Goal: Task Accomplishment & Management: Use online tool/utility

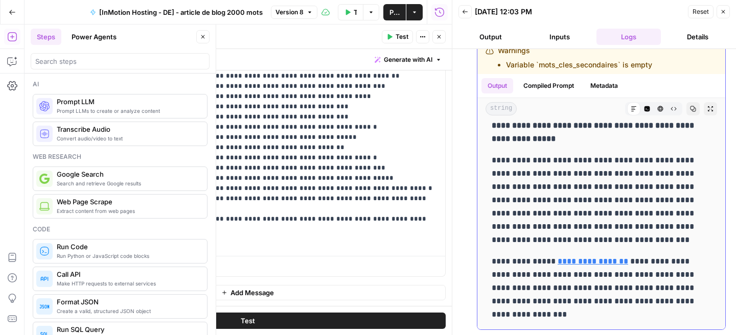
scroll to position [6284, 0]
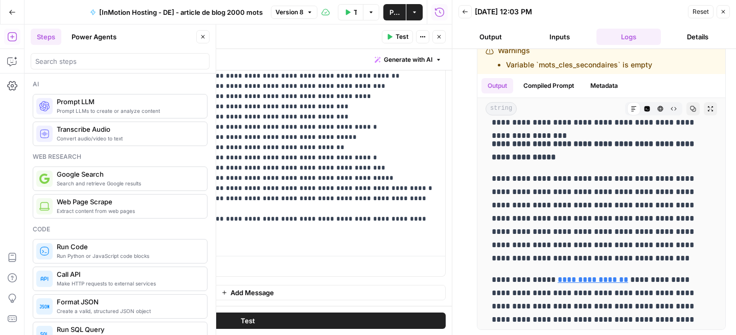
click at [394, 15] on span "Publish" at bounding box center [394, 12] width 10 height 10
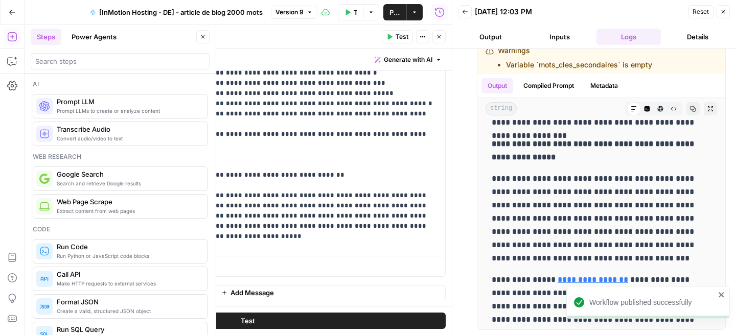
scroll to position [991, 0]
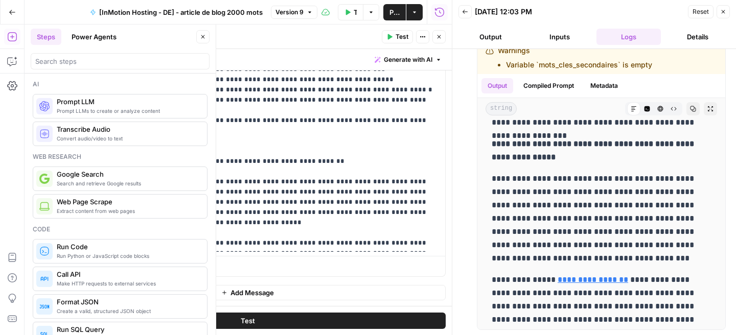
click at [729, 12] on button "Close" at bounding box center [722, 11] width 13 height 13
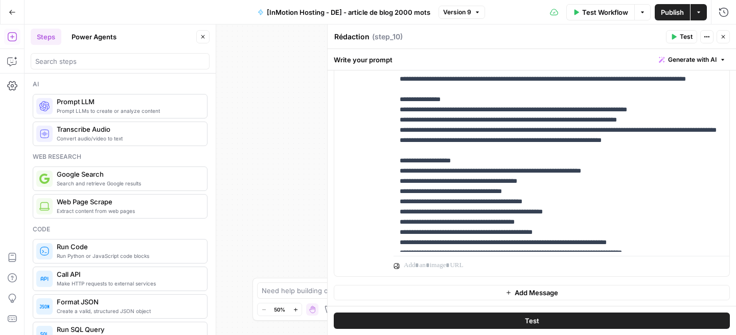
scroll to position [1053, 0]
click at [201, 31] on button "Close" at bounding box center [202, 36] width 13 height 13
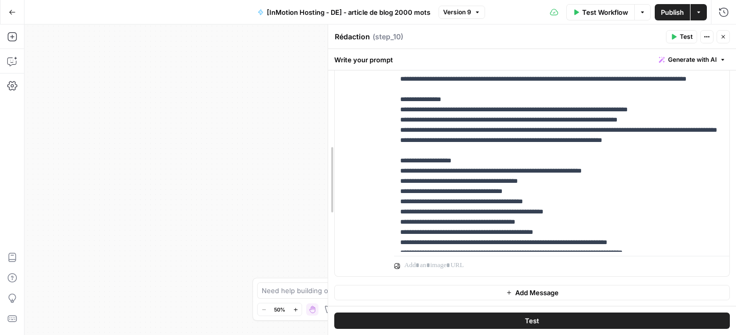
scroll to position [901, 0]
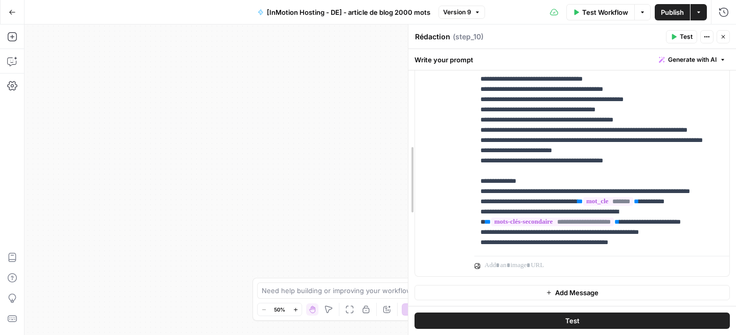
drag, startPoint x: 327, startPoint y: 96, endPoint x: 407, endPoint y: 98, distance: 80.3
click at [407, 98] on div at bounding box center [408, 180] width 10 height 311
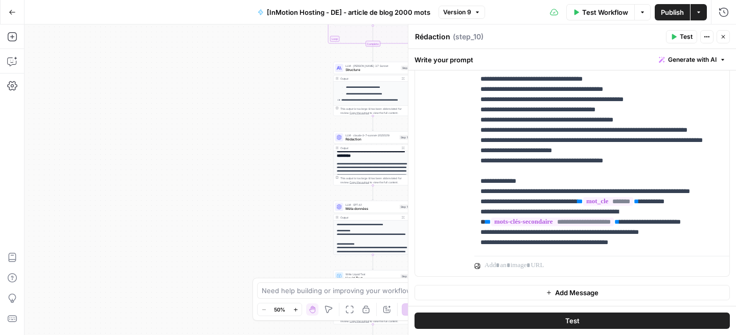
scroll to position [59, 0]
click at [353, 212] on div "LLM · GPT-4.1 Méta données Step 13 Copy step Delete step Add Note Test" at bounding box center [372, 207] width 79 height 12
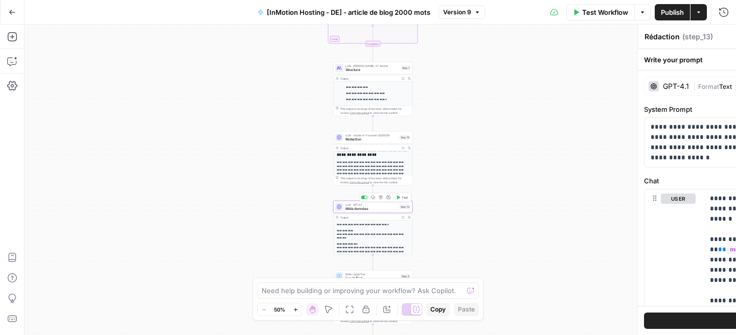
type textarea "Méta données"
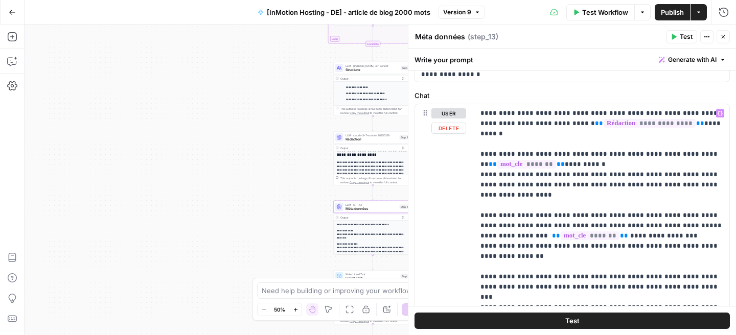
scroll to position [84, 0]
drag, startPoint x: 483, startPoint y: 202, endPoint x: 495, endPoint y: 202, distance: 11.2
click at [495, 202] on p "**********" at bounding box center [601, 204] width 243 height 194
click at [510, 201] on p "**********" at bounding box center [601, 204] width 243 height 194
click at [497, 144] on p "**********" at bounding box center [601, 204] width 243 height 194
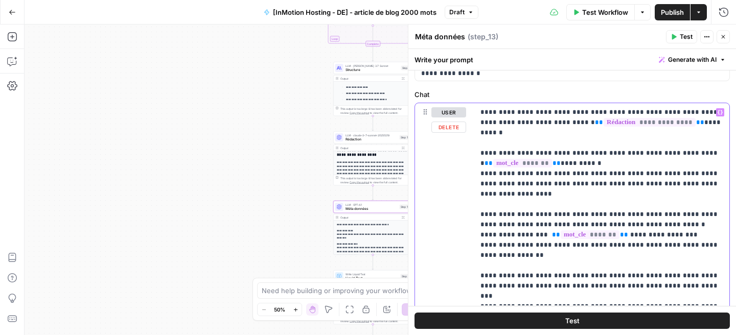
drag, startPoint x: 482, startPoint y: 264, endPoint x: 499, endPoint y: 264, distance: 16.9
click at [499, 264] on p "**********" at bounding box center [601, 204] width 243 height 194
click at [539, 266] on p "**********" at bounding box center [601, 204] width 243 height 194
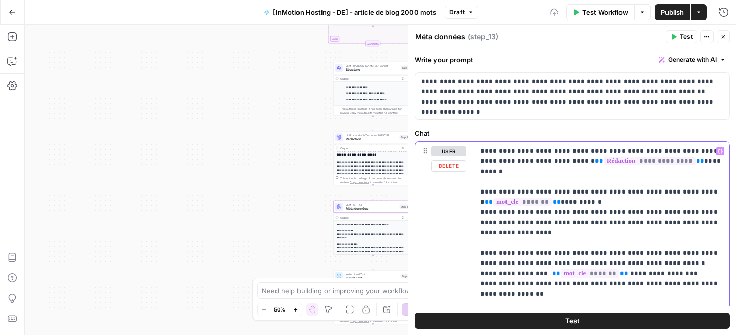
scroll to position [0, 0]
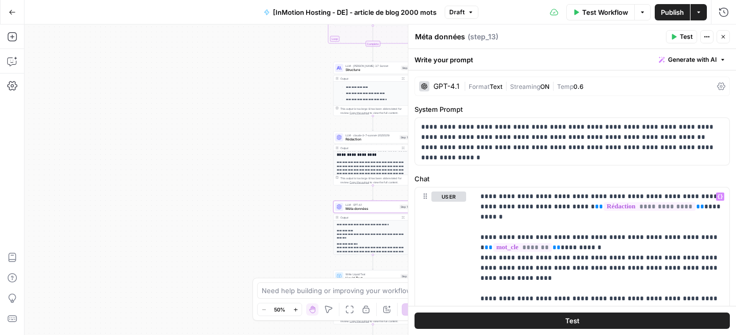
click at [663, 18] on button "Publish" at bounding box center [672, 12] width 35 height 16
click at [371, 138] on span "Rédaction" at bounding box center [371, 139] width 52 height 5
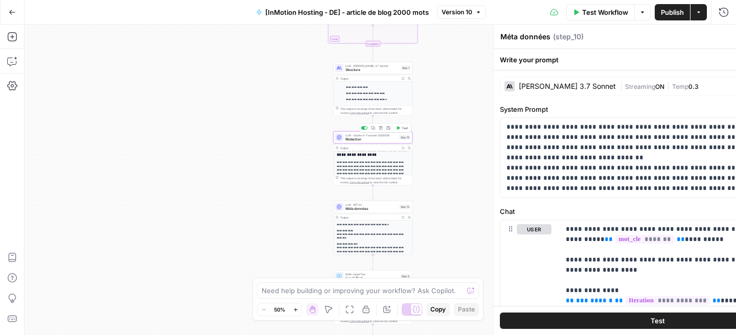
type textarea "Rédaction"
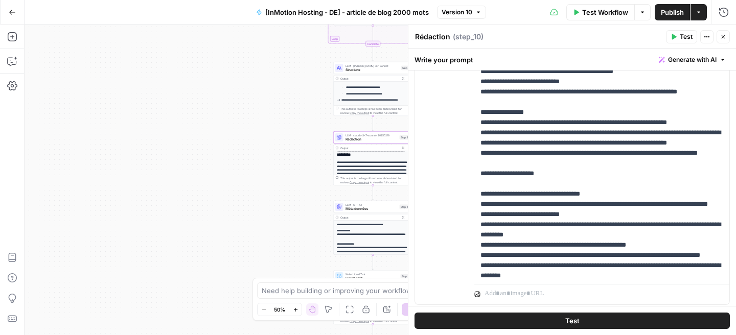
scroll to position [143, 0]
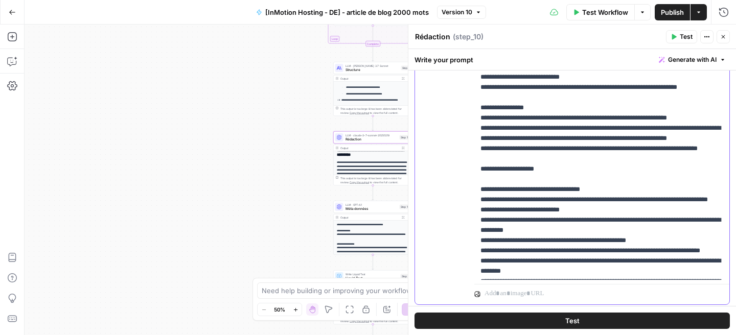
drag, startPoint x: 544, startPoint y: 222, endPoint x: 521, endPoint y: 222, distance: 23.0
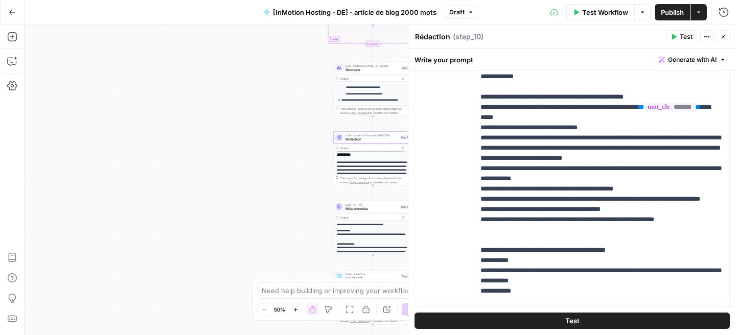
scroll to position [92, 0]
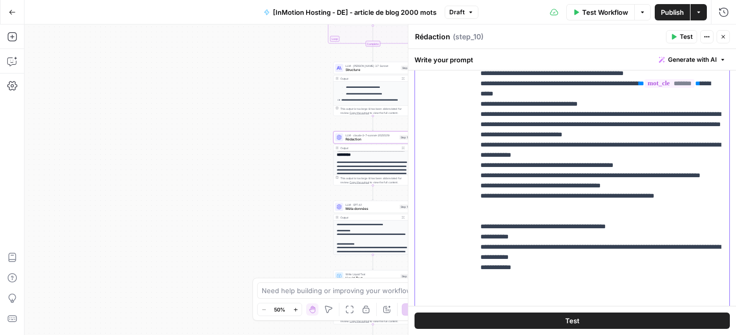
click at [654, 216] on p "**********" at bounding box center [601, 83] width 243 height 501
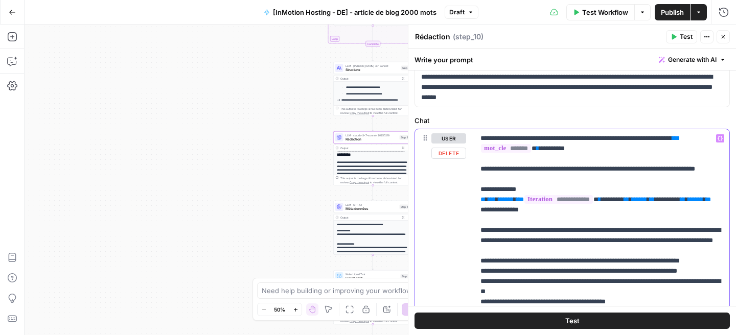
scroll to position [0, 0]
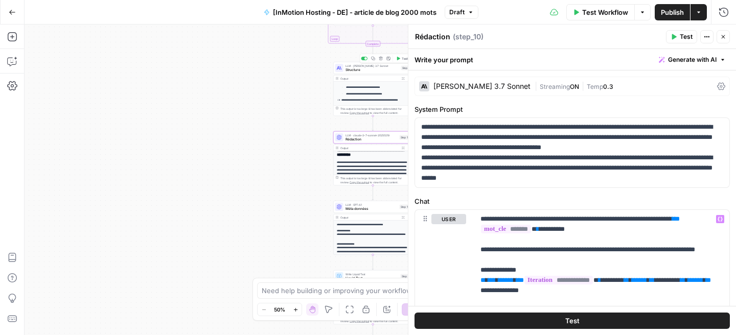
click at [375, 68] on span "Structure" at bounding box center [372, 69] width 54 height 5
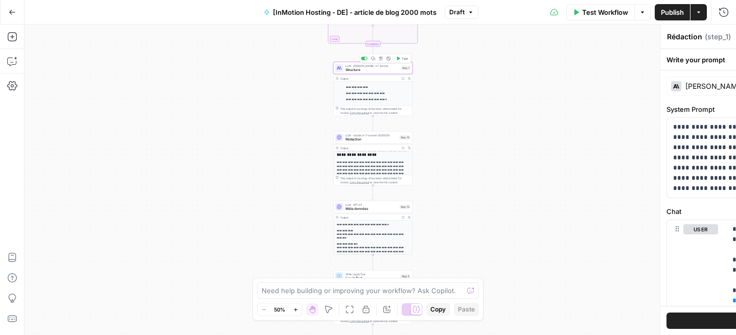
type textarea "Structure"
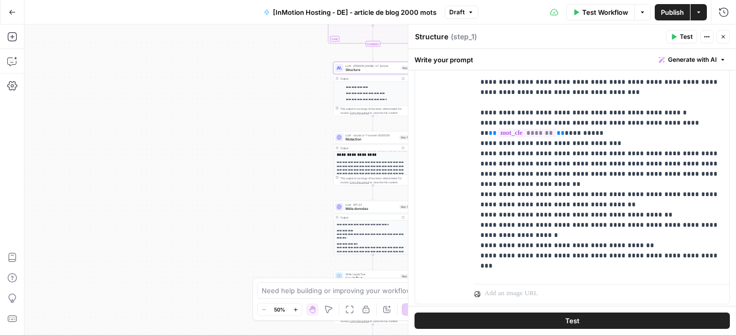
scroll to position [58, 0]
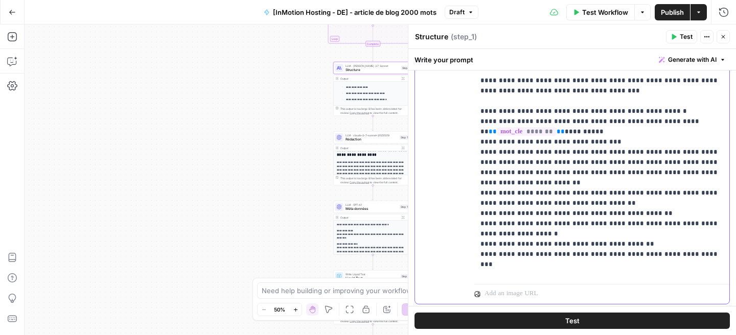
click at [666, 194] on p "**********" at bounding box center [601, 60] width 243 height 501
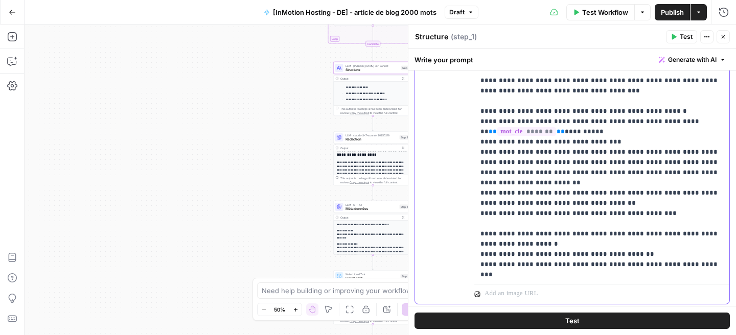
click at [485, 201] on p "**********" at bounding box center [601, 65] width 243 height 511
click at [492, 204] on p "**********" at bounding box center [601, 65] width 243 height 511
click at [493, 204] on p "**********" at bounding box center [601, 65] width 243 height 511
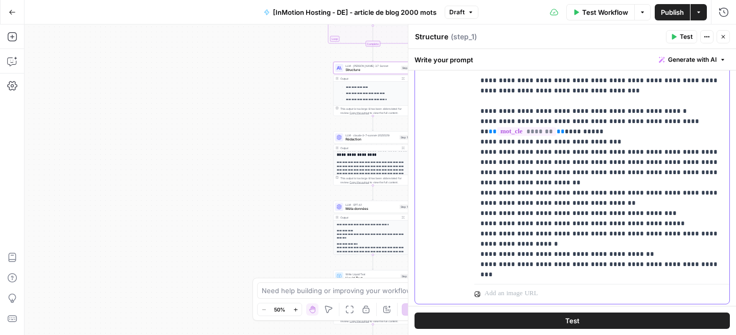
click at [493, 204] on p "**********" at bounding box center [601, 65] width 243 height 511
drag, startPoint x: 656, startPoint y: 206, endPoint x: 476, endPoint y: 206, distance: 180.4
click at [476, 206] on div "**********" at bounding box center [601, 72] width 255 height 416
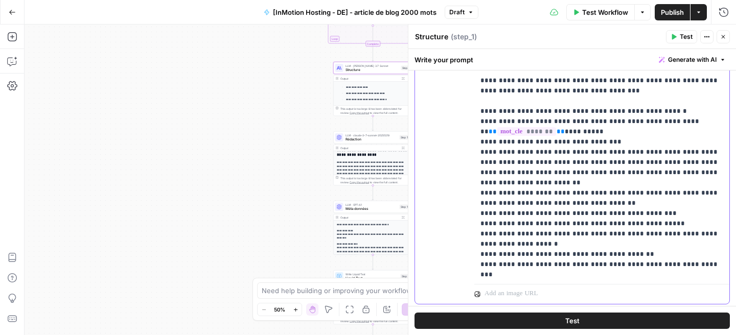
copy p "**********"
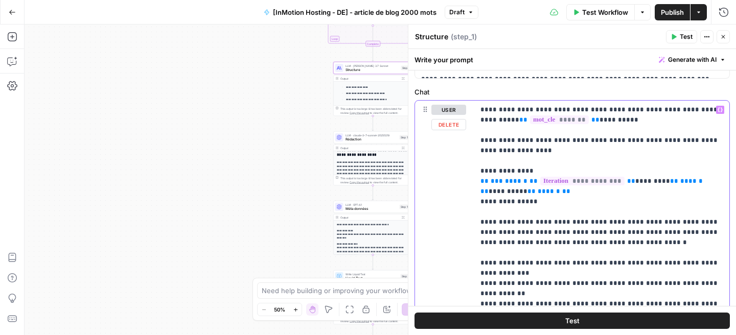
scroll to position [0, 0]
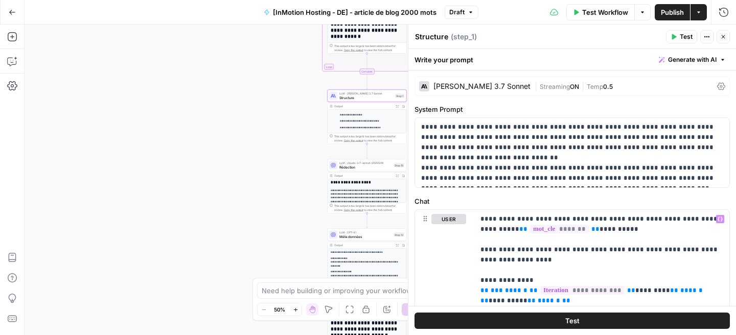
click at [357, 169] on span "Rédaction" at bounding box center [365, 167] width 52 height 5
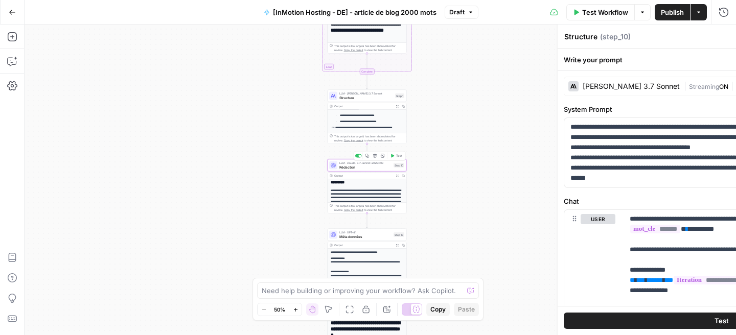
type textarea "Rédaction"
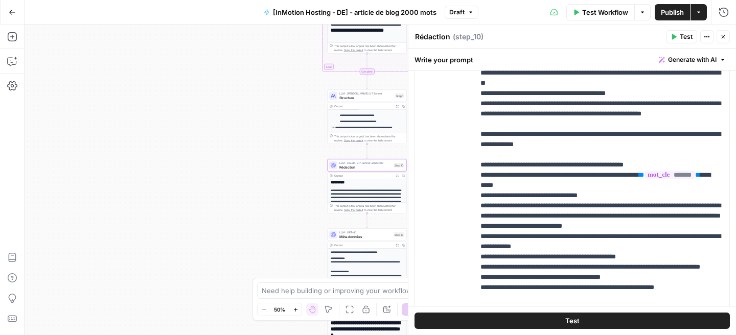
scroll to position [5, 0]
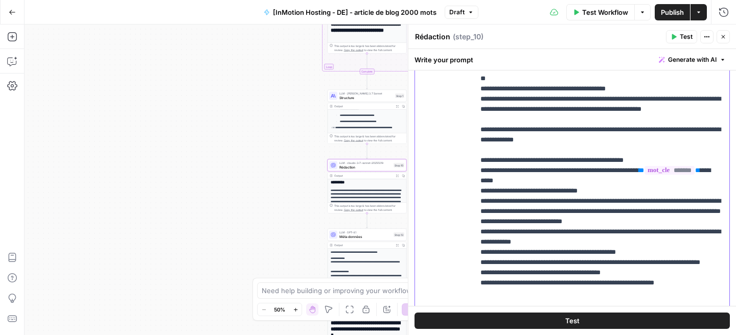
click at [663, 134] on p "**********" at bounding box center [601, 170] width 243 height 501
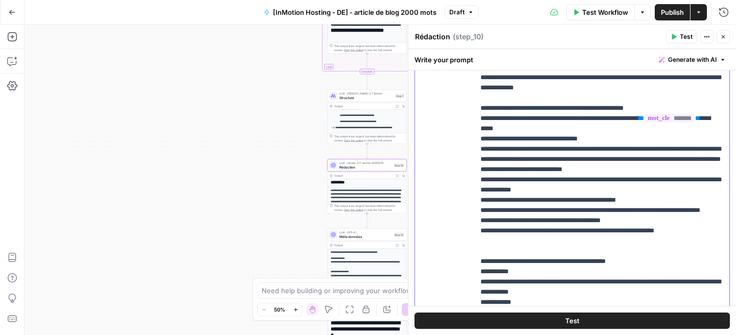
scroll to position [66, 0]
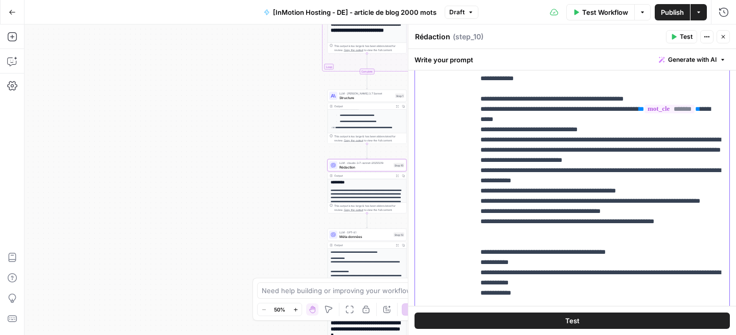
click at [658, 243] on p "**********" at bounding box center [601, 109] width 243 height 501
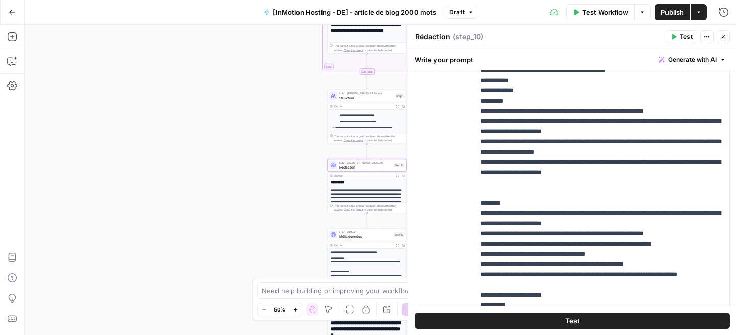
scroll to position [30, 0]
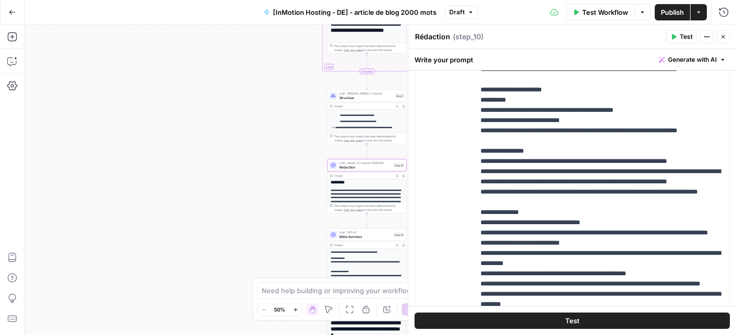
scroll to position [391, 0]
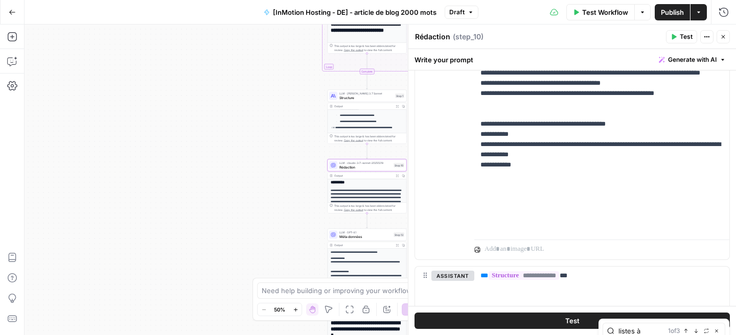
type input "listes à"
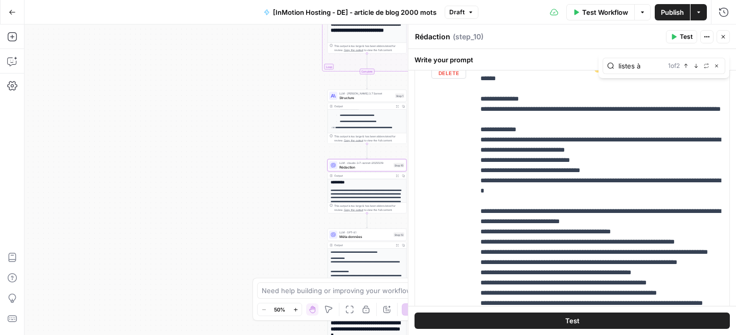
scroll to position [521, 0]
click at [719, 67] on button "Close" at bounding box center [716, 66] width 8 height 8
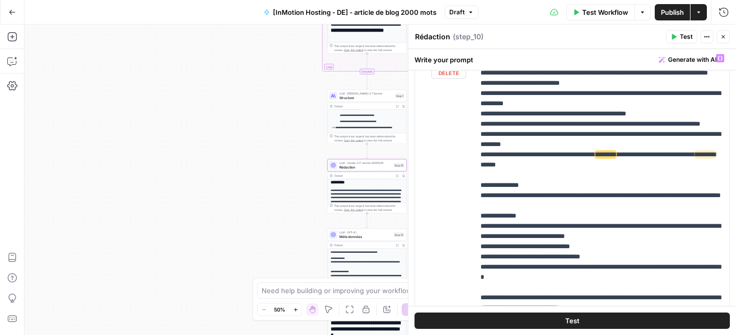
scroll to position [441, 0]
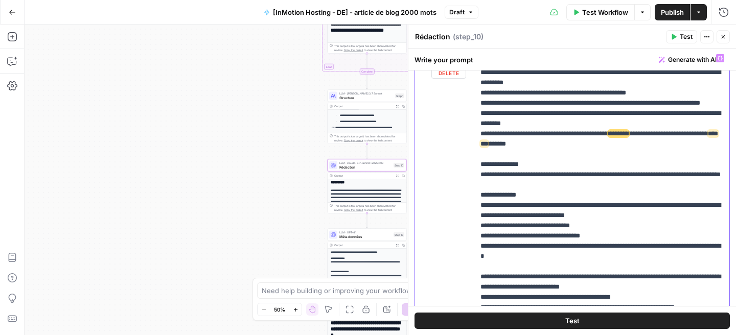
scroll to position [455, 0]
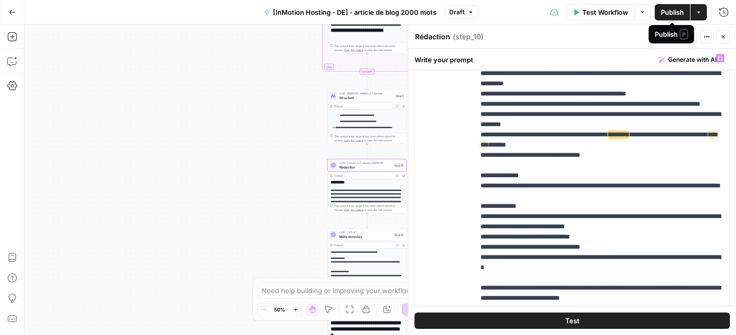
click at [663, 11] on span "Publish" at bounding box center [672, 12] width 23 height 10
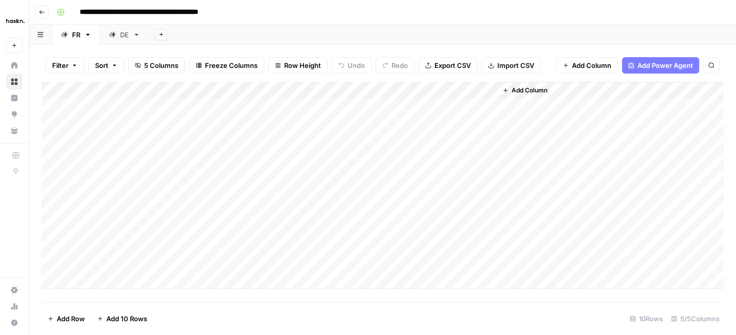
click at [117, 36] on div "DE" at bounding box center [119, 35] width 20 height 10
click at [420, 108] on div "Add Column" at bounding box center [382, 142] width 682 height 121
click at [417, 125] on div "Add Column" at bounding box center [382, 142] width 682 height 121
click at [450, 144] on div "Add Column" at bounding box center [382, 142] width 682 height 121
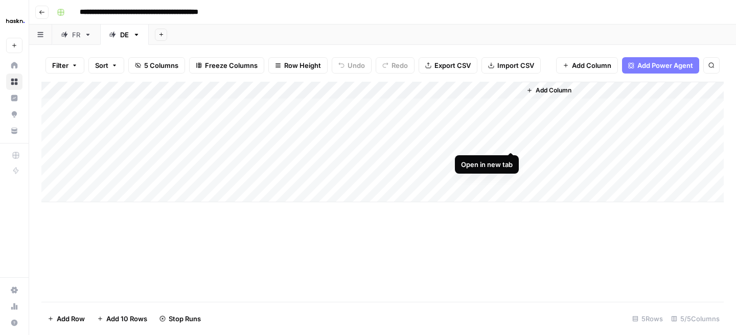
click at [510, 138] on div "Add Column" at bounding box center [382, 142] width 682 height 121
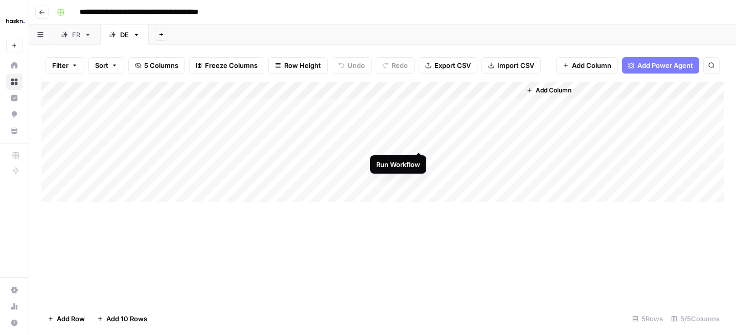
click at [421, 143] on div "Add Column" at bounding box center [382, 142] width 682 height 121
click at [447, 163] on div "Add Column" at bounding box center [382, 142] width 682 height 121
click at [447, 161] on div "Add Column" at bounding box center [382, 142] width 682 height 121
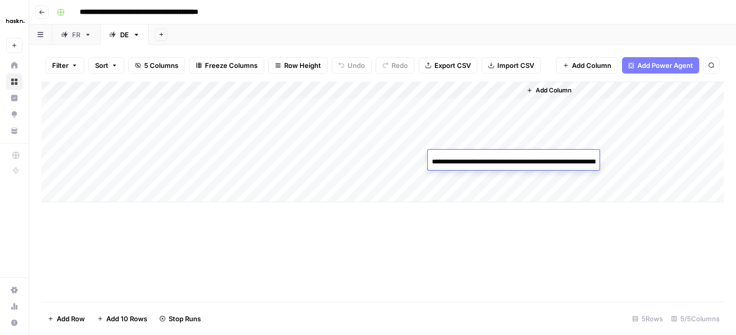
scroll to position [0, 146]
click at [464, 197] on div "Add Column" at bounding box center [382, 142] width 682 height 121
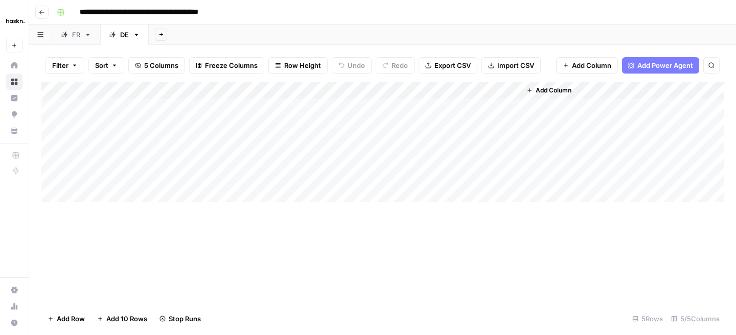
scroll to position [0, 0]
click at [509, 161] on div "Add Column" at bounding box center [382, 151] width 682 height 138
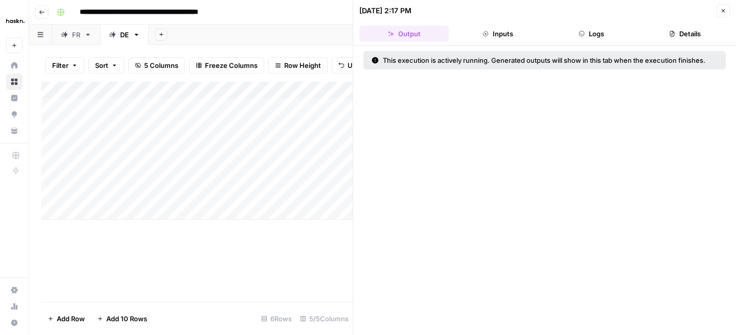
click at [721, 10] on icon "button" at bounding box center [723, 11] width 6 height 6
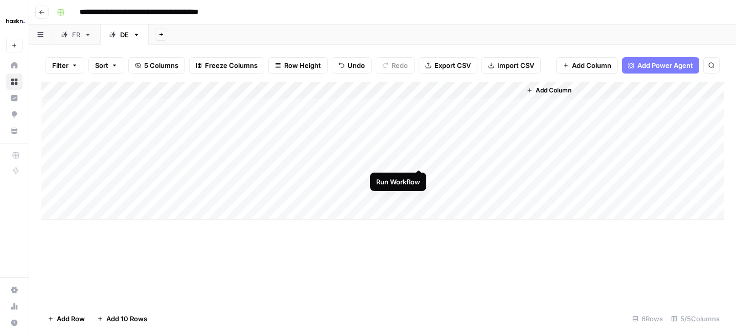
click at [417, 159] on div "Add Column" at bounding box center [382, 151] width 682 height 138
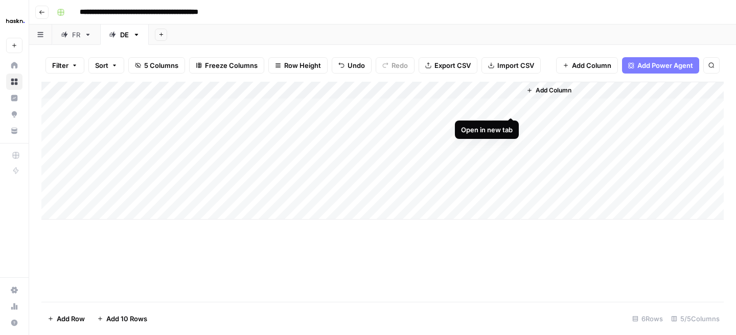
click at [506, 106] on div "Add Column" at bounding box center [382, 151] width 682 height 138
click at [507, 122] on div "Add Column" at bounding box center [382, 151] width 682 height 138
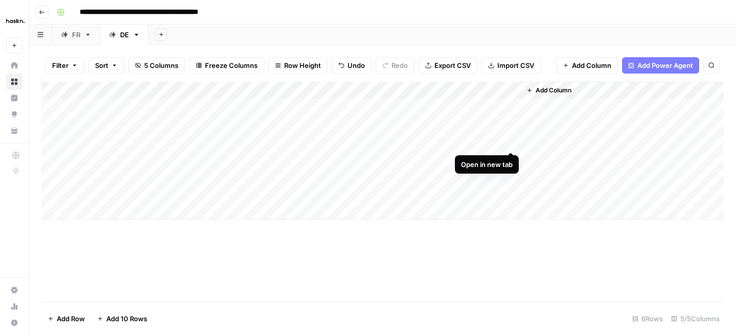
click at [511, 141] on div "Add Column" at bounding box center [382, 151] width 682 height 138
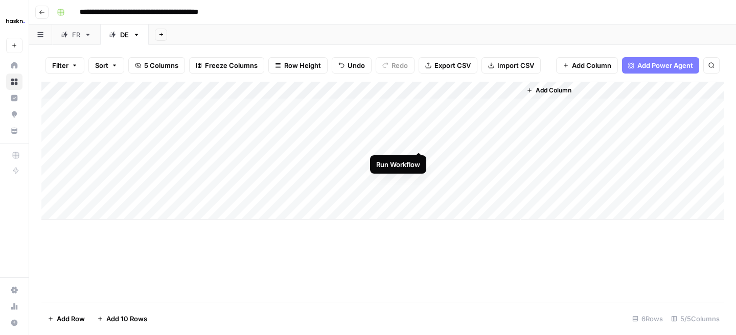
click at [419, 140] on div "Add Column" at bounding box center [382, 151] width 682 height 138
click at [460, 161] on div "Add Column" at bounding box center [382, 151] width 682 height 138
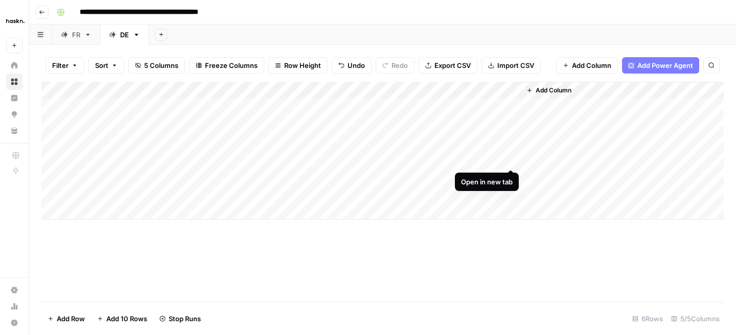
click at [513, 157] on div "Add Column" at bounding box center [382, 151] width 682 height 138
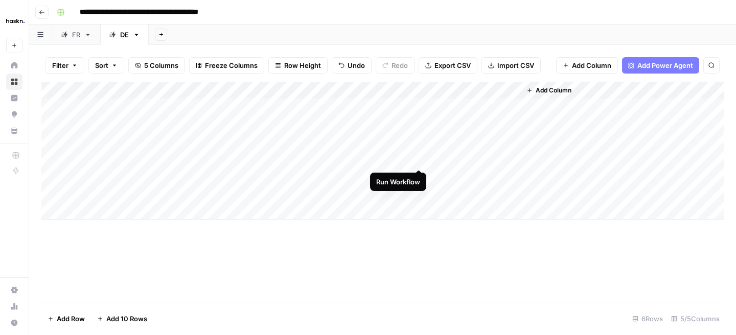
click at [420, 158] on div "Add Column" at bounding box center [382, 151] width 682 height 138
click at [508, 140] on div "Add Column" at bounding box center [382, 151] width 682 height 138
click at [417, 140] on div "Add Column" at bounding box center [382, 151] width 682 height 138
click at [487, 160] on div "Add Column" at bounding box center [382, 151] width 682 height 138
click at [510, 158] on div "Add Column" at bounding box center [382, 151] width 682 height 138
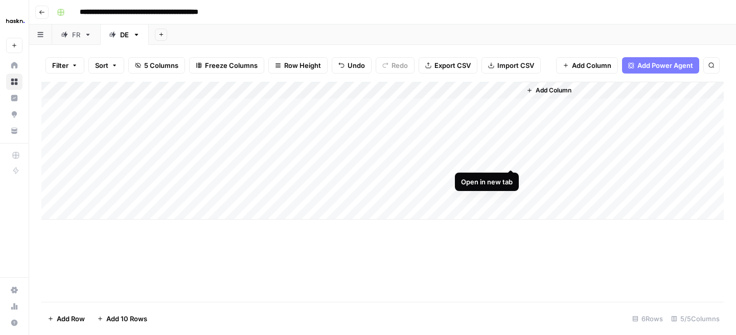
click at [510, 158] on div "Add Column" at bounding box center [382, 151] width 682 height 138
click at [419, 158] on div "Add Column" at bounding box center [382, 151] width 682 height 138
click at [510, 141] on div "Add Column" at bounding box center [382, 151] width 682 height 138
click at [421, 138] on div "Add Column" at bounding box center [382, 151] width 682 height 138
click at [511, 140] on div "Add Column" at bounding box center [382, 151] width 682 height 138
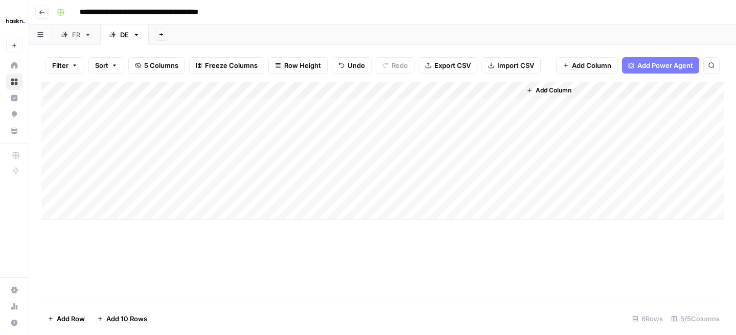
click at [418, 142] on div "Add Column" at bounding box center [382, 151] width 682 height 138
click at [508, 158] on div "Add Column" at bounding box center [382, 151] width 682 height 138
click at [512, 140] on div "Add Column" at bounding box center [382, 151] width 682 height 138
click at [417, 140] on div "Add Column" at bounding box center [382, 151] width 682 height 138
click at [507, 142] on div "Add Column" at bounding box center [382, 151] width 682 height 138
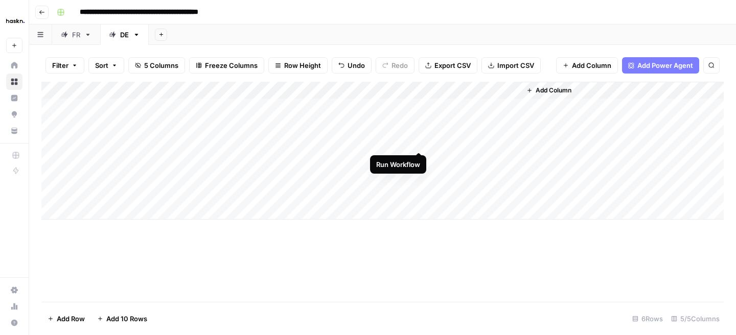
click at [417, 143] on div "Add Column" at bounding box center [382, 151] width 682 height 138
click at [513, 144] on div "Add Column" at bounding box center [382, 151] width 682 height 138
click at [422, 141] on div "Add Column" at bounding box center [382, 151] width 682 height 138
click at [156, 35] on button "Add Sheet" at bounding box center [161, 35] width 12 height 12
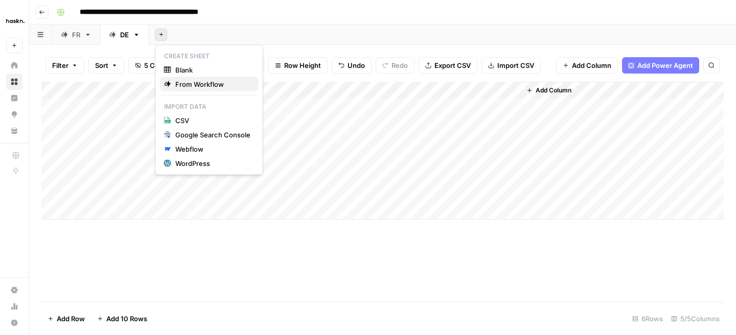
click at [174, 80] on div "From Workflow" at bounding box center [209, 84] width 90 height 10
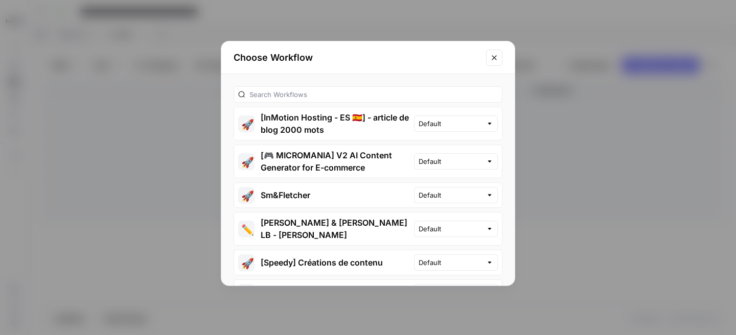
click at [413, 122] on button "🚀 [InMotion Hosting - ES 🇪🇸] - article de blog 2000 mots" at bounding box center [324, 123] width 180 height 33
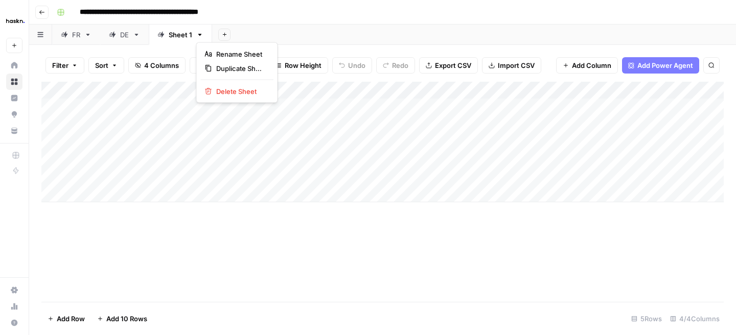
click at [198, 36] on icon "button" at bounding box center [199, 34] width 7 height 7
click at [211, 58] on div "Rename Sheet" at bounding box center [237, 54] width 64 height 10
click at [183, 35] on input "*******" at bounding box center [181, 34] width 25 height 13
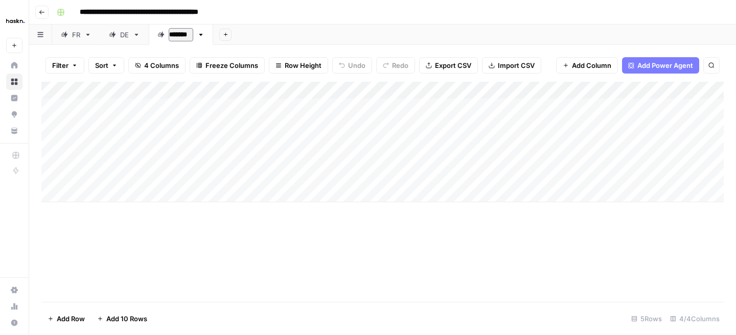
click at [183, 35] on input "*******" at bounding box center [181, 34] width 25 height 13
type input "*"
type input "**"
click at [239, 87] on div "Add Column" at bounding box center [382, 142] width 682 height 121
click at [184, 36] on icon "button" at bounding box center [184, 34] width 7 height 7
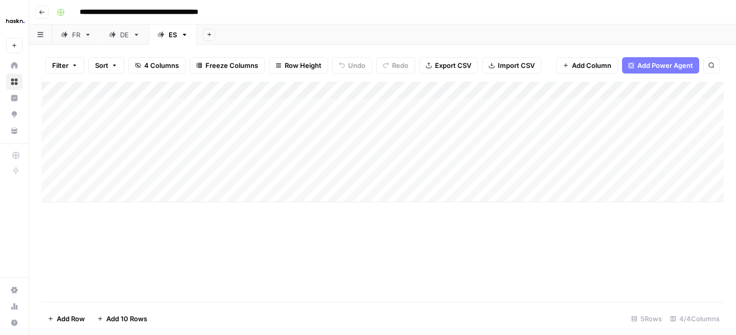
click at [235, 30] on div "Add Sheet" at bounding box center [466, 35] width 539 height 20
drag, startPoint x: 224, startPoint y: 87, endPoint x: 130, endPoint y: 88, distance: 94.0
click at [130, 88] on div "Add Column" at bounding box center [382, 142] width 682 height 121
click at [181, 106] on div "Add Column" at bounding box center [382, 142] width 682 height 121
drag, startPoint x: 278, startPoint y: 89, endPoint x: 222, endPoint y: 90, distance: 55.7
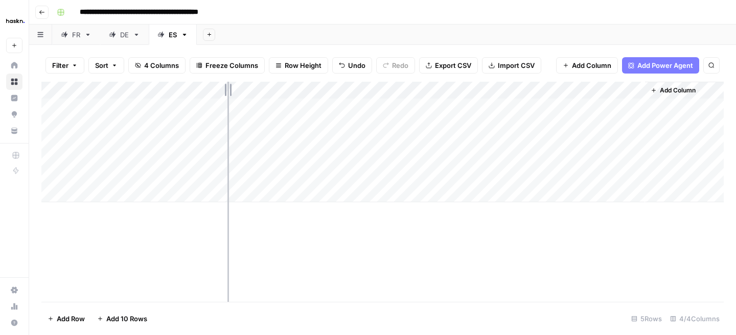
click at [222, 90] on div "Add Column" at bounding box center [382, 142] width 682 height 121
click at [117, 103] on div "Add Column" at bounding box center [382, 142] width 682 height 121
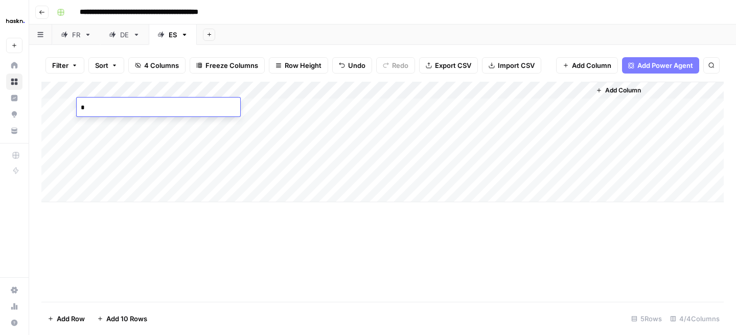
click at [111, 123] on div "Add Column" at bounding box center [382, 142] width 682 height 121
click at [100, 151] on div "Add Column" at bounding box center [382, 142] width 682 height 121
click at [101, 137] on div "Add Column" at bounding box center [382, 142] width 682 height 121
click at [98, 156] on div "Add Column" at bounding box center [382, 142] width 682 height 121
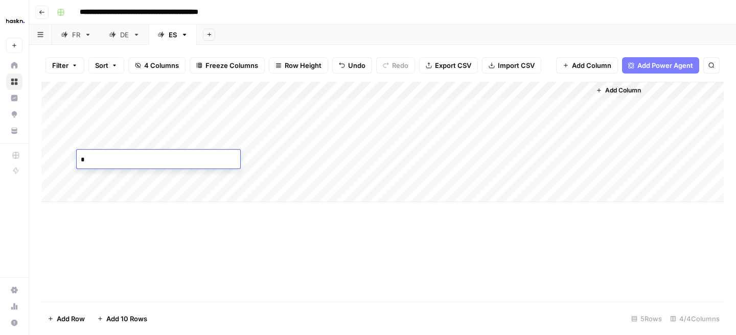
type textarea "**"
click at [278, 138] on div "Add Column" at bounding box center [382, 142] width 682 height 121
click at [294, 102] on div "Add Column" at bounding box center [382, 142] width 682 height 121
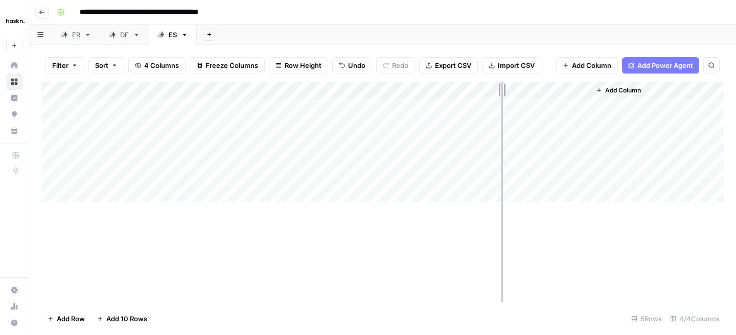
drag, startPoint x: 589, startPoint y: 89, endPoint x: 501, endPoint y: 93, distance: 87.5
click at [501, 93] on div "Add Column" at bounding box center [382, 142] width 682 height 121
click at [491, 90] on div "Add Column" at bounding box center [382, 142] width 682 height 121
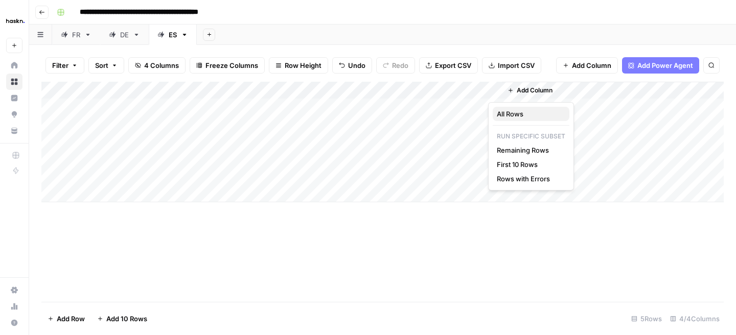
click at [507, 110] on span "All Rows" at bounding box center [529, 114] width 64 height 10
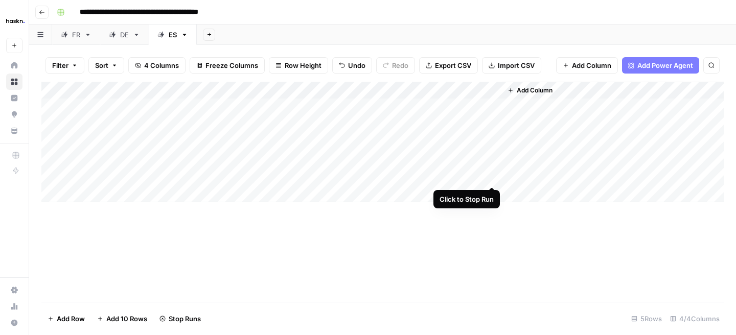
click at [492, 175] on div "Add Column" at bounding box center [382, 142] width 682 height 121
click at [127, 37] on div "DE" at bounding box center [124, 35] width 9 height 10
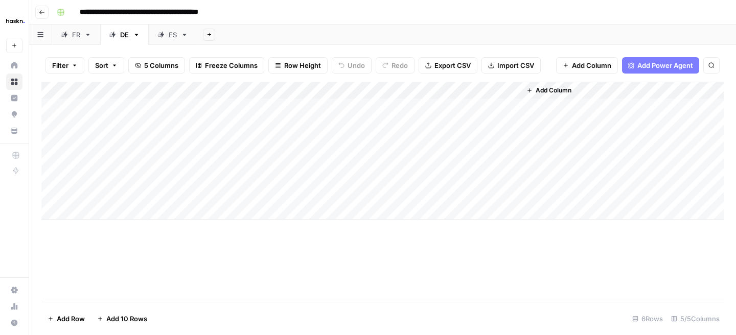
click at [491, 142] on div "Add Column" at bounding box center [382, 151] width 682 height 138
click at [501, 141] on div "Add Column" at bounding box center [382, 151] width 682 height 138
click at [391, 143] on div "Add Column" at bounding box center [382, 151] width 682 height 138
click at [406, 142] on div "Add Column" at bounding box center [382, 151] width 682 height 138
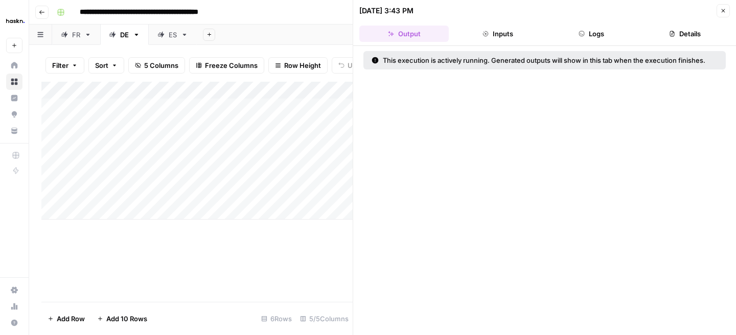
click at [505, 27] on button "Inputs" at bounding box center [497, 34] width 89 height 16
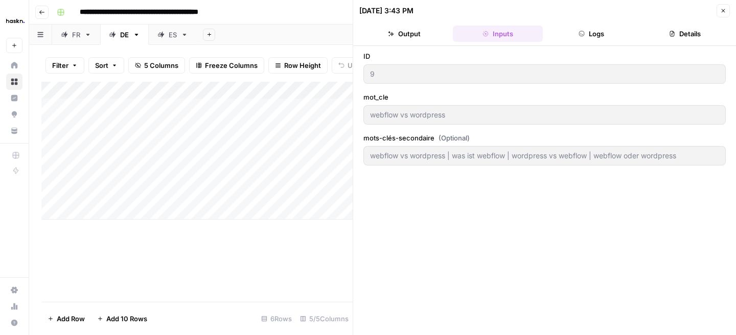
click at [601, 35] on button "Logs" at bounding box center [591, 34] width 89 height 16
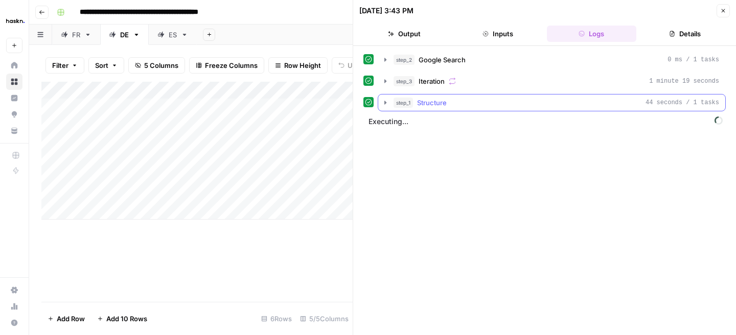
click at [385, 103] on icon "button" at bounding box center [385, 103] width 2 height 4
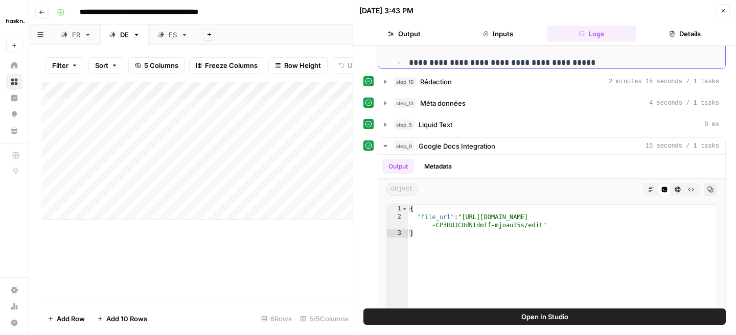
scroll to position [406, 0]
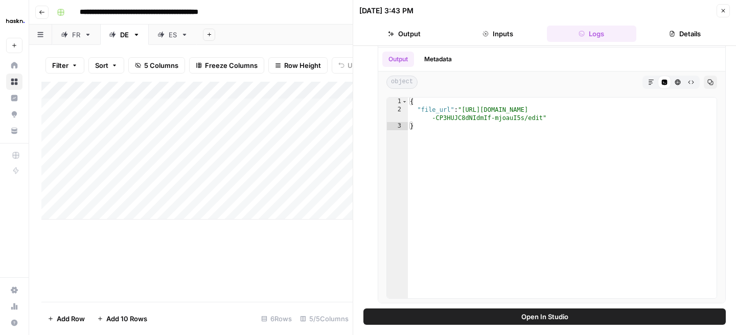
click at [723, 14] on button "Close" at bounding box center [722, 10] width 13 height 13
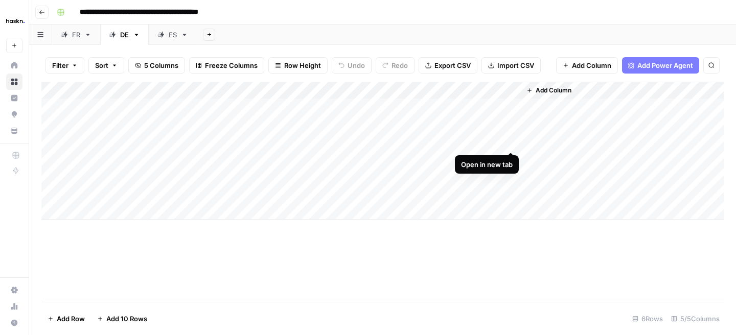
click at [507, 142] on div "Add Column" at bounding box center [382, 151] width 682 height 138
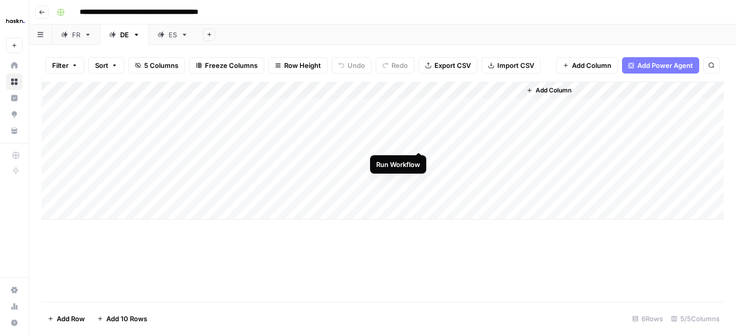
click at [420, 141] on div "Add Column" at bounding box center [382, 151] width 682 height 138
click at [164, 37] on icon at bounding box center [160, 34] width 7 height 7
click at [530, 107] on div "Add Column" at bounding box center [382, 142] width 682 height 121
click at [584, 107] on div "Add Column" at bounding box center [382, 142] width 682 height 121
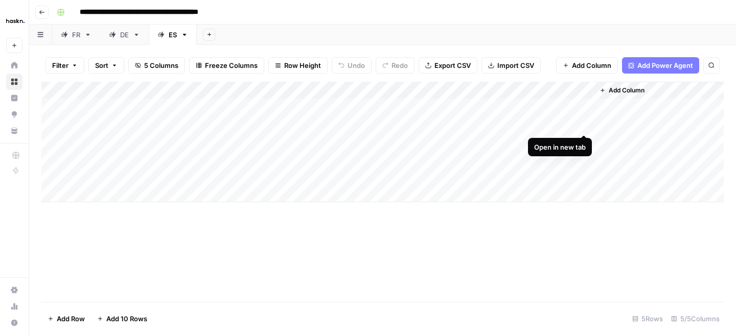
click at [586, 123] on div "Add Column" at bounding box center [382, 142] width 682 height 121
click at [130, 39] on link "DE" at bounding box center [124, 35] width 49 height 20
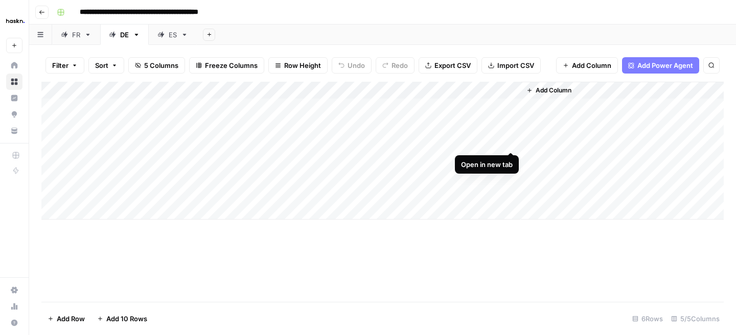
click at [512, 140] on div "Add Column" at bounding box center [382, 151] width 682 height 138
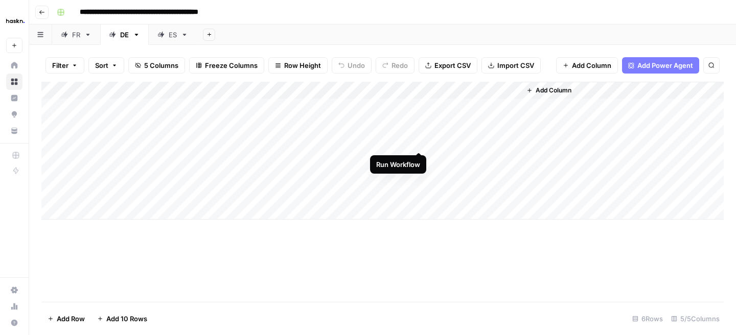
click at [419, 140] on div "Add Column" at bounding box center [382, 151] width 682 height 138
click at [159, 36] on icon at bounding box center [160, 34] width 7 height 7
click at [492, 91] on div "Add Column" at bounding box center [382, 142] width 682 height 121
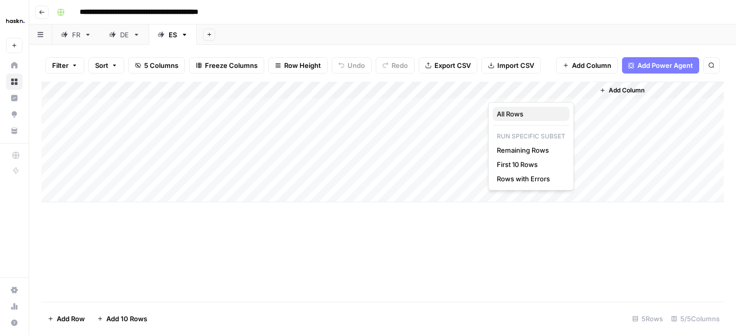
click at [502, 114] on span "All Rows" at bounding box center [529, 114] width 64 height 10
click at [490, 175] on div "Add Column" at bounding box center [382, 142] width 682 height 121
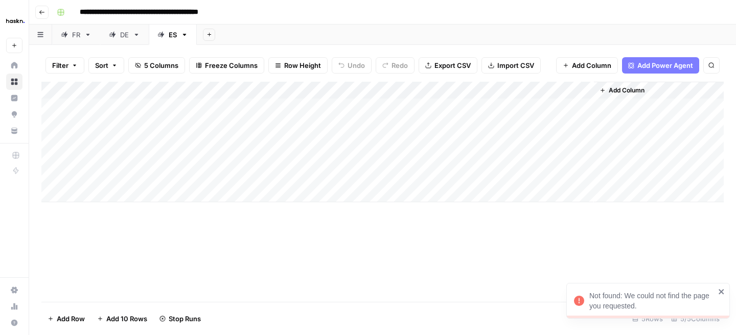
click at [723, 291] on icon "close" at bounding box center [721, 292] width 7 height 8
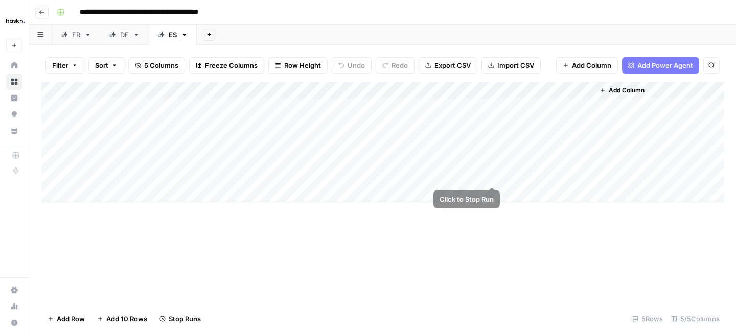
click at [491, 174] on div "Add Column" at bounding box center [382, 142] width 682 height 121
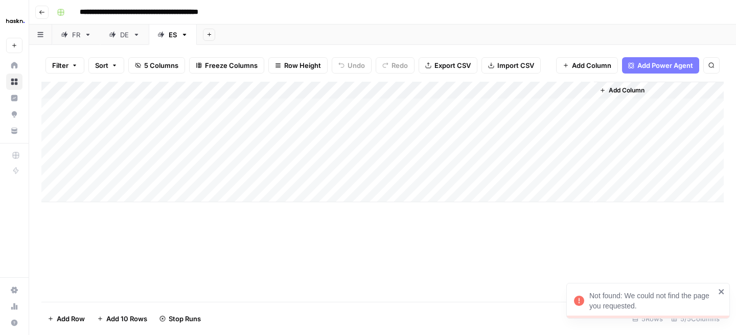
click at [716, 289] on div "Not found: We could not find the page you requested." at bounding box center [644, 301] width 147 height 27
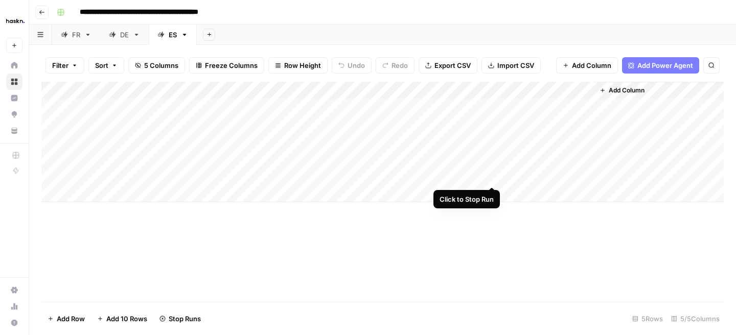
click at [491, 176] on div "Add Column" at bounding box center [382, 142] width 682 height 121
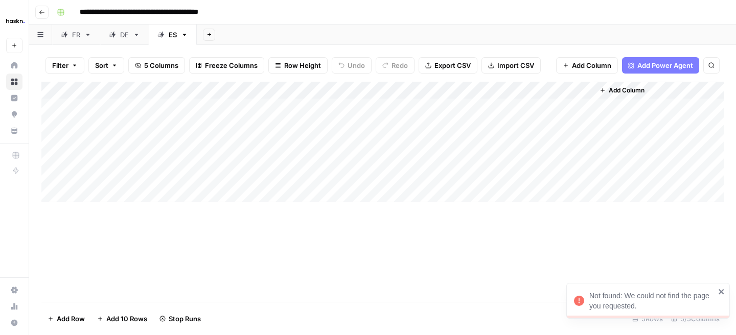
click at [719, 294] on icon "close" at bounding box center [721, 292] width 7 height 8
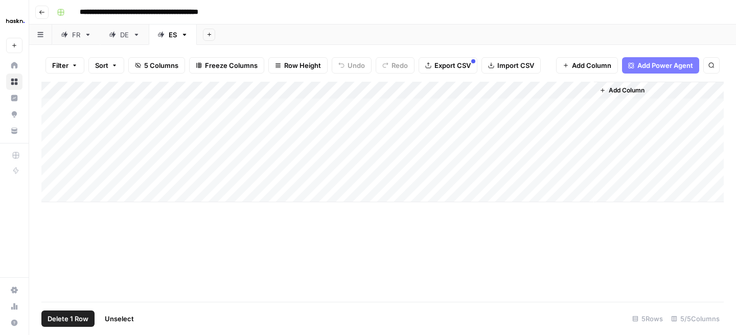
click at [55, 177] on div "Add Column" at bounding box center [382, 142] width 682 height 121
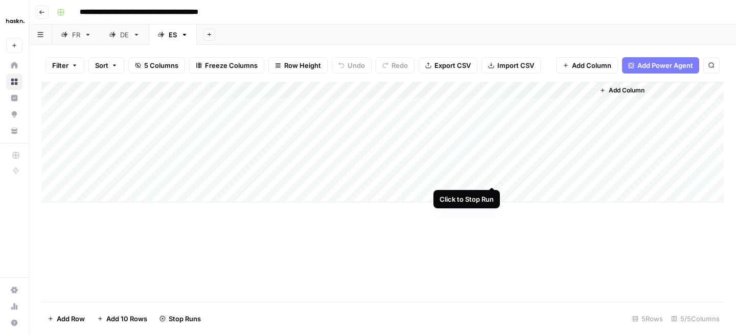
click at [492, 175] on div "Add Column" at bounding box center [382, 142] width 682 height 121
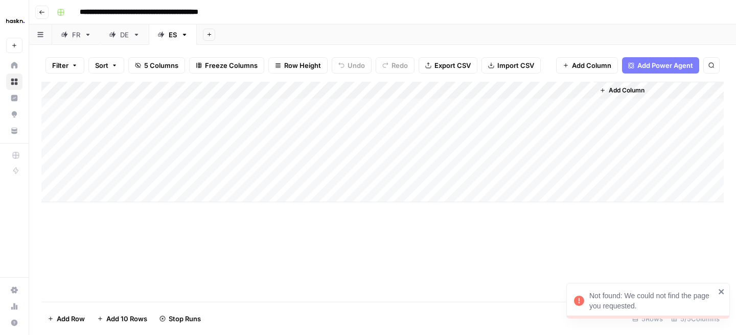
click at [722, 288] on icon "close" at bounding box center [721, 292] width 7 height 8
click at [491, 91] on div "Add Column" at bounding box center [382, 142] width 682 height 121
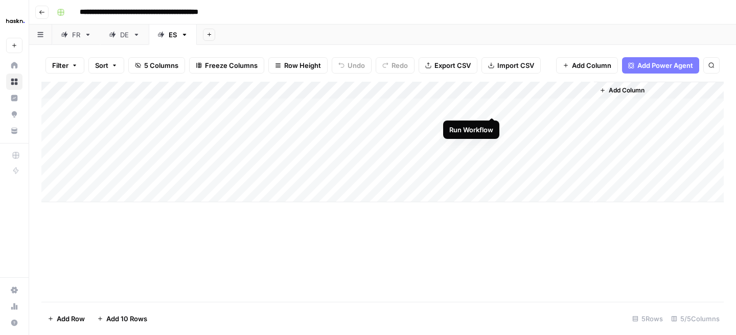
click at [491, 106] on div "Add Column" at bounding box center [382, 142] width 682 height 121
click at [491, 122] on div "Add Column" at bounding box center [382, 142] width 682 height 121
click at [491, 141] on div "Add Column" at bounding box center [382, 142] width 682 height 121
click at [491, 159] on div "Add Column" at bounding box center [382, 142] width 682 height 121
click at [125, 37] on div "DE" at bounding box center [124, 35] width 9 height 10
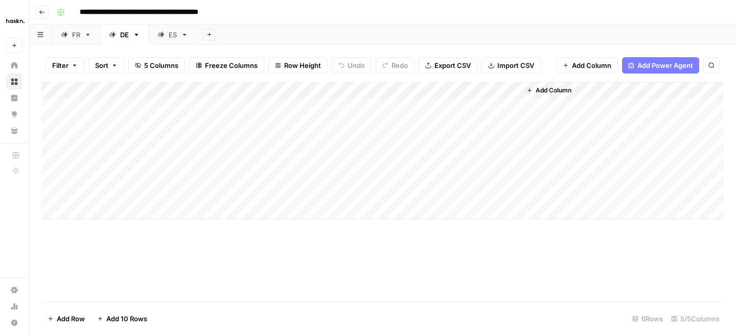
click at [170, 33] on div "ES" at bounding box center [173, 35] width 8 height 10
click at [126, 36] on div "DE" at bounding box center [124, 35] width 9 height 10
click at [503, 142] on div "Add Column" at bounding box center [382, 151] width 682 height 138
click at [512, 142] on div "Add Column" at bounding box center [382, 151] width 682 height 138
click at [418, 142] on div "Add Column" at bounding box center [382, 151] width 682 height 138
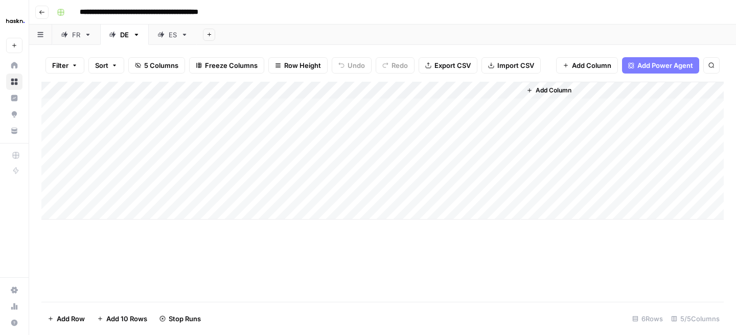
click at [176, 41] on link "ES" at bounding box center [173, 35] width 48 height 20
click at [529, 106] on div "Add Column" at bounding box center [382, 142] width 682 height 121
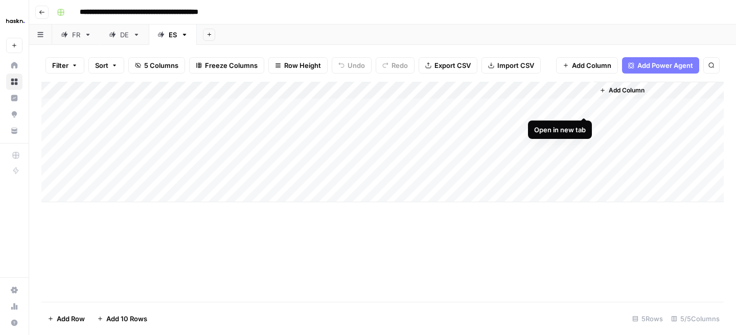
click at [585, 106] on div "Add Column" at bounding box center [382, 142] width 682 height 121
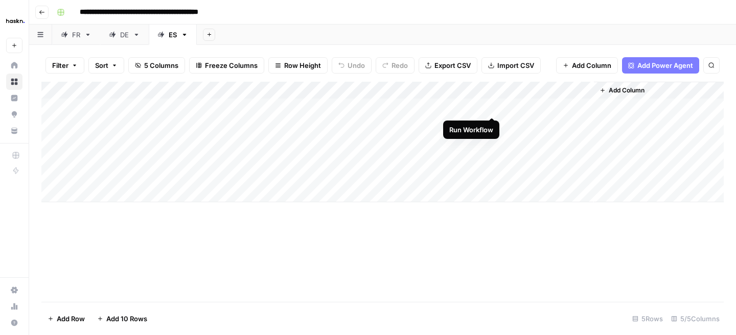
click at [492, 109] on div "Add Column" at bounding box center [382, 142] width 682 height 121
click at [582, 124] on div "Add Column" at bounding box center [382, 142] width 682 height 121
click at [523, 141] on div "Add Column" at bounding box center [382, 142] width 682 height 121
click at [584, 142] on div "Add Column" at bounding box center [382, 142] width 682 height 121
click at [494, 144] on div "Add Column" at bounding box center [382, 142] width 682 height 121
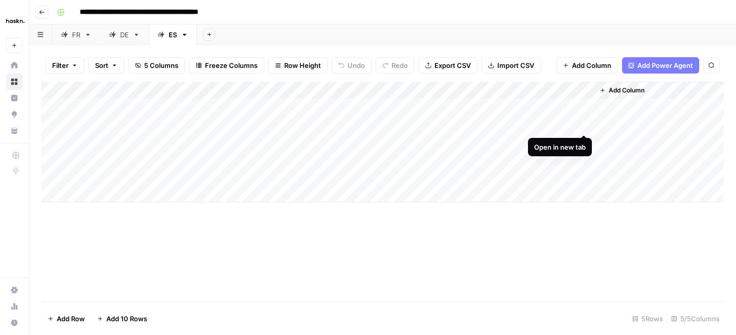
click at [583, 124] on div "Add Column" at bounding box center [382, 142] width 682 height 121
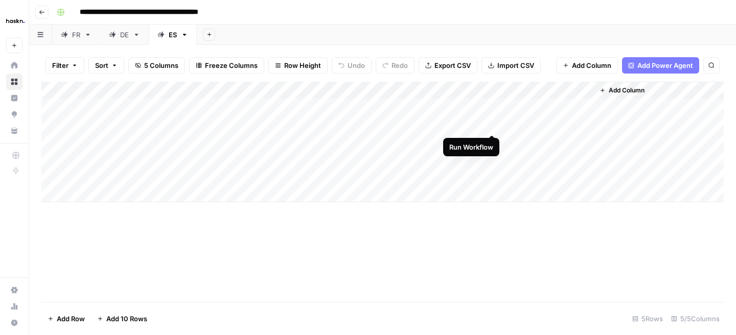
click at [491, 122] on div "Add Column" at bounding box center [382, 142] width 682 height 121
click at [122, 36] on div "DE" at bounding box center [124, 35] width 9 height 10
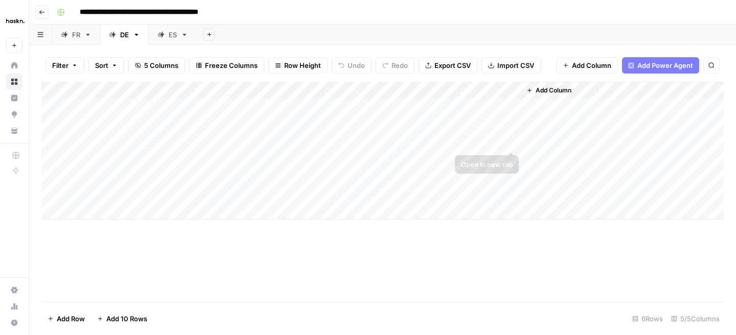
click at [509, 143] on div "Add Column" at bounding box center [382, 151] width 682 height 138
click at [508, 108] on div "Add Column" at bounding box center [382, 151] width 682 height 138
click at [416, 107] on div "Add Column" at bounding box center [382, 151] width 682 height 138
click at [506, 123] on div "Add Column" at bounding box center [382, 151] width 682 height 138
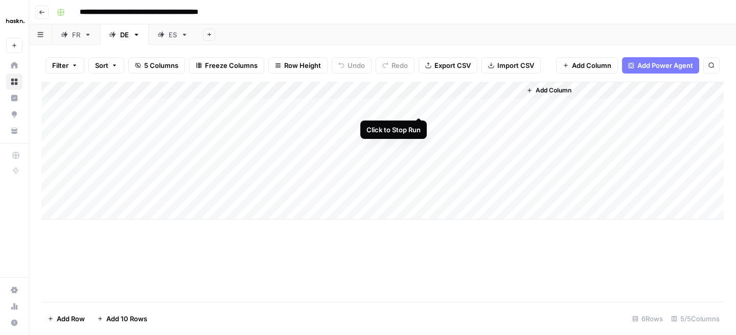
click at [417, 106] on div "Add Column" at bounding box center [382, 151] width 682 height 138
click at [168, 31] on div "ES" at bounding box center [166, 35] width 19 height 10
click at [579, 107] on div "Add Column" at bounding box center [382, 142] width 682 height 121
click at [583, 128] on div "Add Column" at bounding box center [382, 142] width 682 height 121
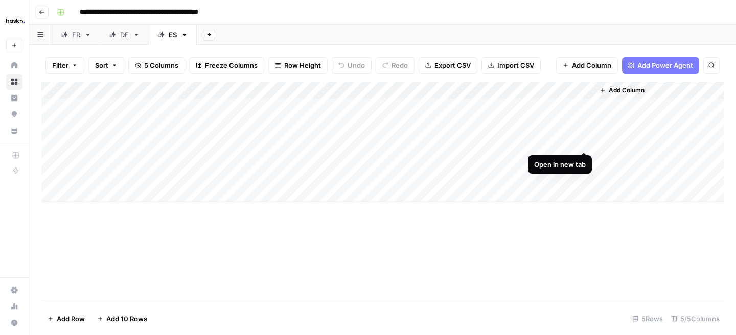
click at [582, 143] on div "Add Column" at bounding box center [382, 142] width 682 height 121
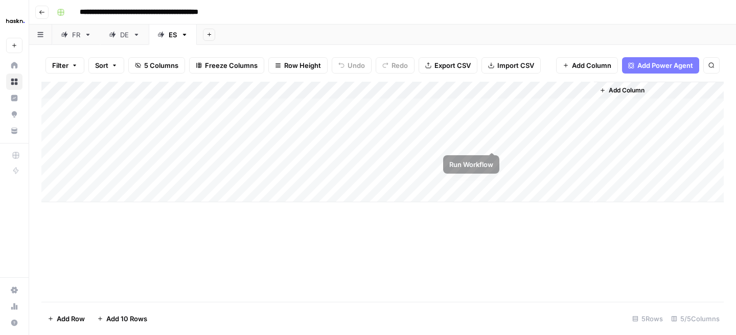
click at [495, 142] on div "Add Column" at bounding box center [382, 142] width 682 height 121
click at [520, 160] on div "Add Column" at bounding box center [382, 142] width 682 height 121
click at [582, 157] on div "Add Column" at bounding box center [382, 142] width 682 height 121
click at [493, 158] on div "Add Column" at bounding box center [382, 142] width 682 height 121
click at [492, 144] on div "Add Column" at bounding box center [382, 142] width 682 height 121
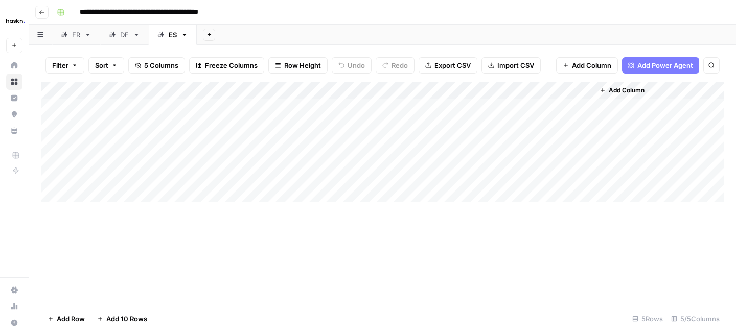
click at [493, 157] on div "Add Column" at bounding box center [382, 142] width 682 height 121
click at [493, 142] on div "Add Column" at bounding box center [382, 142] width 682 height 121
click at [491, 155] on div "Add Column" at bounding box center [382, 142] width 682 height 121
click at [491, 141] on div "Add Column" at bounding box center [382, 142] width 682 height 121
click at [491, 156] on div "Add Column" at bounding box center [382, 142] width 682 height 121
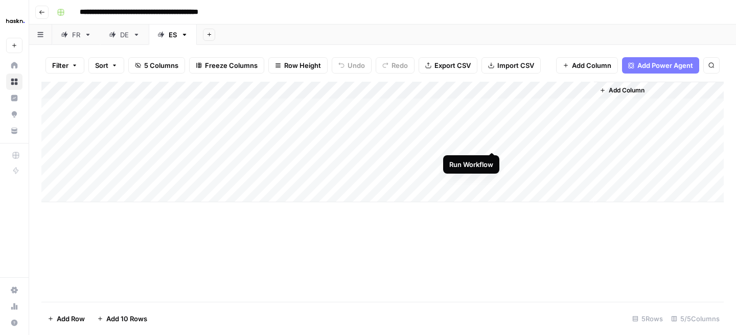
click at [492, 141] on div "Add Column" at bounding box center [382, 142] width 682 height 121
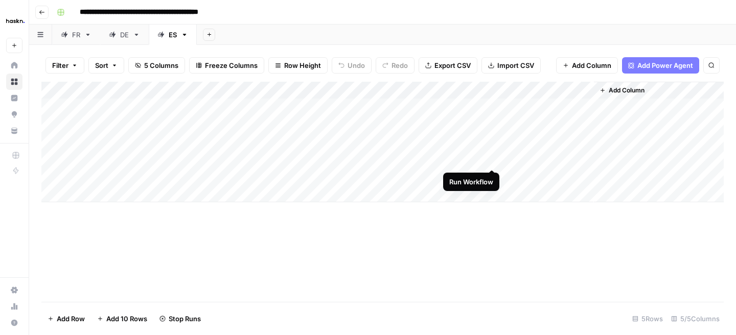
click at [493, 156] on div "Add Column" at bounding box center [382, 142] width 682 height 121
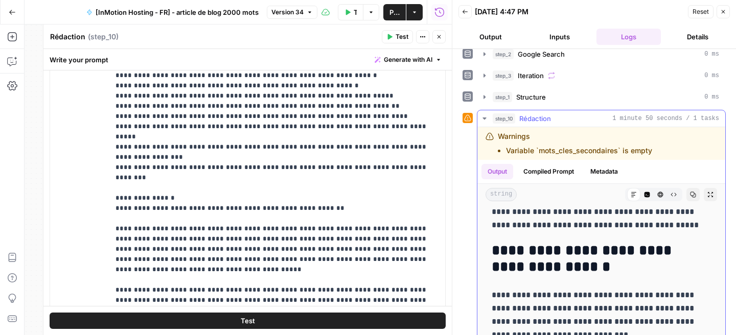
scroll to position [5305, 0]
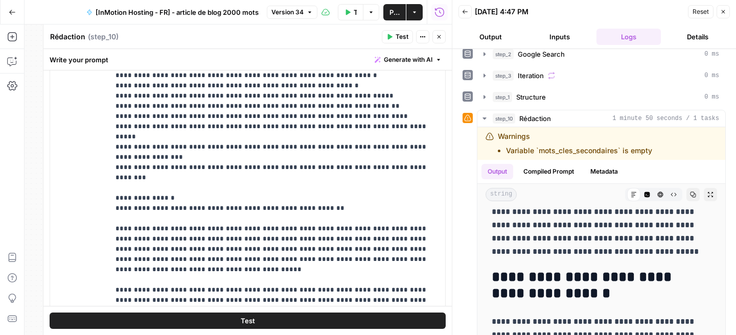
click at [723, 14] on icon "button" at bounding box center [723, 12] width 6 height 6
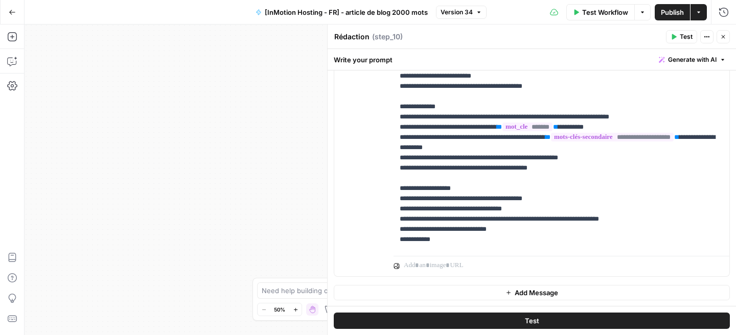
scroll to position [1188, 0]
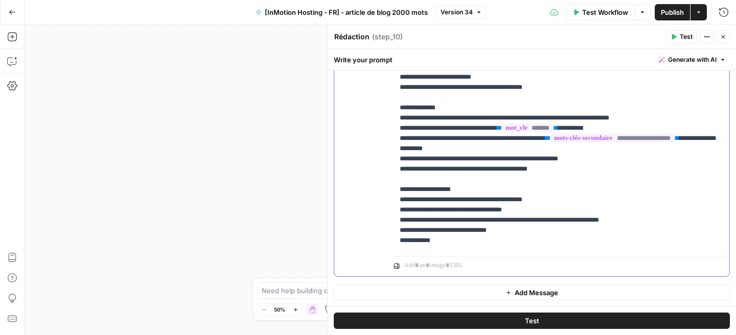
drag, startPoint x: 575, startPoint y: 165, endPoint x: 399, endPoint y: 171, distance: 176.9
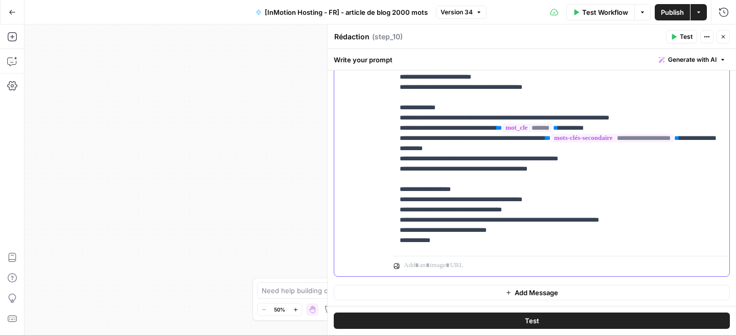
click at [399, 171] on div "**********" at bounding box center [561, 43] width 336 height 416
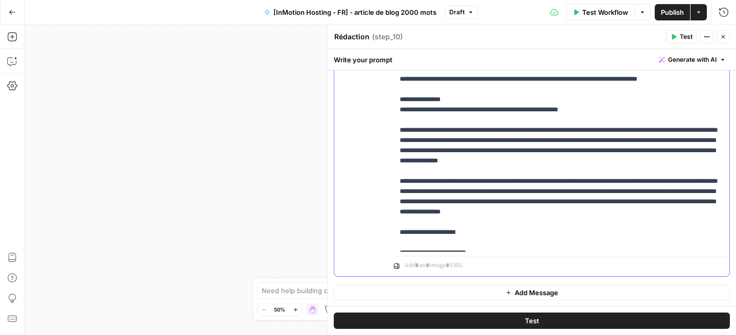
scroll to position [665, 0]
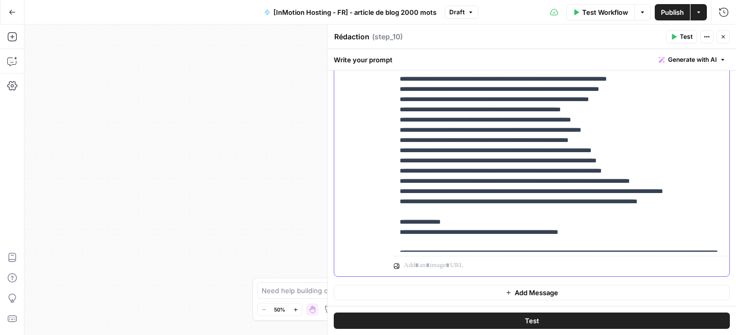
click at [495, 176] on p "**********" at bounding box center [561, 43] width 323 height 1737
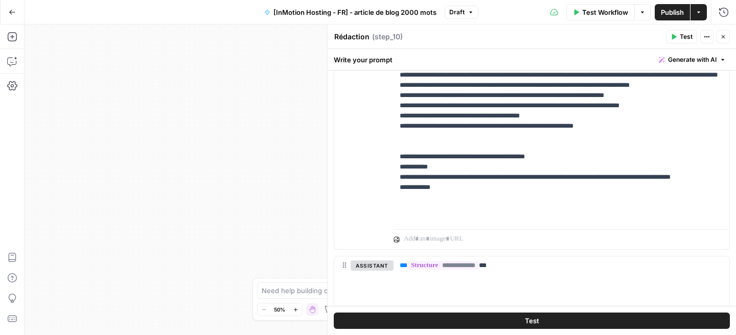
scroll to position [0, 0]
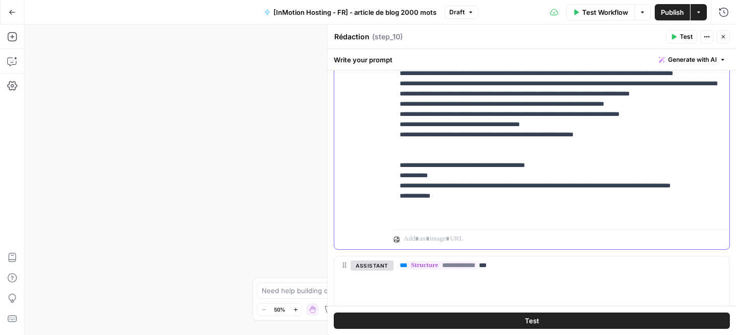
drag, startPoint x: 398, startPoint y: 155, endPoint x: 706, endPoint y: 154, distance: 307.6
click at [706, 154] on div "**********" at bounding box center [561, 17] width 336 height 416
copy p "**********"
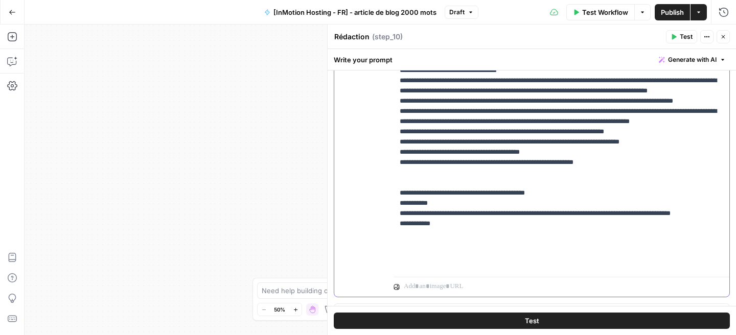
scroll to position [31, 0]
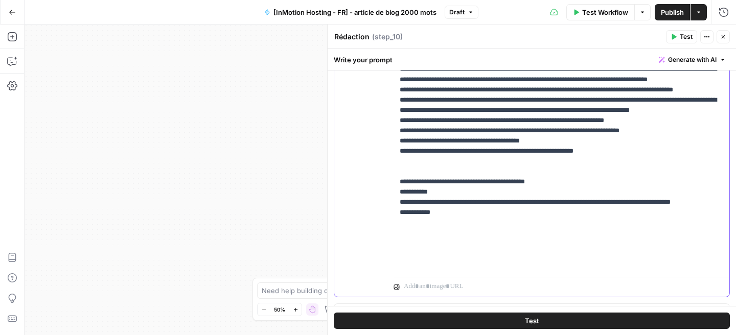
drag, startPoint x: 397, startPoint y: 90, endPoint x: 585, endPoint y: 275, distance: 263.4
click at [585, 275] on div "**********" at bounding box center [561, 76] width 336 height 440
copy p "**********"
click at [448, 223] on p "**********" at bounding box center [561, 48] width 323 height 439
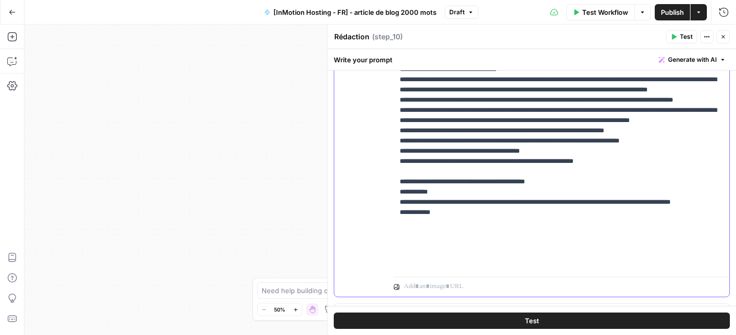
scroll to position [21, 0]
drag, startPoint x: 621, startPoint y: 210, endPoint x: 445, endPoint y: 123, distance: 196.5
click at [445, 123] on p "**********" at bounding box center [561, 54] width 323 height 429
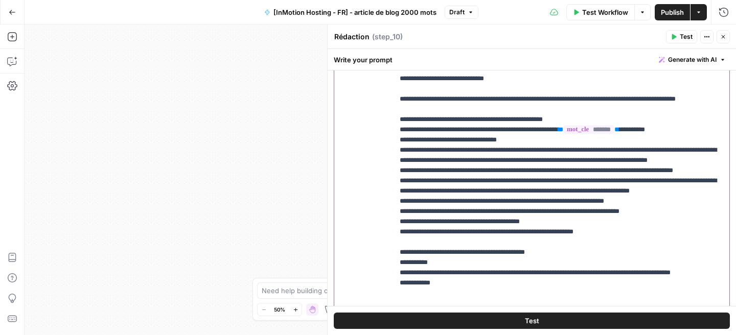
scroll to position [278, 0]
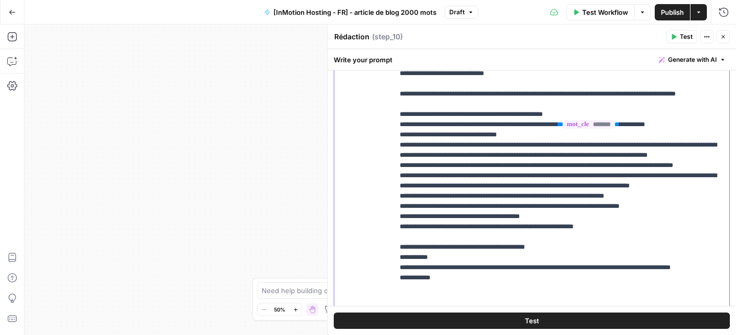
click at [420, 159] on p "**********" at bounding box center [561, 119] width 323 height 429
drag, startPoint x: 399, startPoint y: 154, endPoint x: 601, endPoint y: 283, distance: 239.6
click at [601, 283] on p "**********" at bounding box center [561, 119] width 323 height 429
copy p "**********"
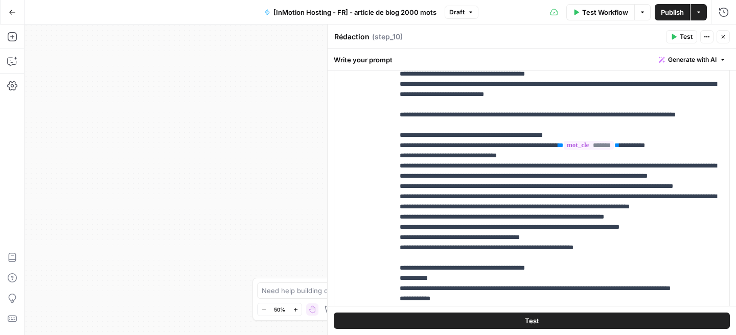
click at [7, 17] on button "Go Back" at bounding box center [12, 12] width 18 height 18
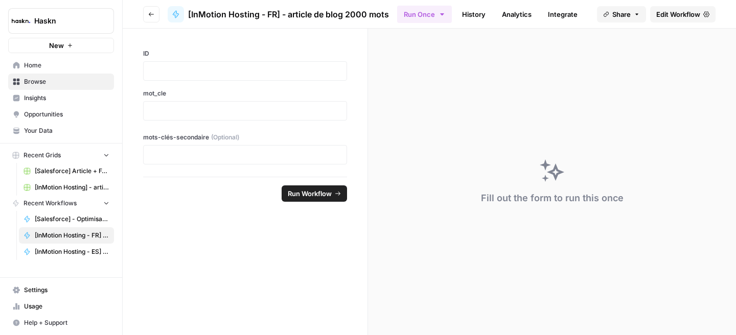
click at [152, 14] on icon "button" at bounding box center [151, 14] width 6 height 6
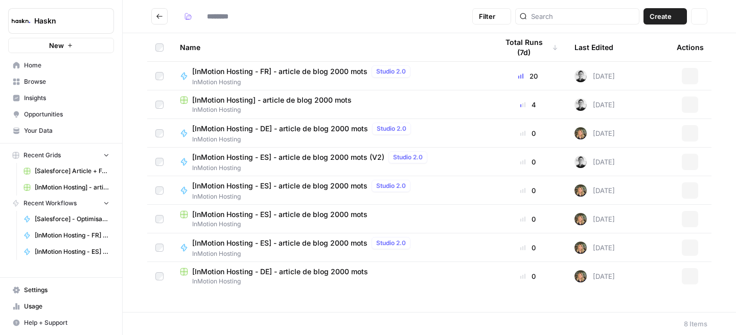
type input "**********"
click at [693, 76] on button "Actions" at bounding box center [690, 76] width 16 height 16
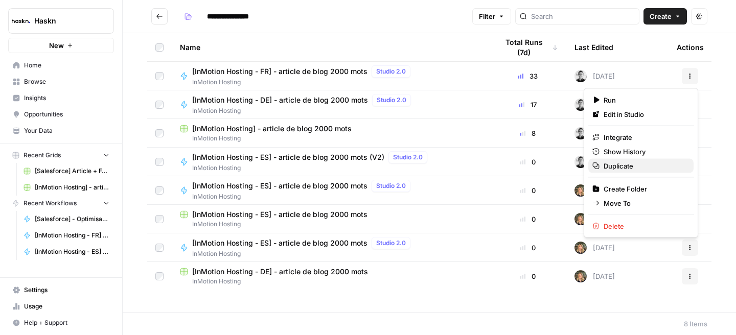
click at [637, 165] on span "Duplicate" at bounding box center [644, 166] width 82 height 10
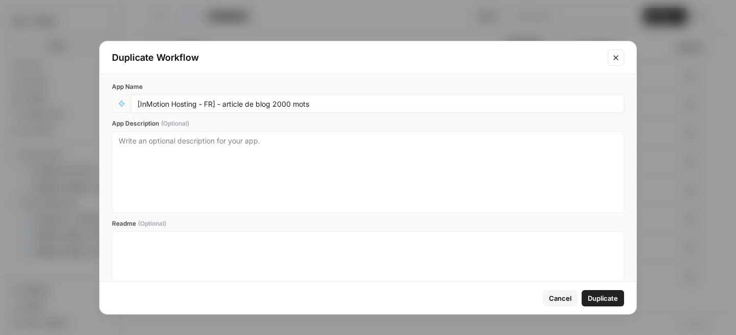
drag, startPoint x: 213, startPoint y: 101, endPoint x: 207, endPoint y: 102, distance: 6.2
click at [207, 102] on input "[InMotion Hosting - FR] - article de blog 2000 mots" at bounding box center [377, 103] width 480 height 9
drag, startPoint x: 223, startPoint y: 105, endPoint x: 214, endPoint y: 105, distance: 9.2
click at [214, 105] on input "[InMotion Hosting - ES 🇪🇸] - article de blog 2000 mots" at bounding box center [377, 103] width 480 height 9
click at [140, 102] on input "[InMotion Hosting - ES] - article de blog 2000 mots" at bounding box center [377, 103] width 480 height 9
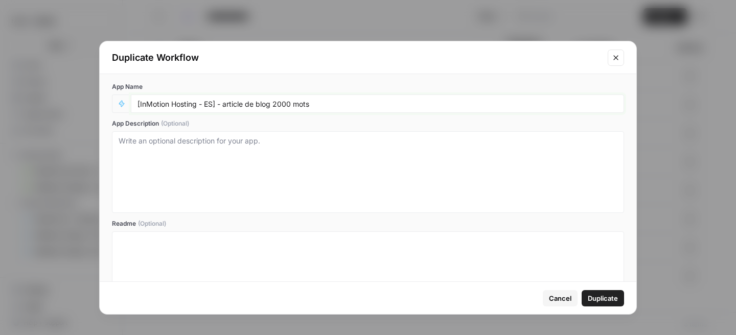
click at [214, 103] on input "[InMotion Hosting - ES] - article de blog 2000 mots" at bounding box center [377, 103] width 480 height 9
paste input "🇪🇸"
type input "[InMotion Hosting - ES 🇪🇸] - article de blog 2000 mots"
click at [601, 298] on span "Duplicate" at bounding box center [603, 298] width 30 height 10
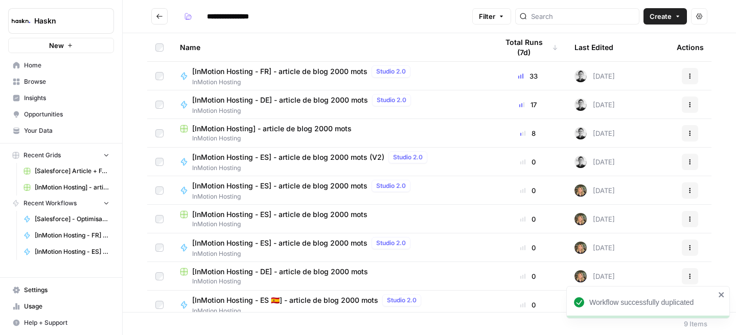
click at [327, 71] on span "[InMotion Hosting - FR] - article de blog 2000 mots" at bounding box center [279, 71] width 175 height 10
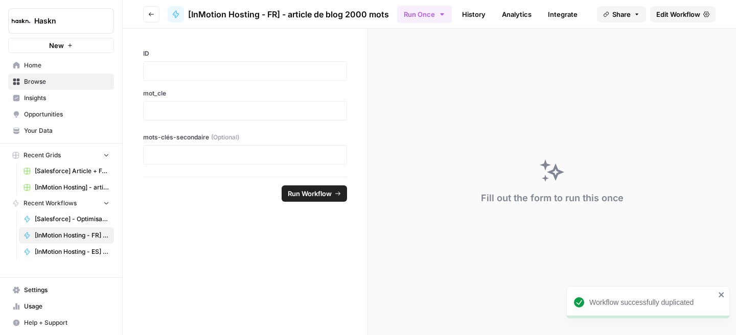
click at [271, 14] on span "[InMotion Hosting - FR] - article de blog 2000 mots" at bounding box center [288, 14] width 201 height 12
click at [678, 7] on link "Edit Workflow" at bounding box center [682, 14] width 65 height 16
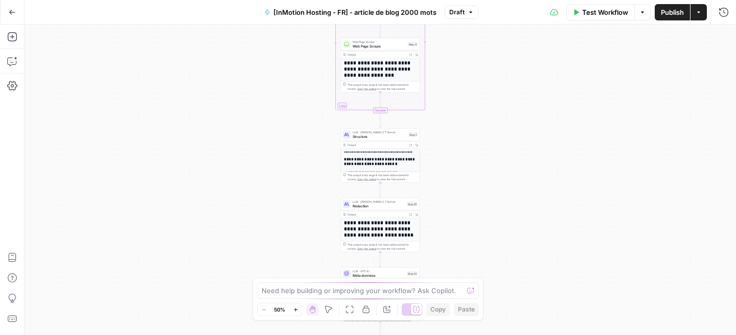
click at [337, 13] on span "[InMotion Hosting - FR] - article de blog 2000 mots" at bounding box center [354, 12] width 163 height 10
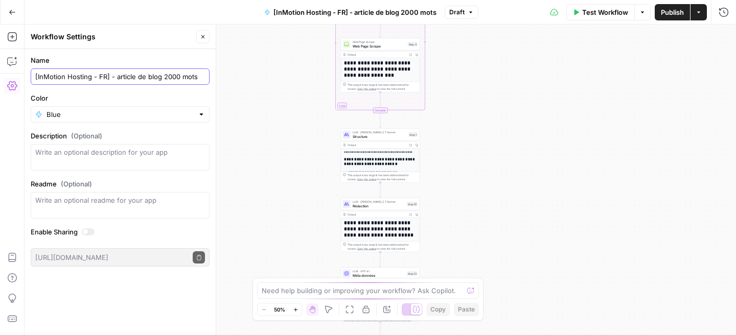
click at [105, 75] on input "[InMotion Hosting - FR] - article de blog 2000 mots" at bounding box center [120, 77] width 170 height 10
click at [38, 123] on form "Name [InMotion Hosting - FR] - article de blog 2000 mots Color Blue Description…" at bounding box center [120, 161] width 191 height 224
click at [106, 75] on input "[InMotion Hosting - FR] - article de blog 2000 mots" at bounding box center [120, 77] width 170 height 10
click at [106, 75] on input "[InMotion Hosting - FR🇫🇷] - article de blog 2000 mots" at bounding box center [120, 77] width 170 height 10
type input "[InMotion Hosting - FR 🇫🇷] - article de blog 2000 mots"
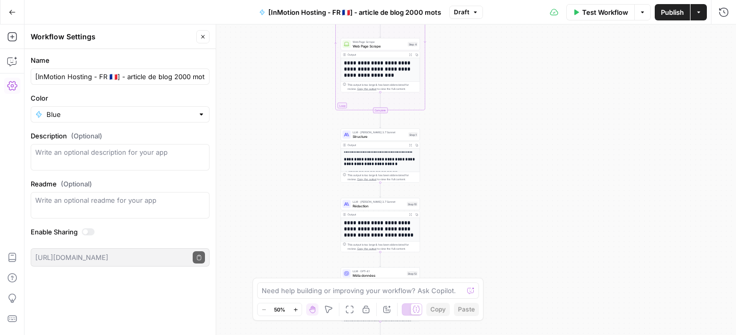
click at [271, 137] on div "Workflow Set Inputs Inputs Google Search Google Search Step 2 Output Expand Out…" at bounding box center [380, 180] width 711 height 311
click at [15, 11] on button "Go Back" at bounding box center [12, 12] width 18 height 18
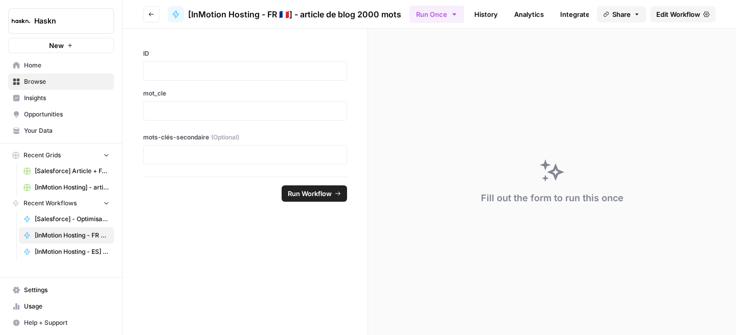
click at [148, 12] on button "Go back" at bounding box center [151, 14] width 16 height 16
click at [153, 20] on button "Go back" at bounding box center [151, 14] width 16 height 16
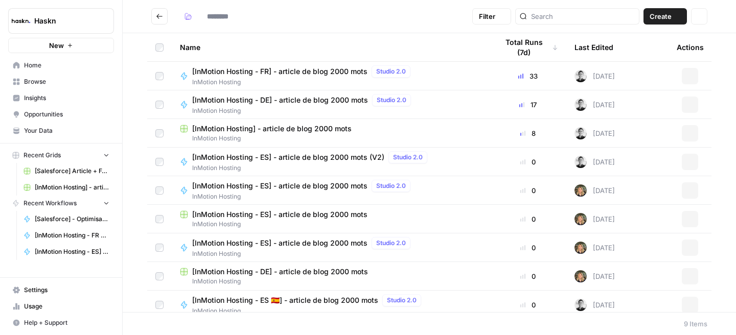
type input "**********"
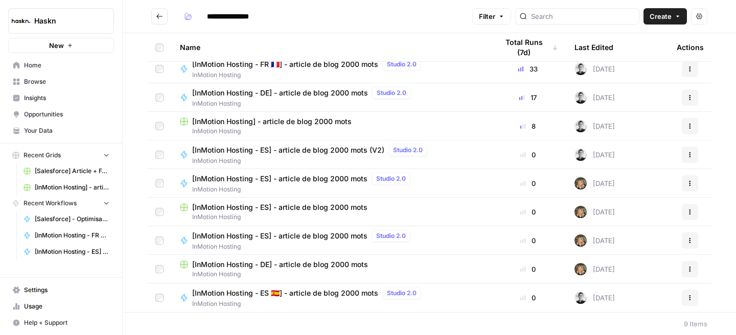
click at [326, 95] on span "[InMotion Hosting - DE] - article de blog 2000 mots" at bounding box center [280, 93] width 176 height 10
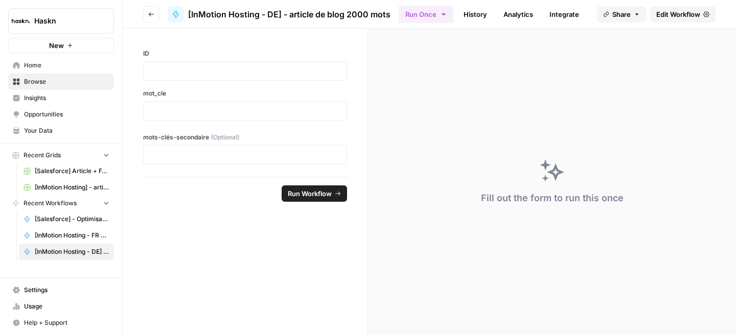
click at [665, 12] on span "Edit Workflow" at bounding box center [678, 14] width 44 height 10
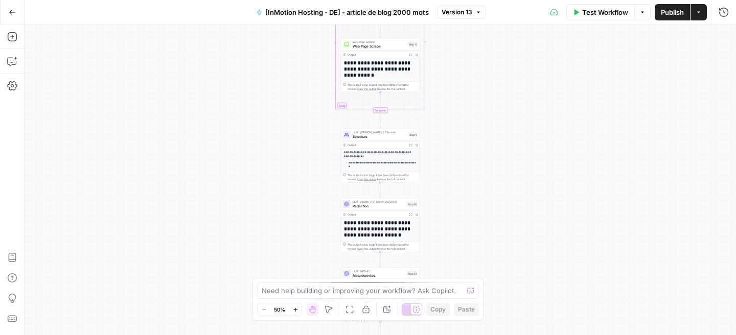
click at [326, 13] on span "[InMotion Hosting - DE] - article de blog 2000 mots" at bounding box center [347, 12] width 164 height 10
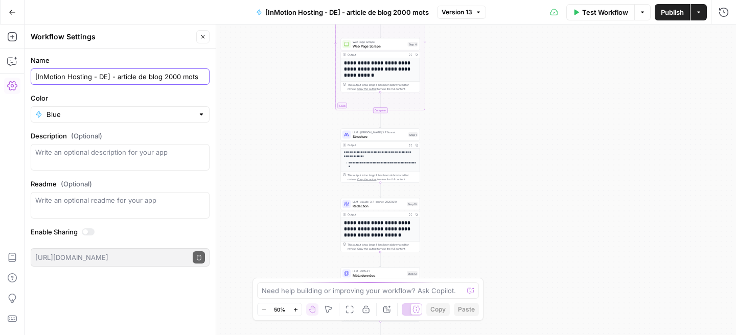
click at [107, 75] on input "[InMotion Hosting - DE] - article de blog 2000 mots" at bounding box center [120, 77] width 170 height 10
type input "[InMotion Hosting - DE ] - article de blog 2000 mots"
click at [92, 198] on textarea "Readme (Optional)" at bounding box center [120, 200] width 170 height 10
type textarea "🇩🇪"
click at [66, 210] on div "🇩🇪 🇩🇪" at bounding box center [120, 205] width 179 height 27
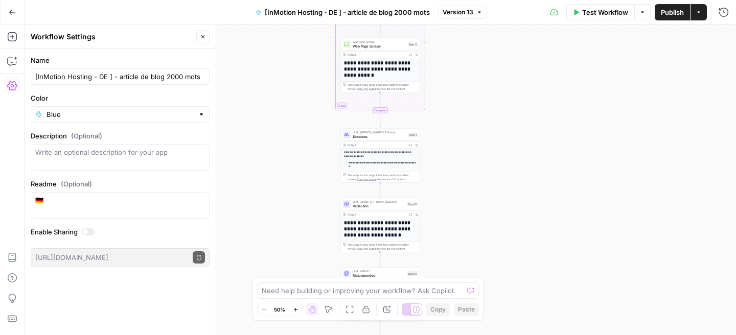
click at [66, 210] on div "🇩🇪 🇩🇪" at bounding box center [120, 205] width 179 height 27
drag, startPoint x: 48, startPoint y: 199, endPoint x: 29, endPoint y: 199, distance: 19.4
click at [29, 199] on form "Name [InMotion Hosting - DE ] - article de blog 2000 mots Color Blue Descriptio…" at bounding box center [120, 161] width 191 height 224
click at [108, 77] on input "[InMotion Hosting - DE ] - article de blog 2000 mots" at bounding box center [120, 77] width 170 height 10
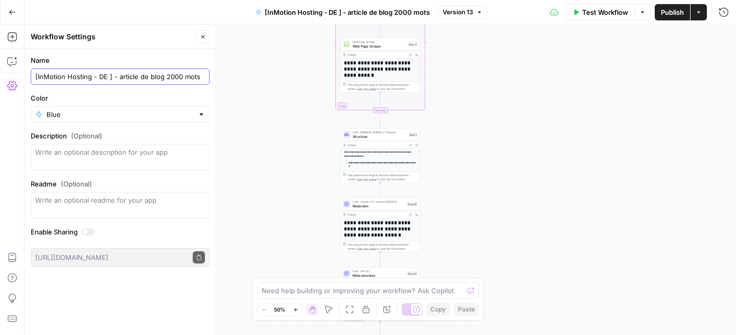
paste input "🇩🇪"
type input "[InMotion Hosting - DE 🇩🇪] - article de blog 2000 mots"
click at [12, 13] on icon "button" at bounding box center [12, 12] width 7 height 7
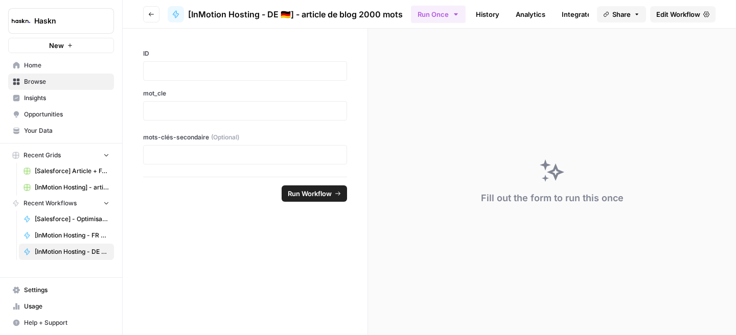
click at [149, 16] on icon "button" at bounding box center [151, 14] width 6 height 6
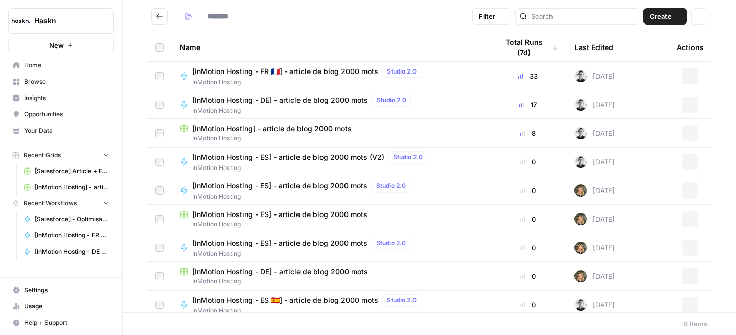
type input "**********"
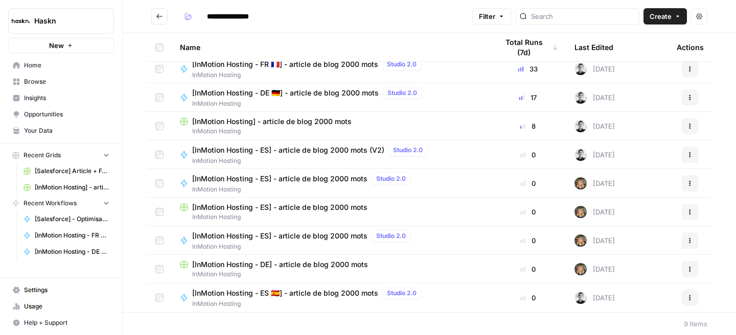
click at [313, 292] on span "[InMotion Hosting - ES 🇪🇸] - article de blog 2000 mots" at bounding box center [285, 293] width 186 height 10
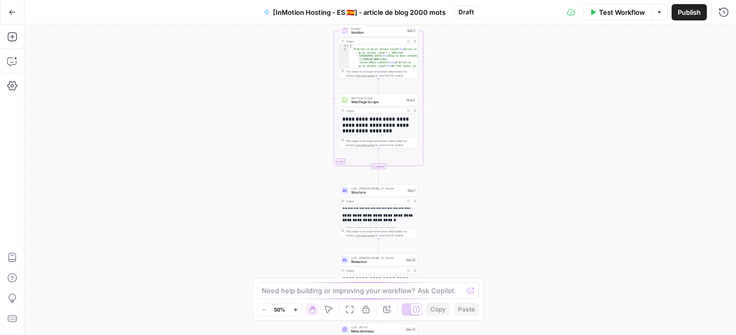
click at [378, 32] on span "Iteration" at bounding box center [377, 32] width 53 height 5
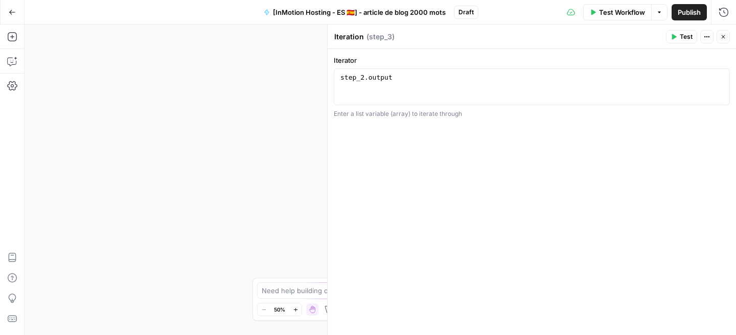
click at [719, 34] on button "Close" at bounding box center [722, 36] width 13 height 13
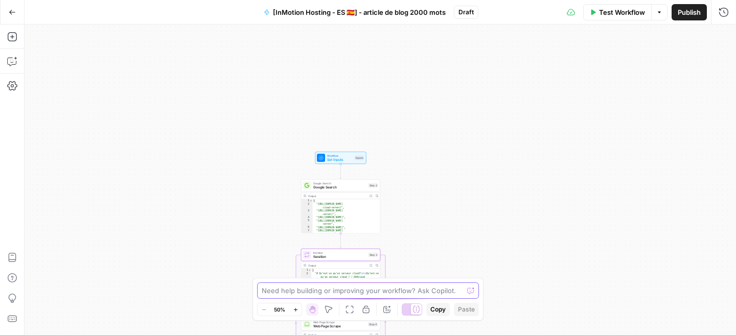
drag, startPoint x: 302, startPoint y: 100, endPoint x: 264, endPoint y: 325, distance: 228.5
click at [264, 325] on div "Workflow Set Inputs Inputs Google Search Google Search Step 2 Output Expand Out…" at bounding box center [380, 180] width 711 height 311
click at [322, 190] on span "Google Search" at bounding box center [339, 188] width 53 height 5
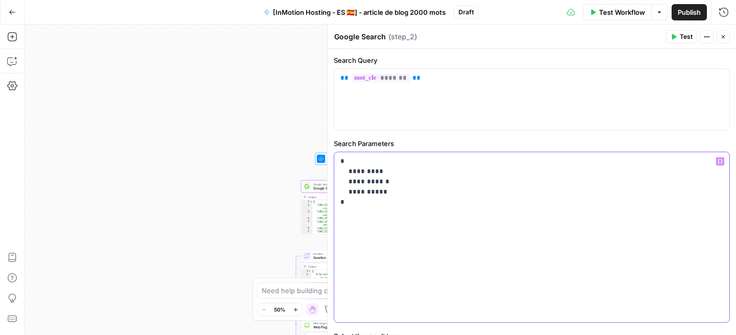
click at [369, 181] on p "**********" at bounding box center [531, 181] width 383 height 51
click at [371, 179] on p "**********" at bounding box center [531, 181] width 383 height 51
click at [371, 190] on p "**********" at bounding box center [531, 181] width 383 height 51
click at [723, 38] on icon "button" at bounding box center [723, 37] width 6 height 6
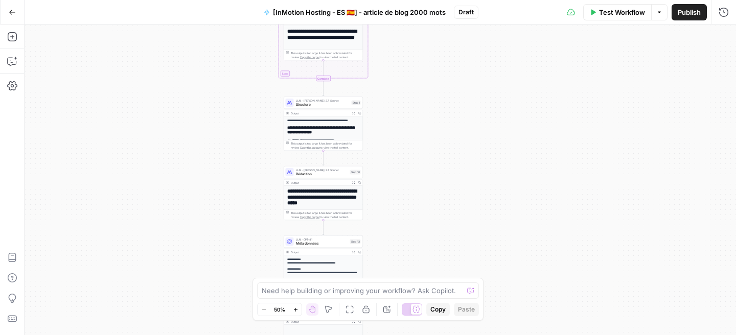
drag, startPoint x: 421, startPoint y: 175, endPoint x: 390, endPoint y: -22, distance: 199.6
click at [390, 0] on html "Haskn New Home Browse Insights Opportunities Your Data Recent Grids [Salesforce…" at bounding box center [368, 167] width 736 height 335
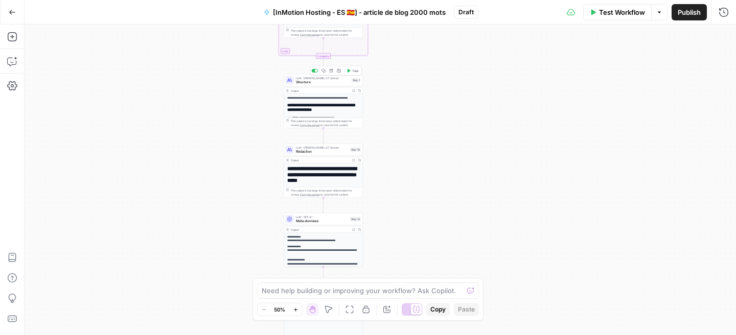
click at [316, 86] on div "LLM · Claude 3.7 Sonnet Structure Step 1 Copy step Delete step Add Note Test" at bounding box center [323, 80] width 79 height 12
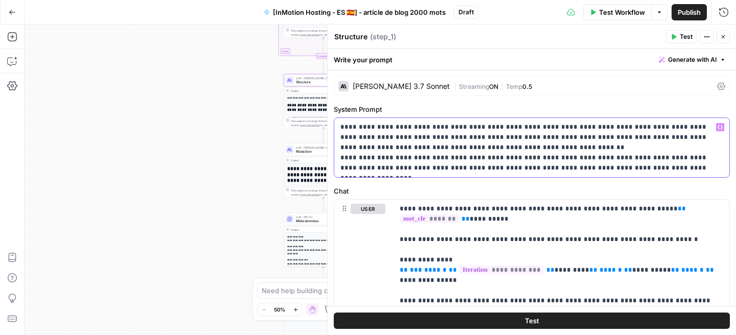
click at [660, 158] on p "**********" at bounding box center [531, 147] width 383 height 51
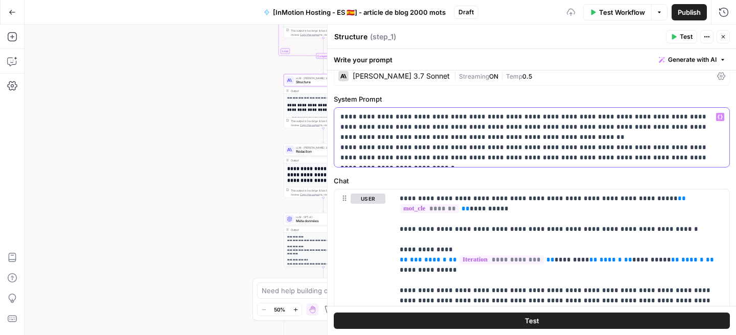
scroll to position [11, 0]
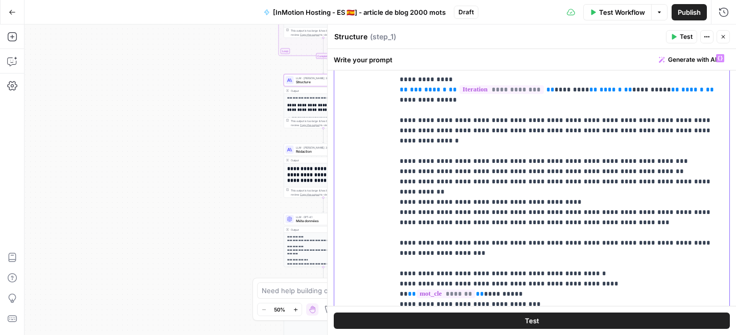
scroll to position [151, 0]
click at [451, 150] on p "**********" at bounding box center [561, 242] width 323 height 439
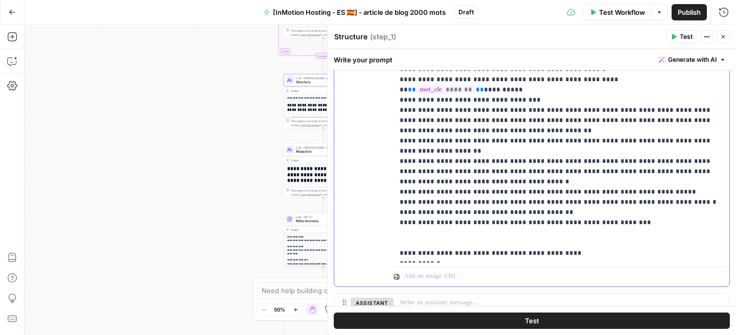
scroll to position [355, 0]
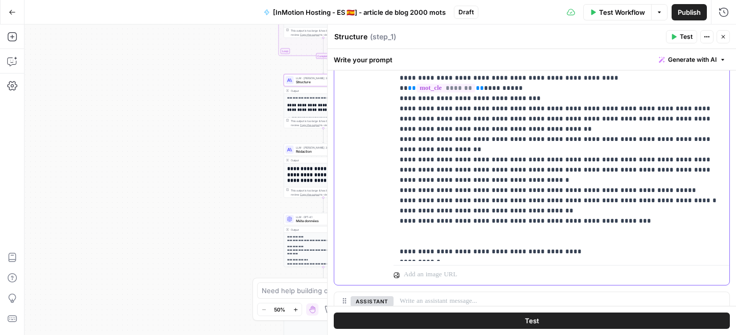
click at [458, 211] on p "**********" at bounding box center [561, 37] width 323 height 439
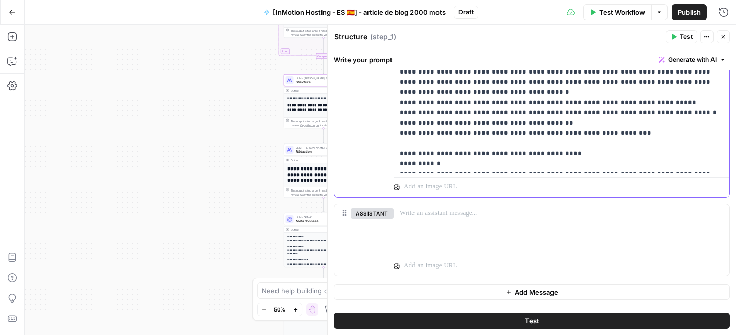
scroll to position [21, 0]
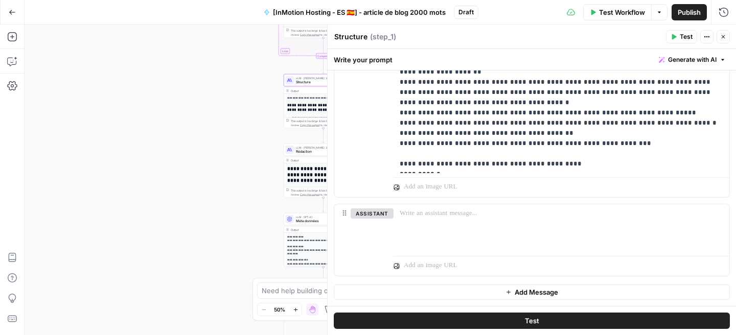
click at [720, 39] on icon "button" at bounding box center [723, 37] width 6 height 6
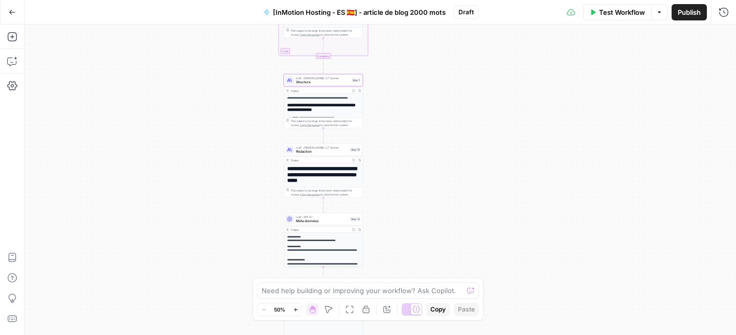
click at [321, 148] on span "LLM · [PERSON_NAME] 3.7 Sonnet" at bounding box center [322, 148] width 52 height 4
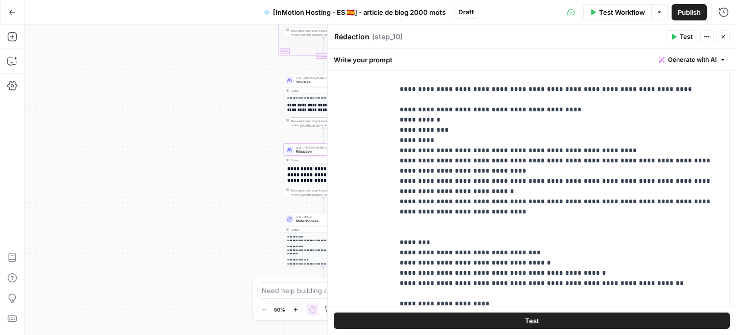
scroll to position [12, 0]
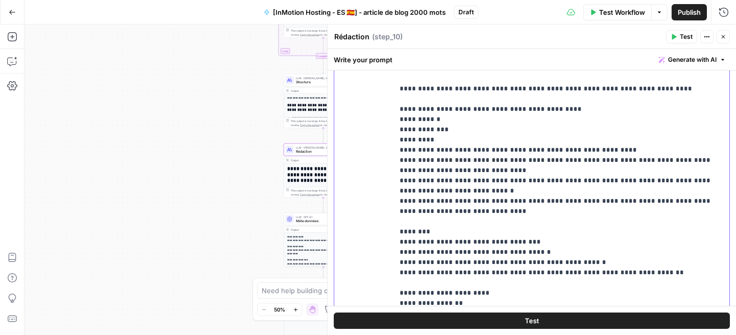
drag, startPoint x: 433, startPoint y: 230, endPoint x: 520, endPoint y: 228, distance: 86.4
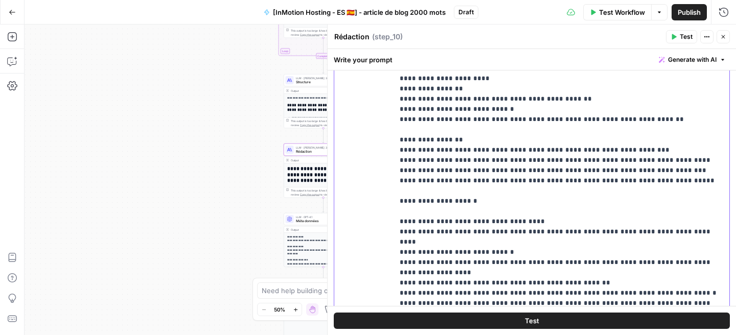
scroll to position [249, 0]
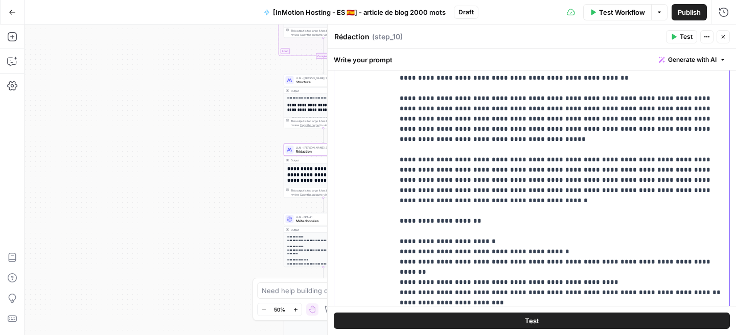
scroll to position [1245, 0]
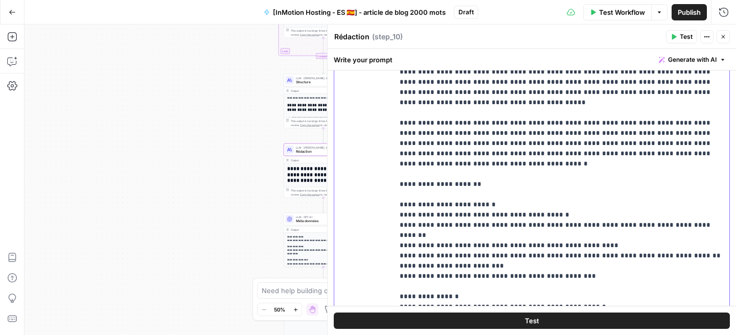
drag, startPoint x: 508, startPoint y: 113, endPoint x: 560, endPoint y: 112, distance: 51.6
drag, startPoint x: 507, startPoint y: 112, endPoint x: 571, endPoint y: 112, distance: 64.4
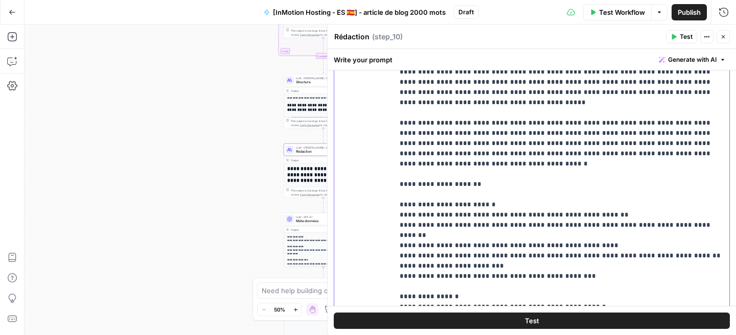
drag, startPoint x: 508, startPoint y: 112, endPoint x: 535, endPoint y: 112, distance: 26.1
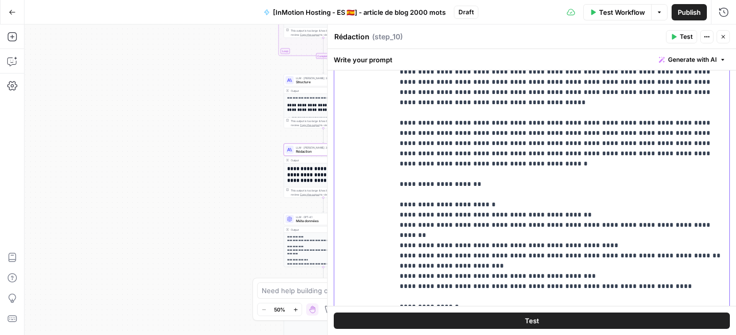
click at [398, 173] on div "**********" at bounding box center [561, 218] width 336 height 416
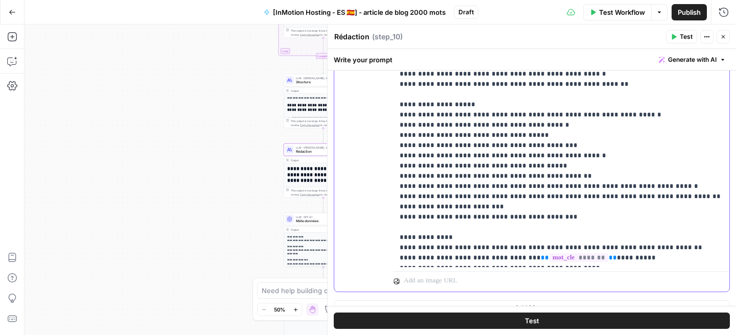
scroll to position [891, 0]
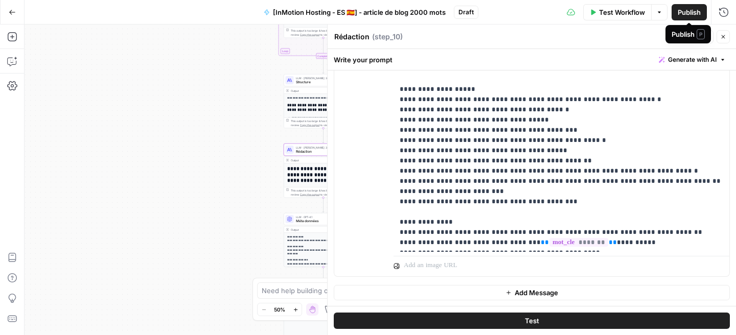
click at [683, 11] on span "Publish" at bounding box center [689, 12] width 23 height 10
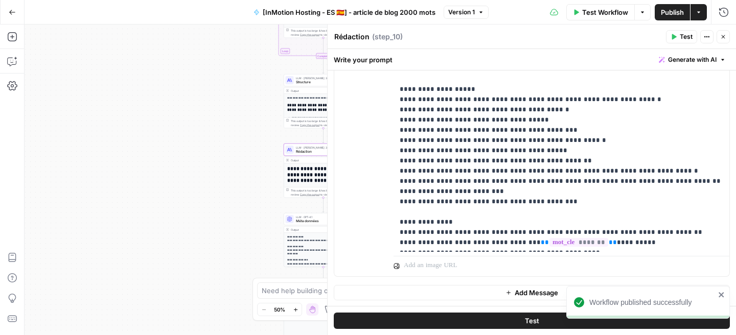
click at [248, 138] on div "Workflow Set Inputs Inputs Google Search Google Search Step 2 Output Expand Out…" at bounding box center [380, 180] width 711 height 311
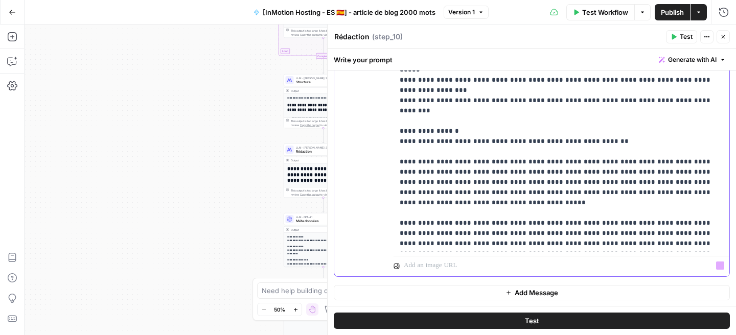
scroll to position [975, 0]
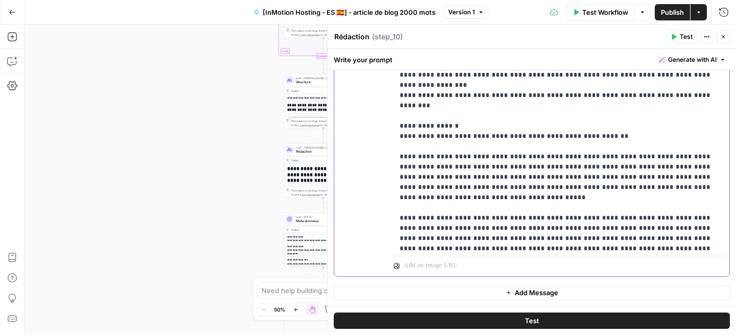
drag, startPoint x: 399, startPoint y: 96, endPoint x: 516, endPoint y: 131, distance: 122.4
click at [516, 131] on div "**********" at bounding box center [561, 43] width 336 height 416
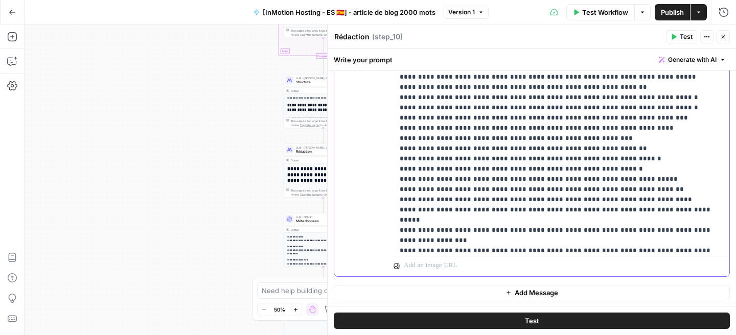
scroll to position [818, 0]
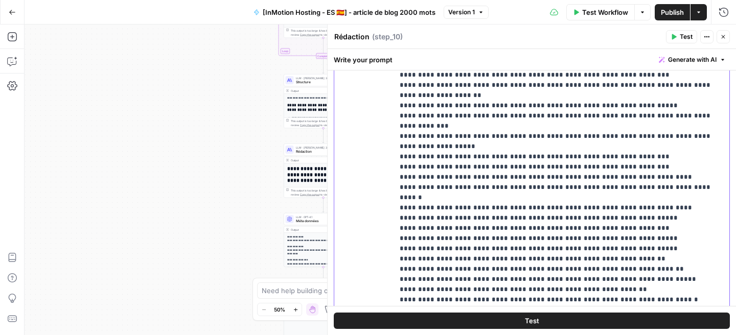
scroll to position [677, 0]
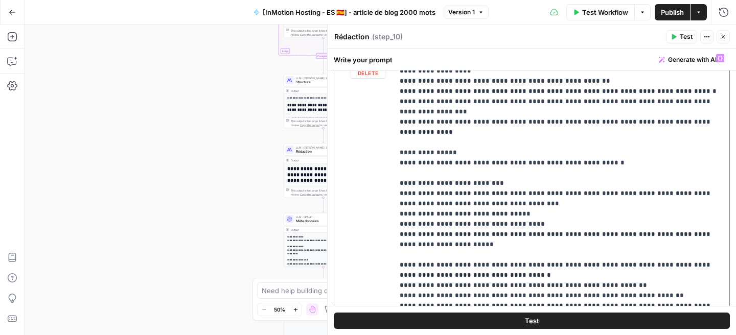
drag, startPoint x: 498, startPoint y: 163, endPoint x: 396, endPoint y: 236, distance: 125.3
click at [396, 236] on div "**********" at bounding box center [561, 257] width 336 height 416
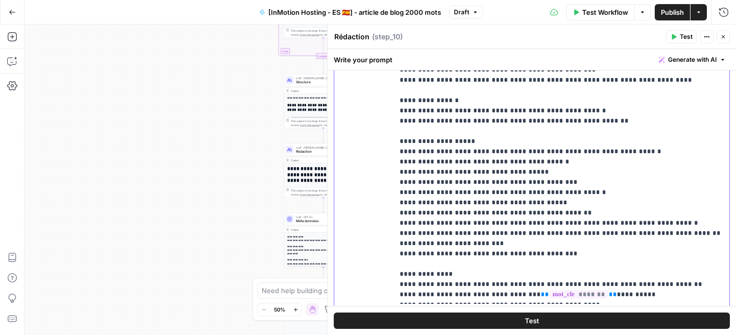
scroll to position [891, 0]
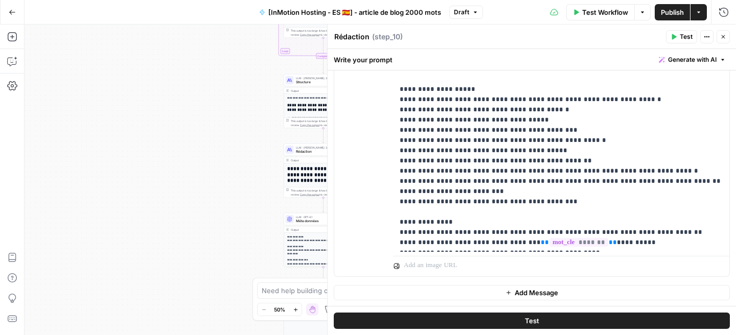
click at [658, 11] on button "Publish" at bounding box center [672, 12] width 35 height 16
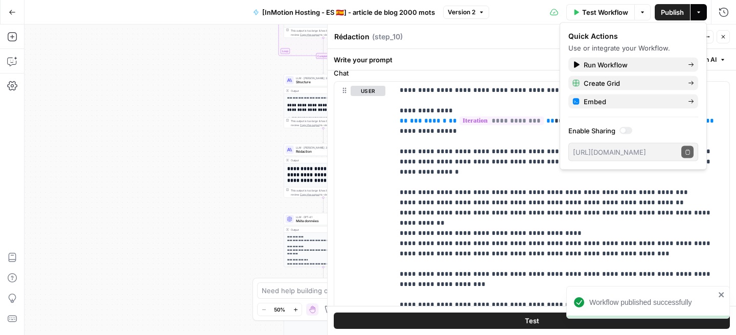
scroll to position [0, 0]
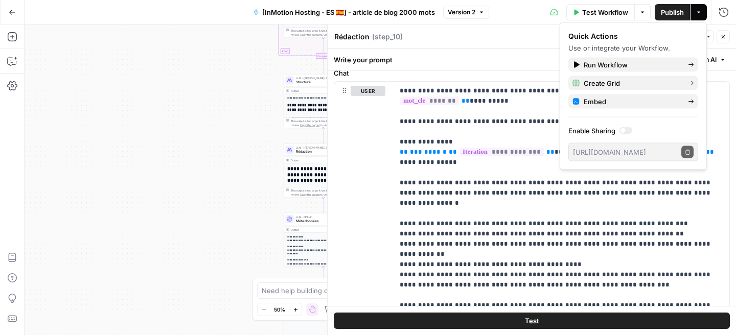
click at [725, 34] on icon "button" at bounding box center [723, 37] width 6 height 6
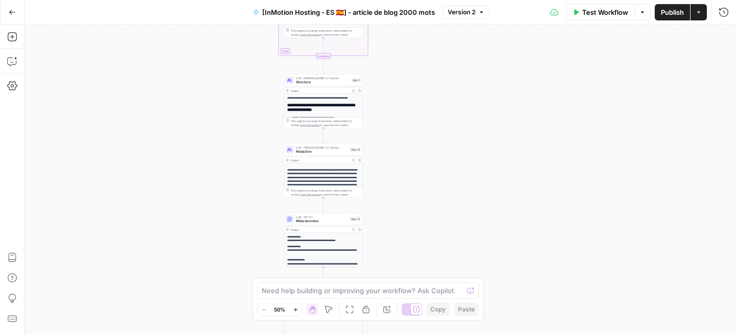
scroll to position [53, 0]
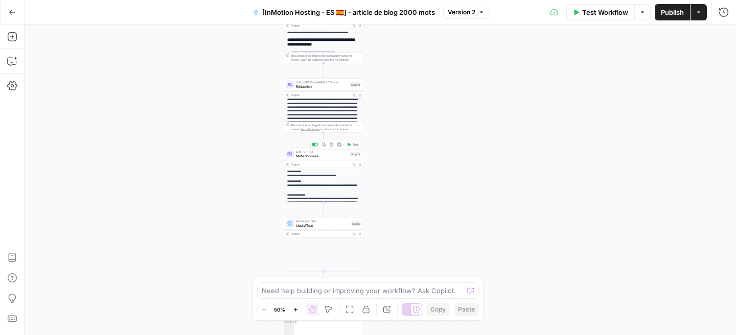
click at [324, 158] on div "LLM · GPT-4.1 Méta données Step 13 Copy step Delete step Add Note Test" at bounding box center [323, 154] width 79 height 12
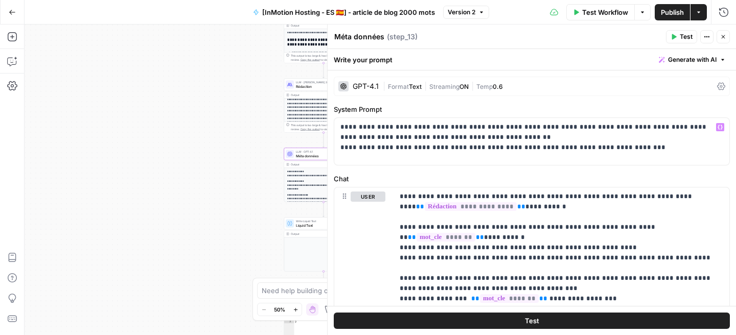
scroll to position [2, 0]
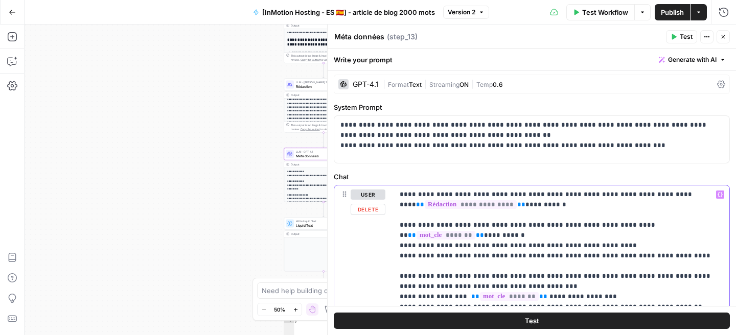
click at [573, 197] on p "**********" at bounding box center [561, 277] width 323 height 174
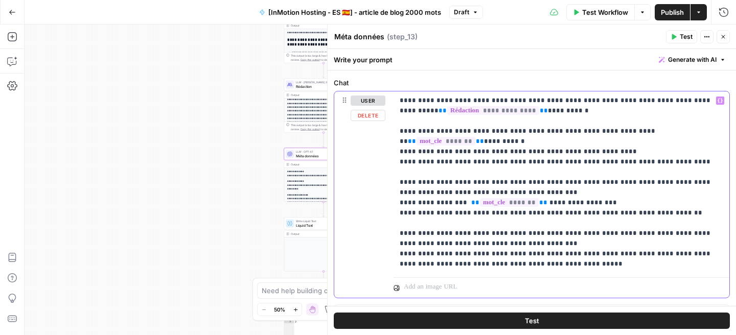
scroll to position [102, 0]
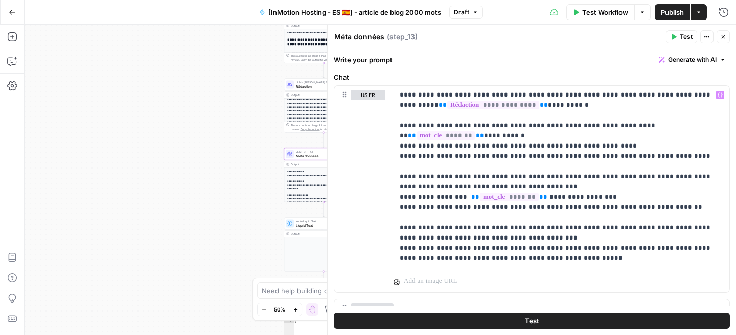
click at [722, 35] on icon "button" at bounding box center [723, 37] width 6 height 6
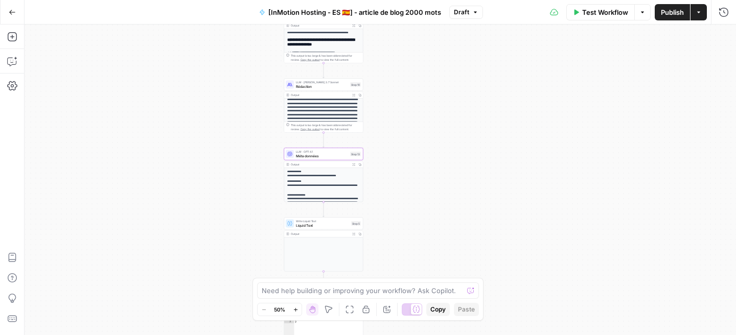
click at [308, 86] on span "Rédaction" at bounding box center [322, 86] width 52 height 5
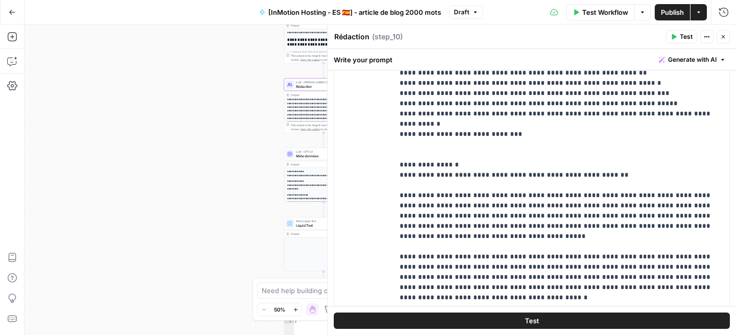
scroll to position [1059, 0]
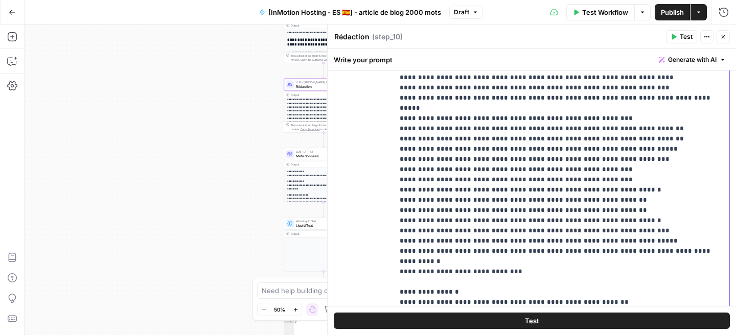
scroll to position [980, 0]
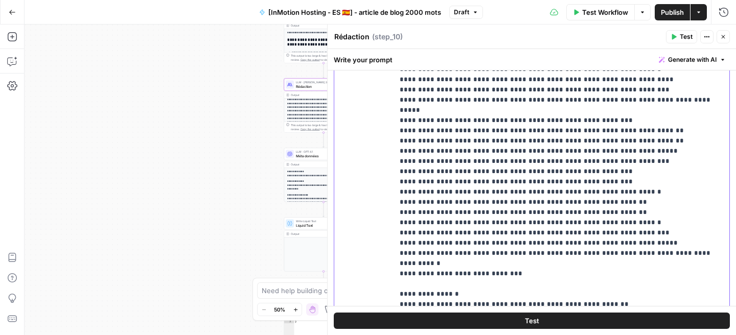
drag, startPoint x: 507, startPoint y: 172, endPoint x: 492, endPoint y: 173, distance: 14.9
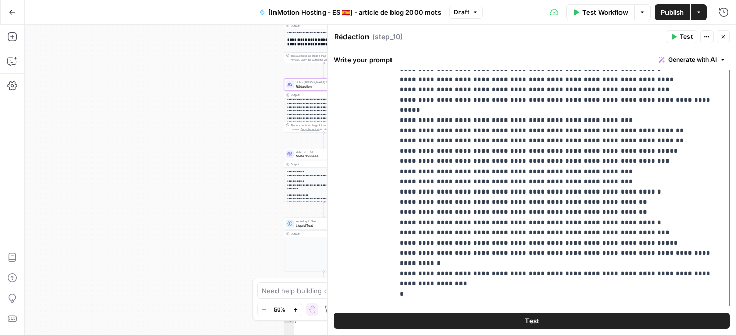
drag, startPoint x: 444, startPoint y: 181, endPoint x: 405, endPoint y: 172, distance: 39.3
copy p "**********"
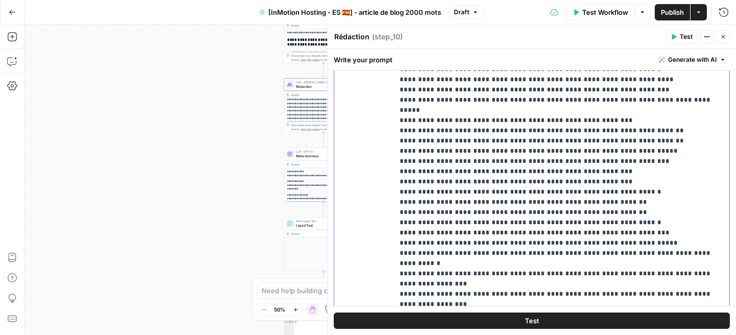
drag, startPoint x: 407, startPoint y: 193, endPoint x: 484, endPoint y: 190, distance: 77.2
drag, startPoint x: 486, startPoint y: 191, endPoint x: 439, endPoint y: 204, distance: 49.3
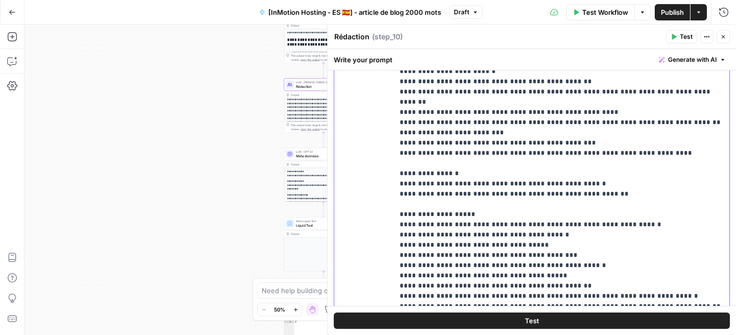
scroll to position [891, 0]
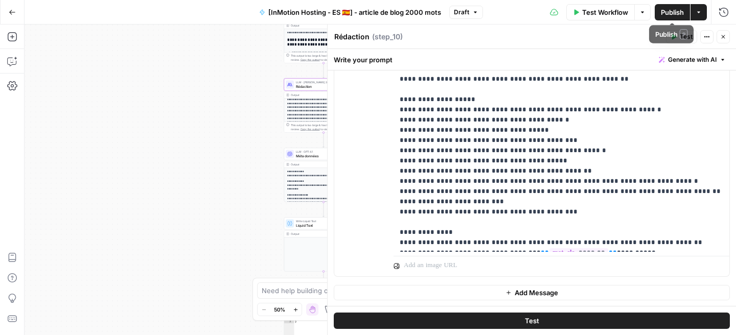
click at [666, 17] on button "Publish" at bounding box center [672, 12] width 35 height 16
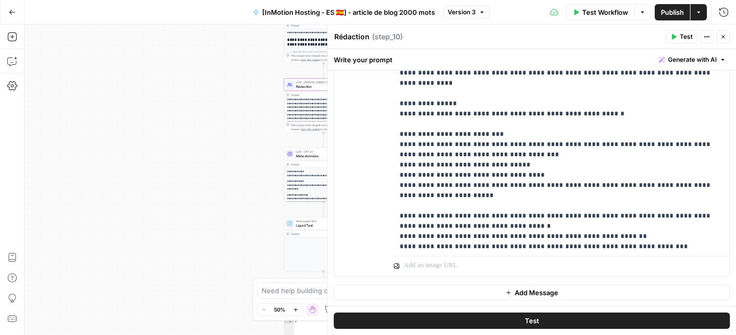
scroll to position [309, 0]
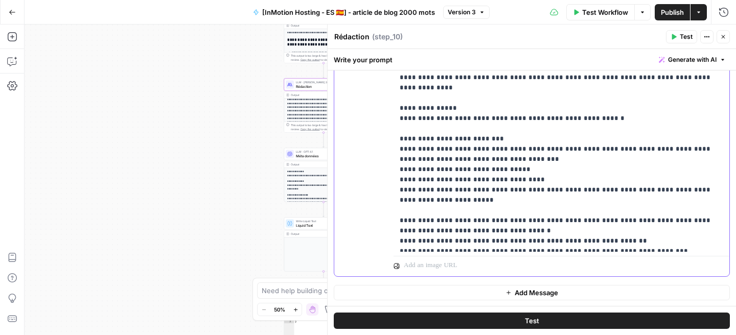
drag, startPoint x: 532, startPoint y: 140, endPoint x: 437, endPoint y: 148, distance: 94.8
click at [676, 10] on span "Publish" at bounding box center [672, 12] width 23 height 10
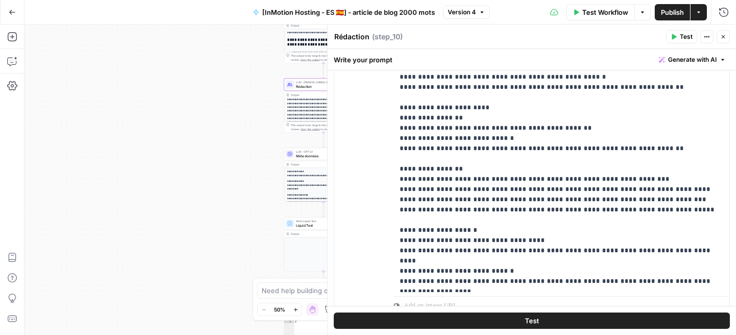
scroll to position [105, 0]
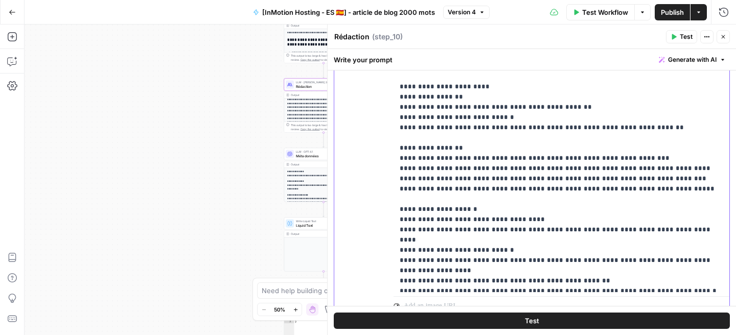
drag, startPoint x: 449, startPoint y: 148, endPoint x: 492, endPoint y: 148, distance: 43.4
drag, startPoint x: 484, startPoint y: 147, endPoint x: 648, endPoint y: 150, distance: 164.6
click at [669, 16] on span "Publish" at bounding box center [672, 12] width 23 height 10
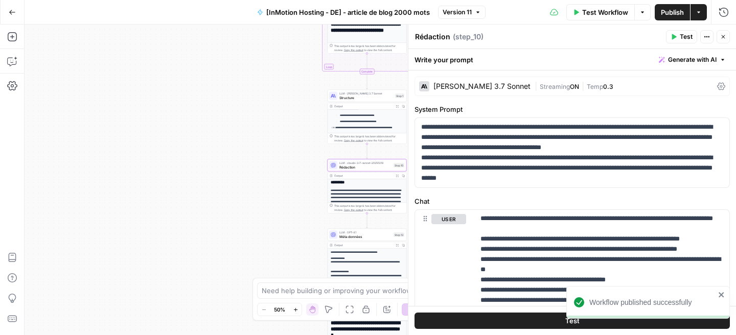
click at [341, 98] on span "Structure" at bounding box center [366, 97] width 54 height 5
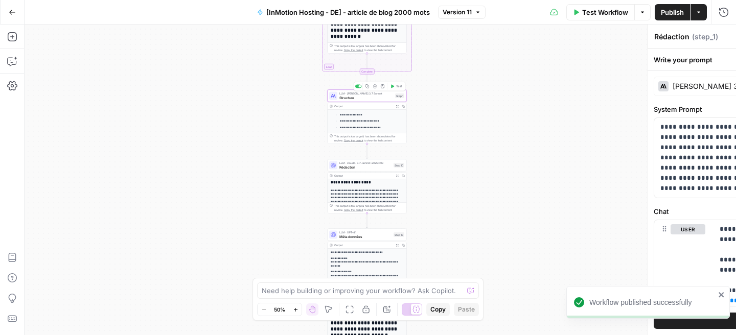
type textarea "Structure"
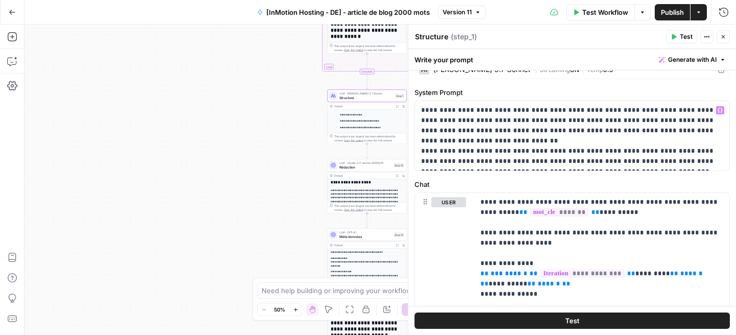
scroll to position [22, 0]
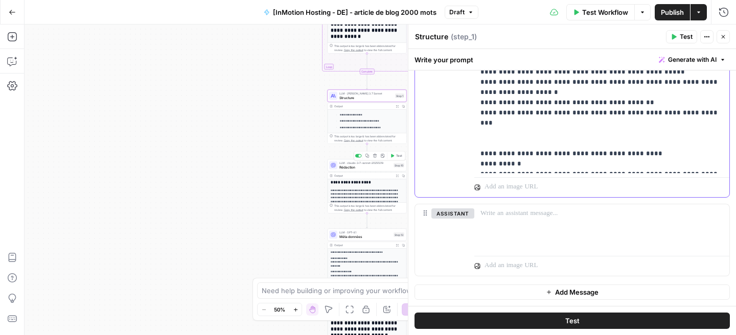
scroll to position [0, 0]
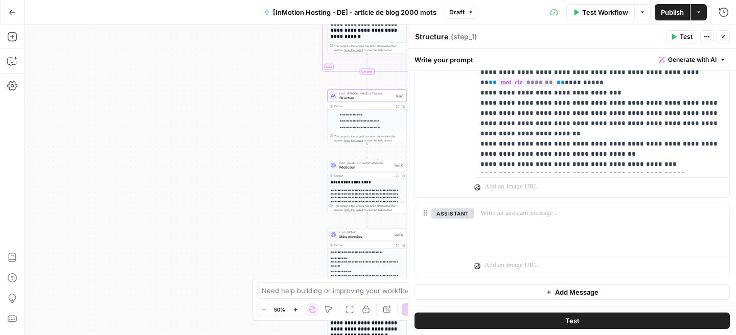
click at [369, 182] on h2 "**********" at bounding box center [367, 180] width 73 height 9
click at [372, 168] on span "Rédaction" at bounding box center [365, 167] width 52 height 5
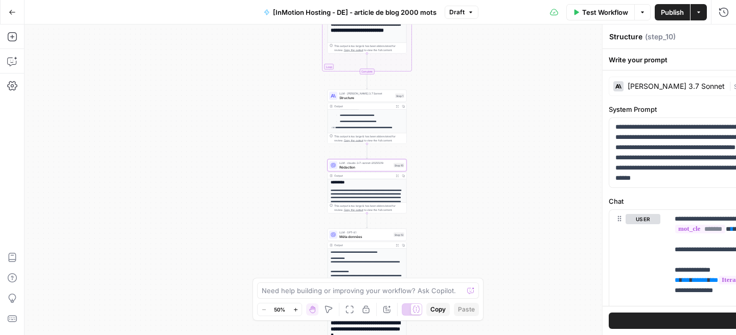
type textarea "Rédaction"
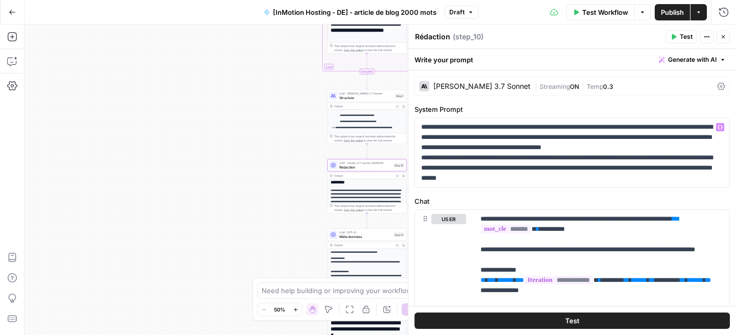
scroll to position [11, 0]
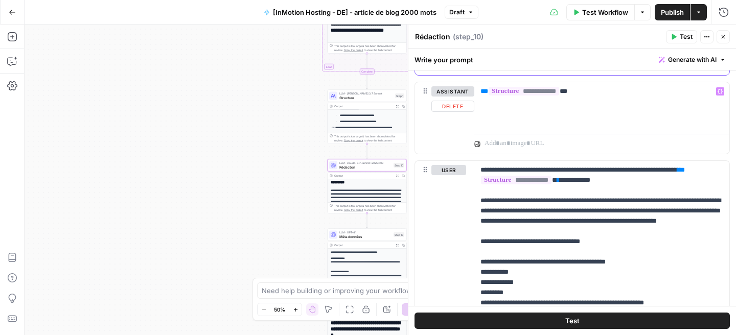
scroll to position [576, 0]
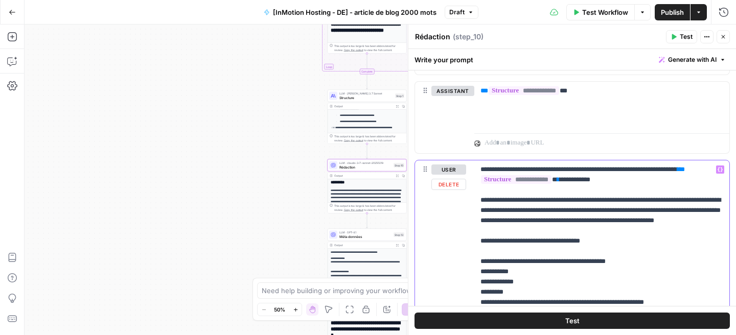
click at [658, 11] on button "Publish" at bounding box center [672, 12] width 35 height 16
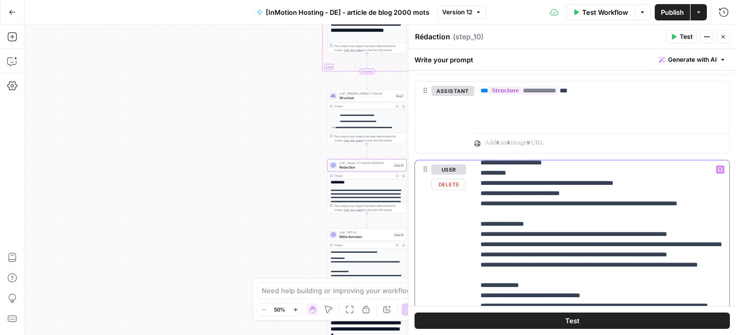
scroll to position [314, 0]
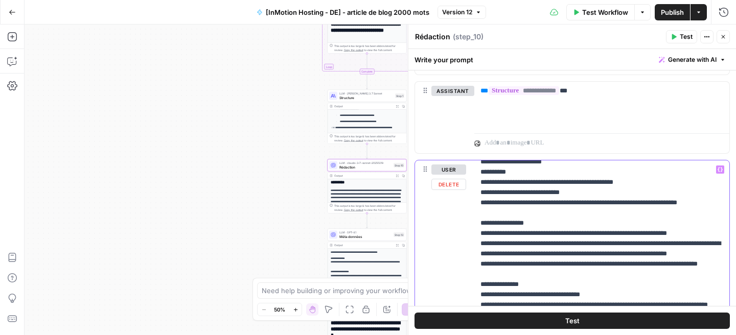
drag, startPoint x: 510, startPoint y: 233, endPoint x: 481, endPoint y: 228, distance: 29.0
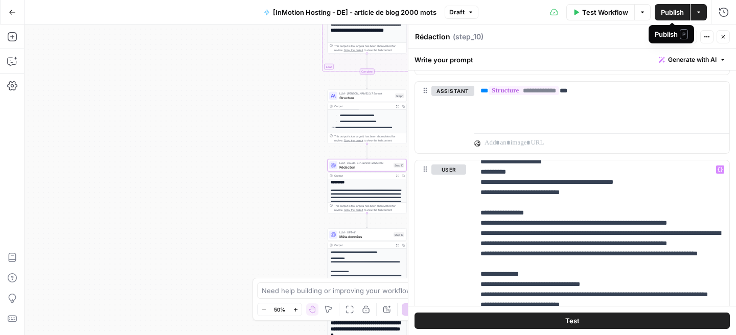
click at [673, 11] on span "Publish" at bounding box center [672, 12] width 23 height 10
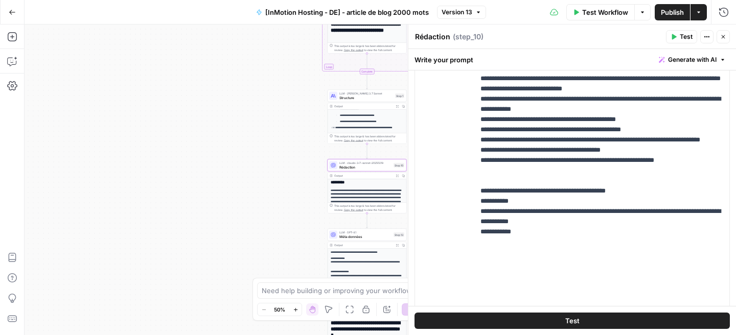
scroll to position [324, 0]
drag, startPoint x: 524, startPoint y: 289, endPoint x: 466, endPoint y: 91, distance: 206.2
click at [466, 87] on div "**********" at bounding box center [572, 106] width 314 height 440
click at [525, 193] on p "**********" at bounding box center [601, 42] width 243 height 511
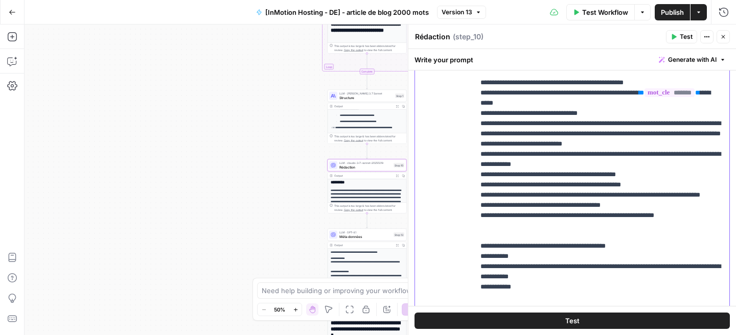
scroll to position [103, 0]
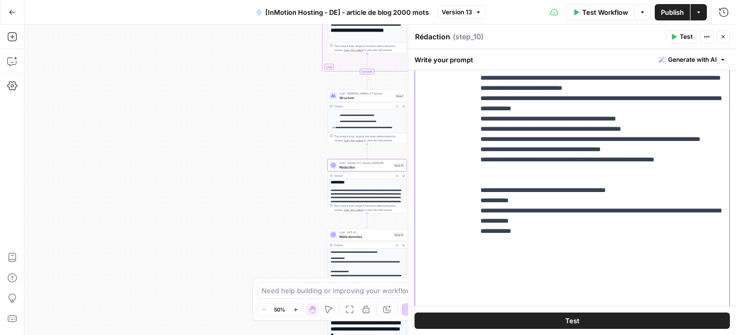
drag, startPoint x: 479, startPoint y: 134, endPoint x: 610, endPoint y: 289, distance: 203.0
click at [610, 289] on div "**********" at bounding box center [601, 94] width 255 height 416
copy p "**********"
click at [723, 38] on icon "button" at bounding box center [723, 37] width 6 height 6
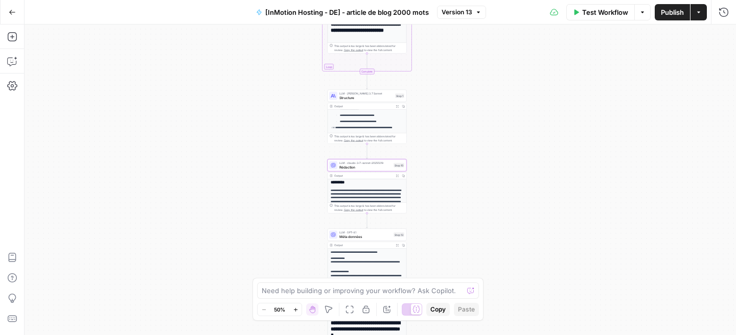
click at [675, 16] on span "Publish" at bounding box center [672, 12] width 23 height 10
click at [374, 168] on span "Rédaction" at bounding box center [365, 167] width 52 height 5
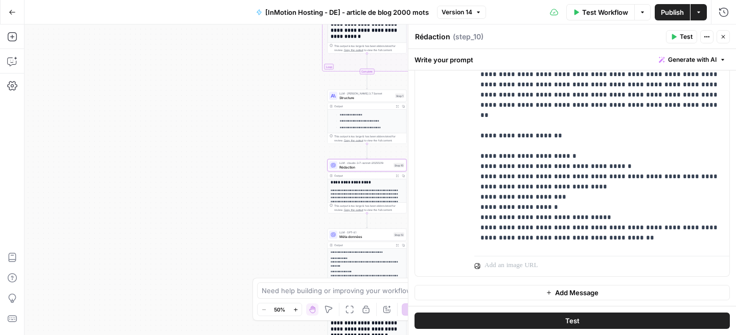
scroll to position [1809, 0]
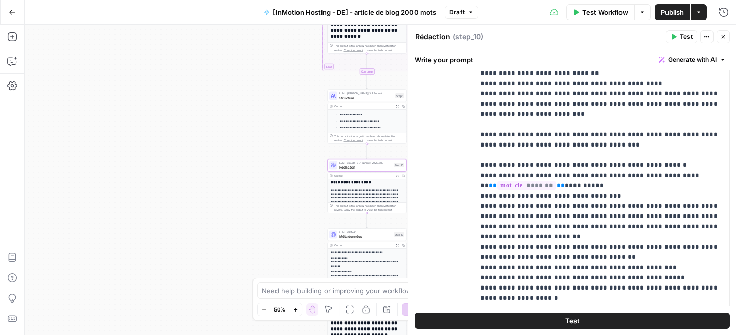
scroll to position [0, 0]
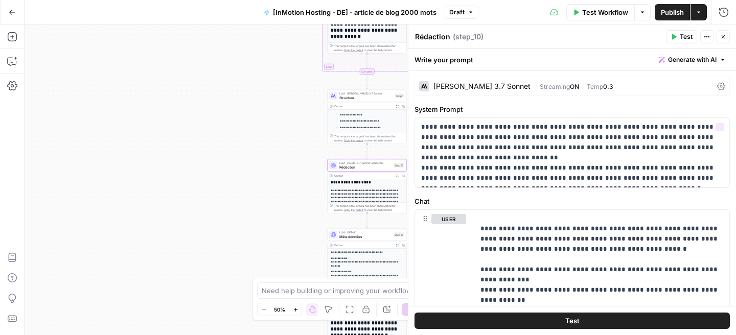
click at [462, 83] on div "Claude 3.7 Sonnet" at bounding box center [481, 86] width 97 height 7
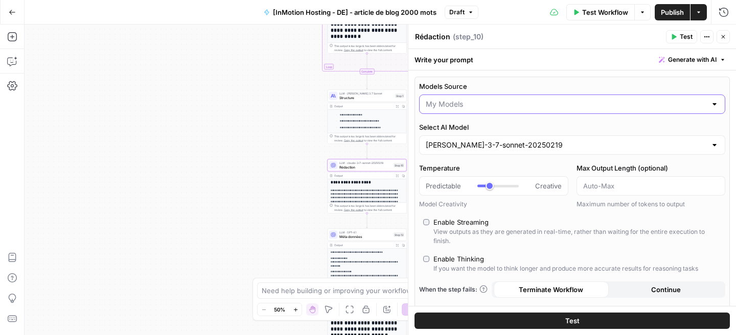
click at [479, 104] on input "Models Source" at bounding box center [566, 104] width 281 height 10
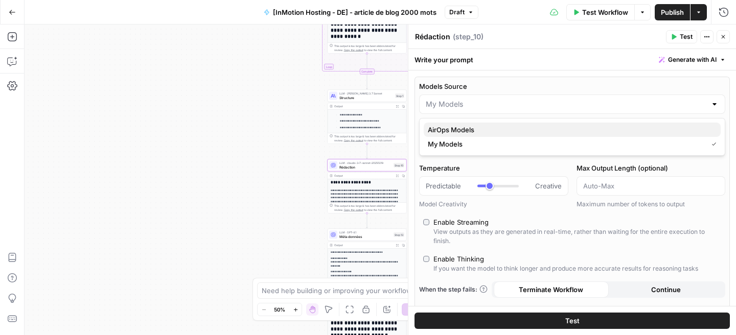
click at [474, 128] on span "AirOps Models" at bounding box center [570, 130] width 285 height 10
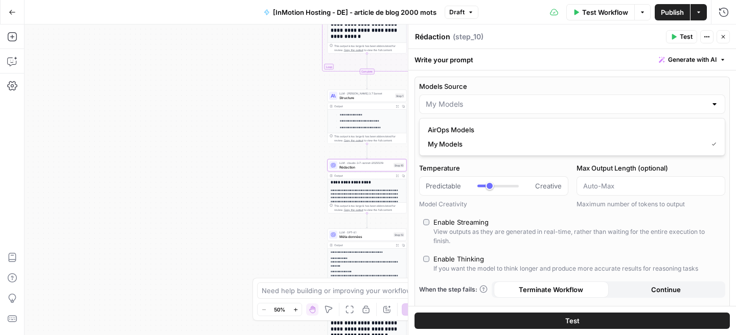
type input "AirOps Models"
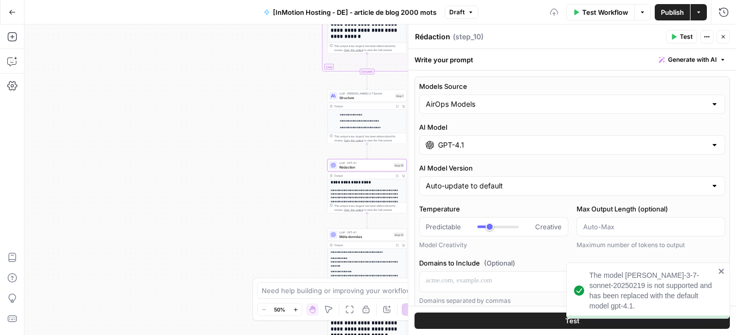
click at [474, 148] on input "GPT-4.1" at bounding box center [572, 145] width 268 height 10
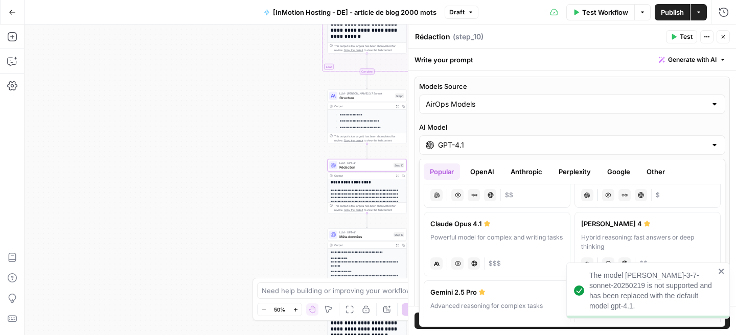
scroll to position [107, 0]
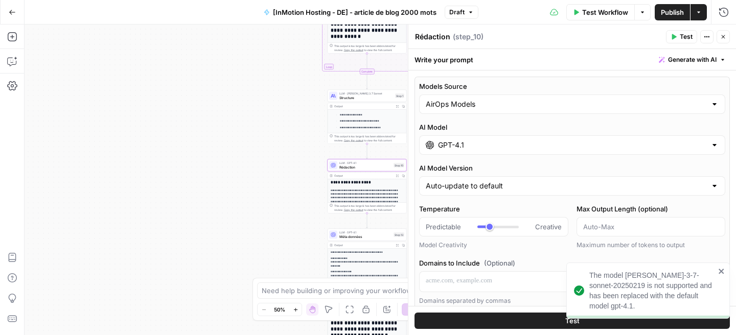
click at [723, 275] on icon "close" at bounding box center [721, 271] width 7 height 8
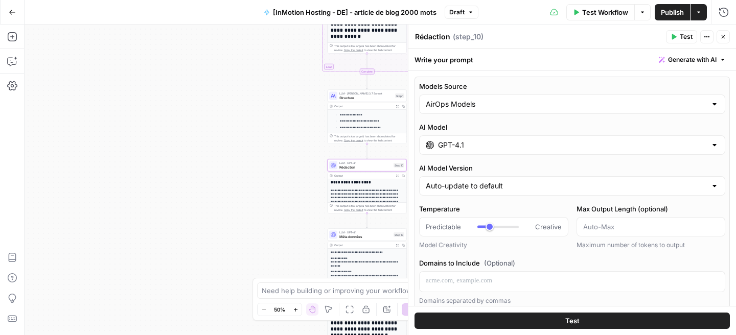
click at [555, 153] on div "GPT-4.1" at bounding box center [572, 144] width 306 height 19
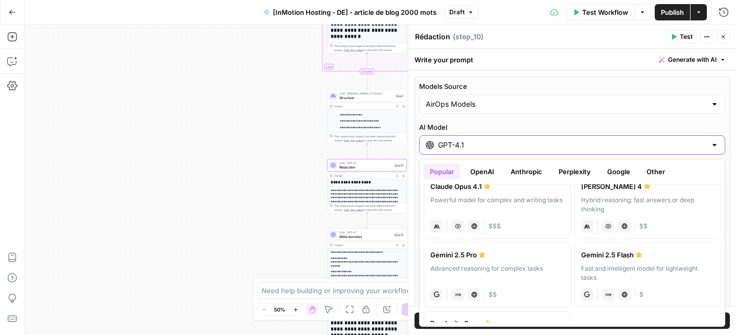
scroll to position [154, 0]
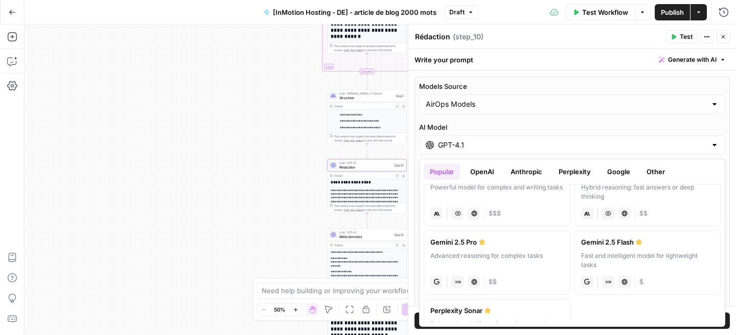
click at [507, 257] on div "Advanced reasoning for complex tasks" at bounding box center [496, 260] width 133 height 18
type input "Gemini 2.5 Pro"
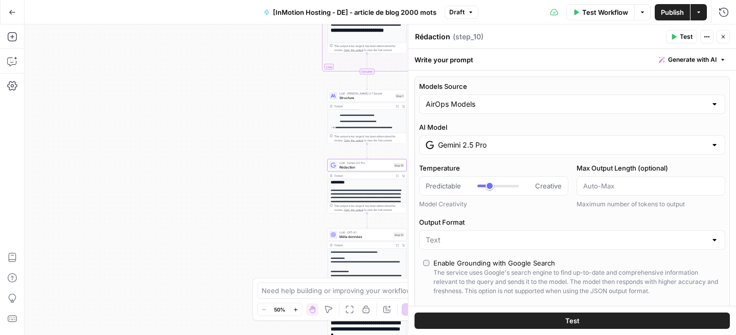
click at [663, 15] on span "Publish" at bounding box center [672, 12] width 23 height 10
click at [723, 37] on icon "button" at bounding box center [724, 37] width 4 height 4
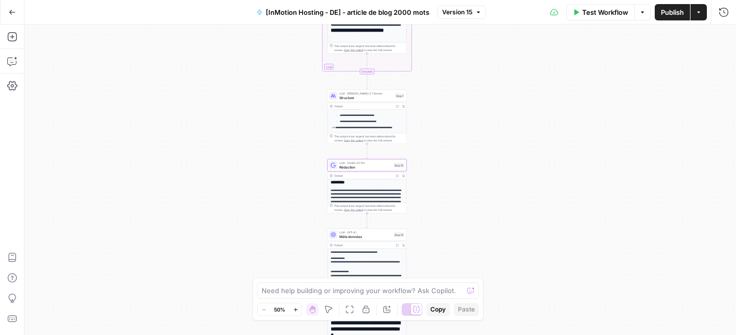
click at [350, 166] on span "Rédaction" at bounding box center [365, 167] width 52 height 5
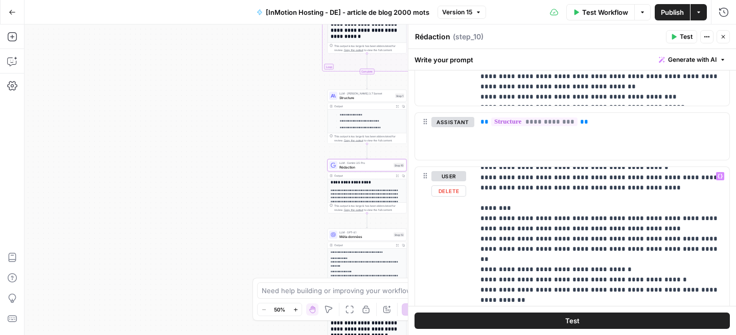
scroll to position [205, 0]
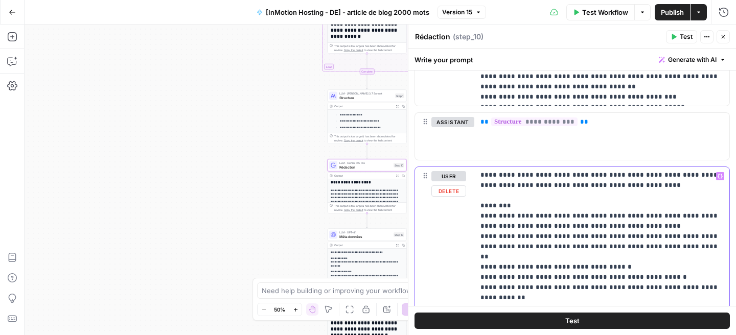
drag, startPoint x: 485, startPoint y: 216, endPoint x: 528, endPoint y: 216, distance: 43.4
copy p "**********"
drag, startPoint x: 547, startPoint y: 214, endPoint x: 598, endPoint y: 214, distance: 51.6
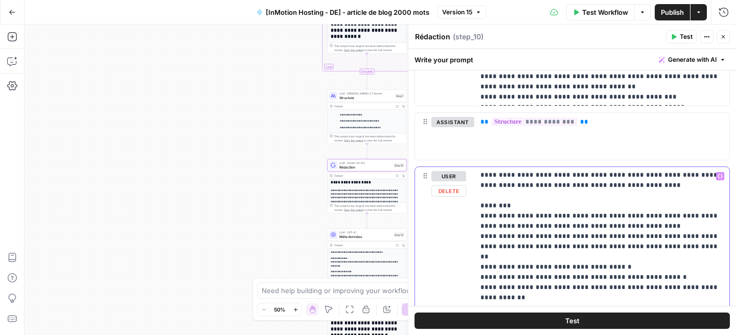
copy p "**********"
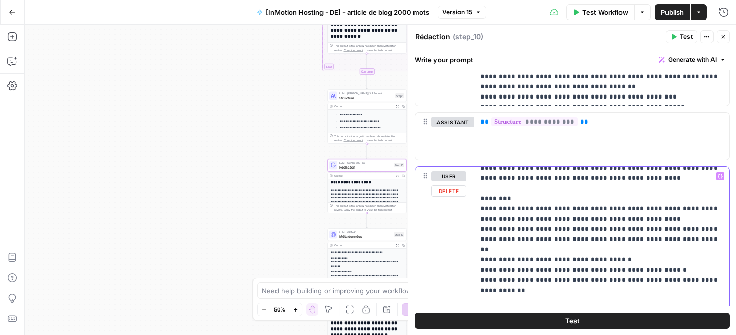
scroll to position [219, 0]
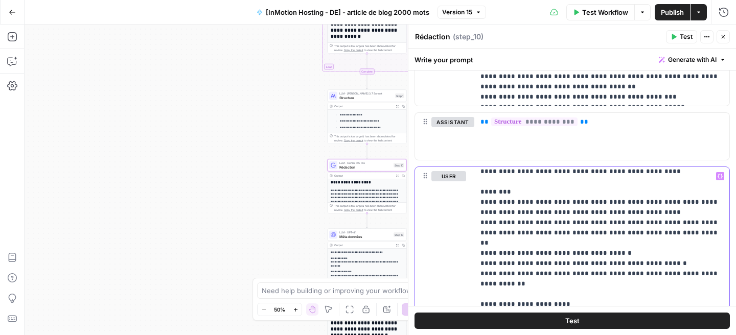
drag, startPoint x: 505, startPoint y: 192, endPoint x: 608, endPoint y: 206, distance: 104.2
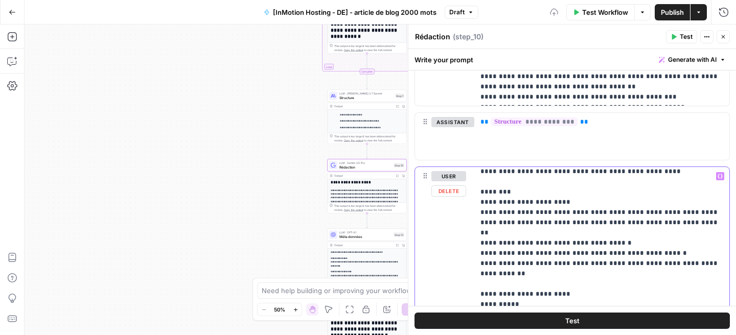
click at [661, 8] on span "Publish" at bounding box center [672, 12] width 23 height 10
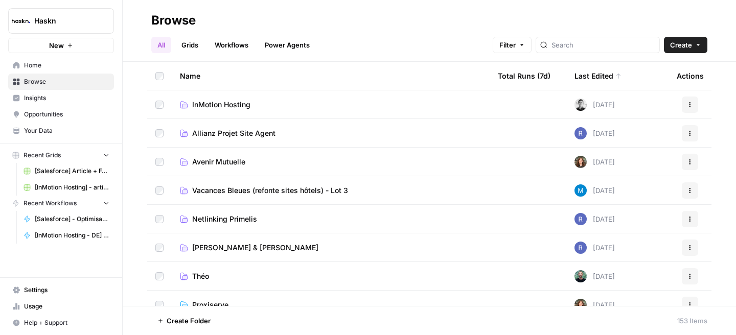
click at [237, 102] on span "InMotion Hosting" at bounding box center [221, 105] width 58 height 10
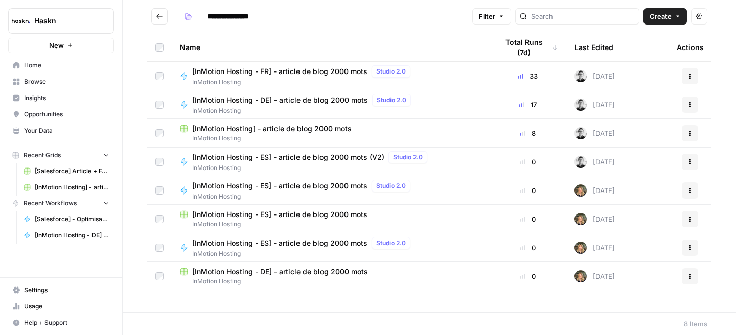
click at [355, 153] on span "[InMotion Hosting - ES] - article de blog 2000 mots (V2)" at bounding box center [288, 157] width 192 height 10
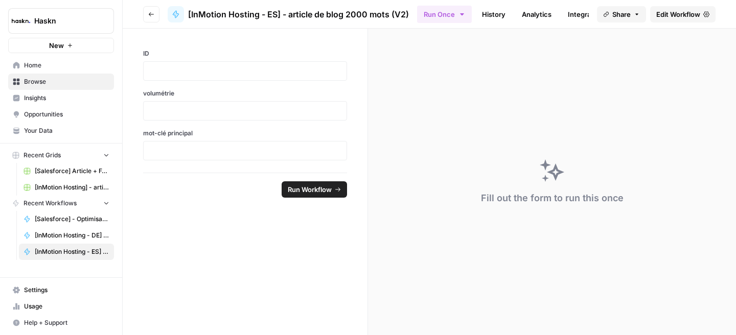
click at [668, 10] on span "Edit Workflow" at bounding box center [678, 14] width 44 height 10
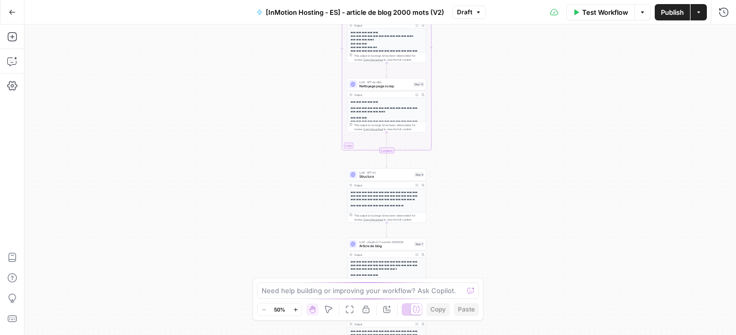
click at [375, 178] on span "Structure" at bounding box center [385, 176] width 53 height 5
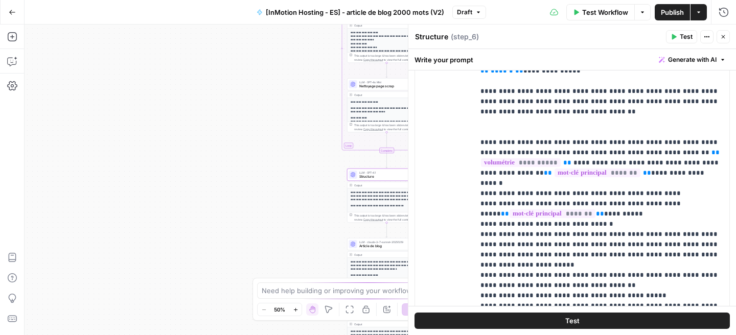
scroll to position [16, 0]
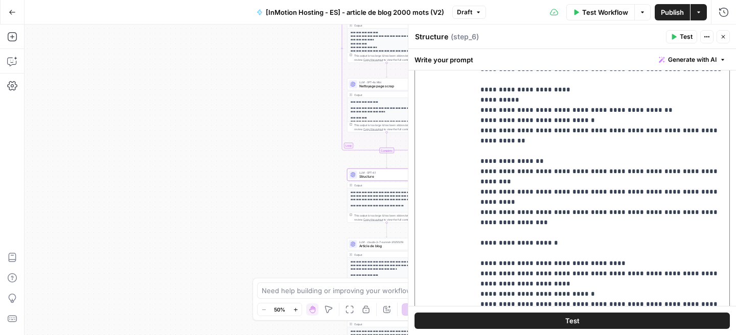
scroll to position [275, 0]
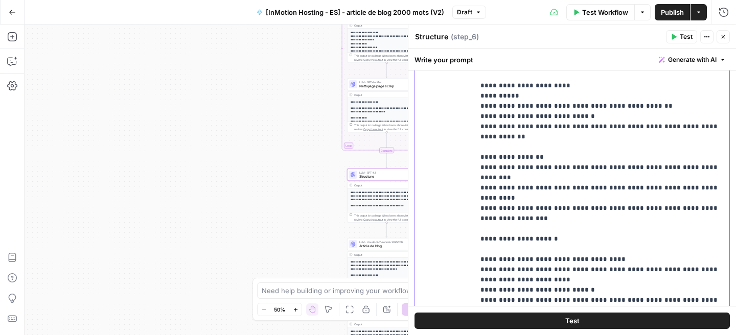
click at [487, 166] on p "**********" at bounding box center [601, 106] width 243 height 705
click at [501, 213] on p "**********" at bounding box center [601, 106] width 243 height 705
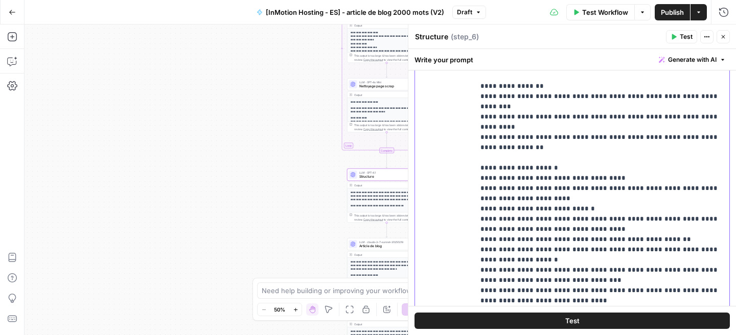
scroll to position [251, 0]
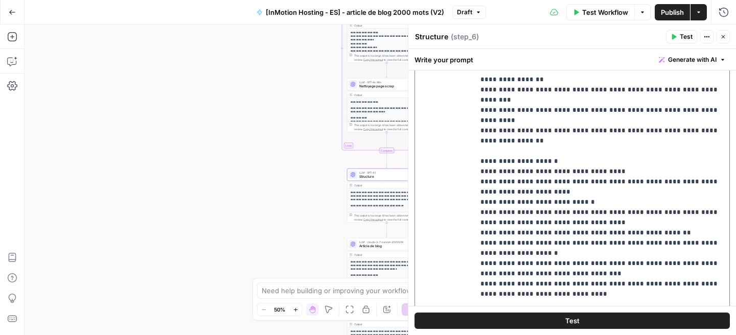
click at [512, 129] on p "**********" at bounding box center [601, 23] width 243 height 695
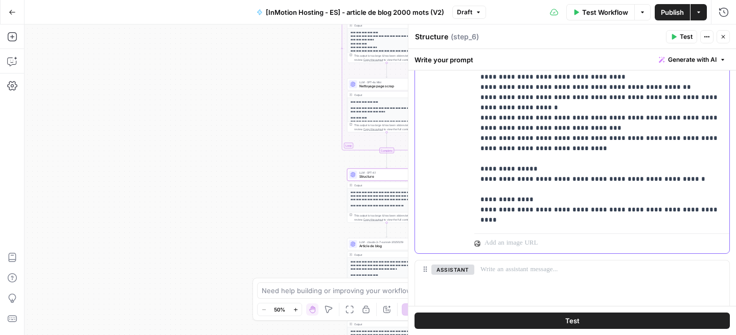
scroll to position [398, 0]
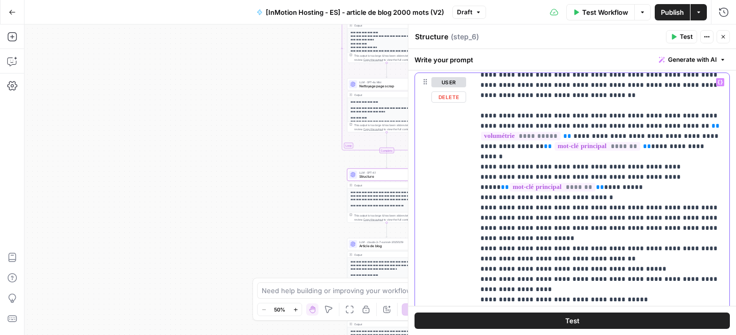
scroll to position [0, 0]
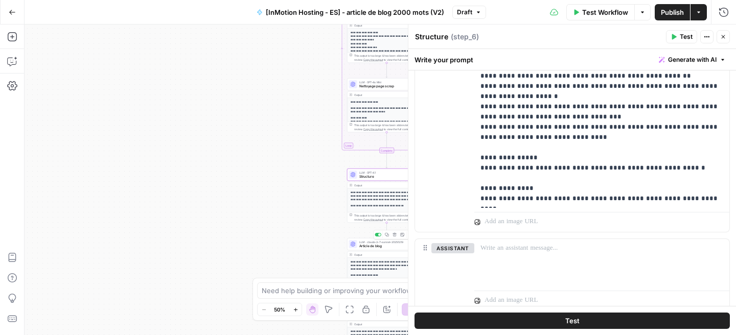
click at [356, 247] on div at bounding box center [353, 244] width 8 height 8
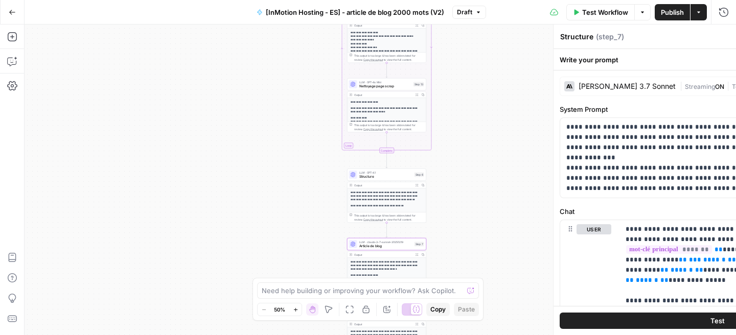
type textarea "Article de blog"
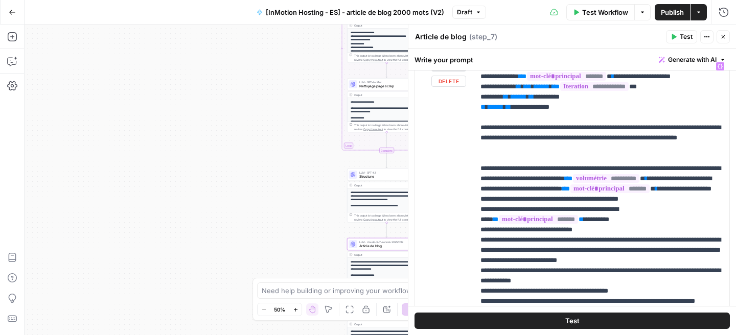
scroll to position [165, 0]
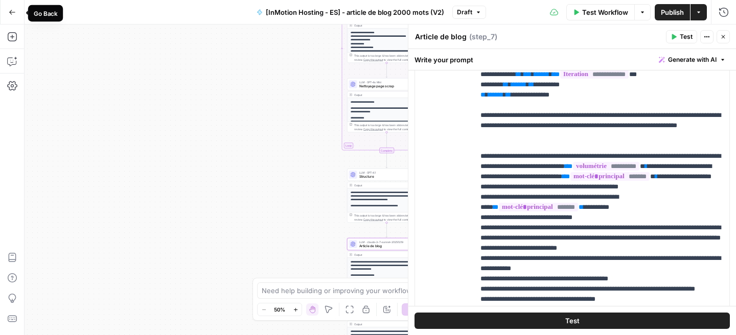
click at [6, 11] on button "Go Back" at bounding box center [12, 12] width 18 height 18
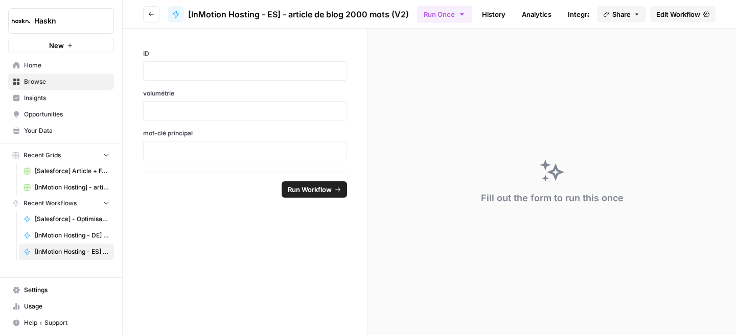
click at [147, 12] on button "Go back" at bounding box center [151, 14] width 16 height 16
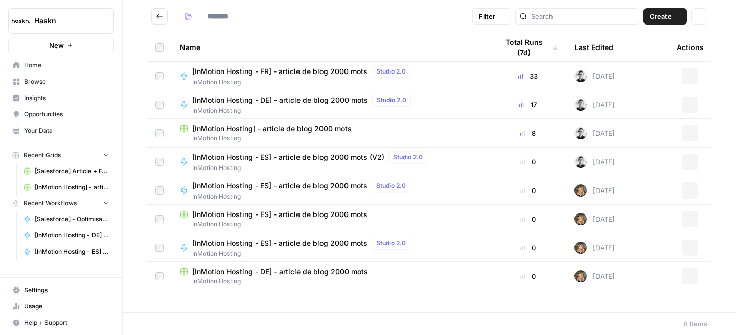
type input "**********"
click at [304, 242] on span "[InMotion Hosting - ES] - article de blog 2000 mots" at bounding box center [279, 243] width 175 height 10
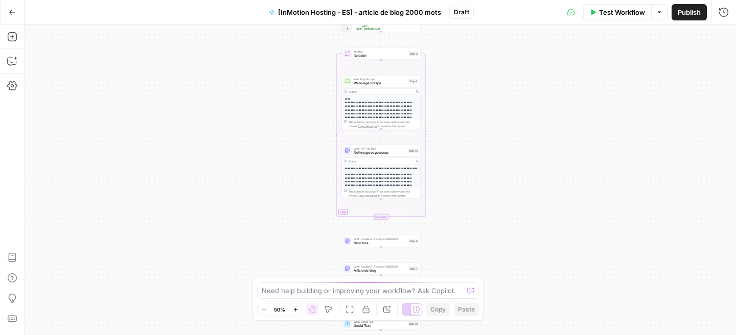
click at [13, 9] on icon "button" at bounding box center [12, 12] width 7 height 7
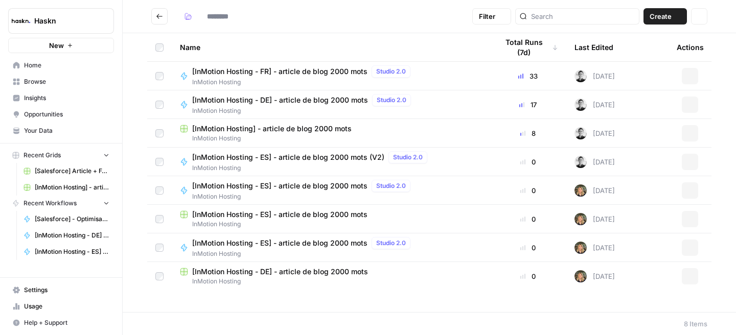
type input "**********"
click at [293, 159] on span "[InMotion Hosting - ES] - article de blog 2000 mots (V2)" at bounding box center [288, 157] width 192 height 10
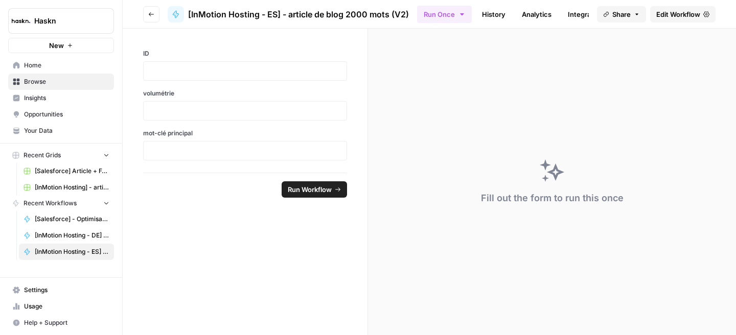
click at [656, 17] on span "Edit Workflow" at bounding box center [678, 14] width 44 height 10
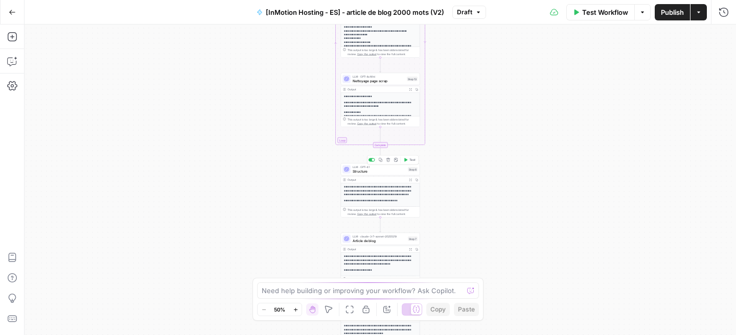
click at [385, 169] on span "Structure" at bounding box center [379, 171] width 53 height 5
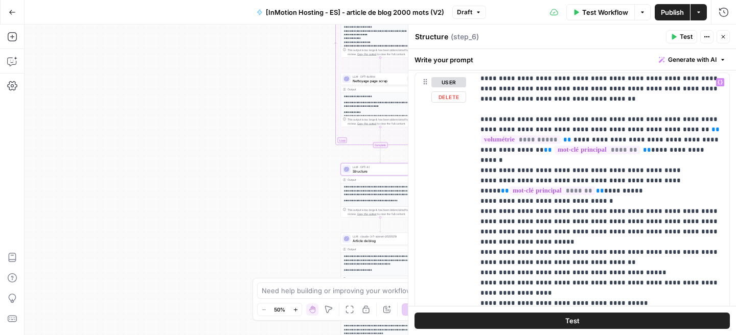
scroll to position [80, 0]
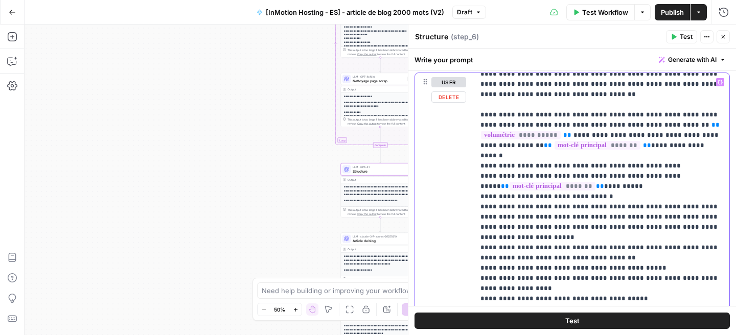
click at [638, 246] on p "**********" at bounding box center [601, 339] width 243 height 685
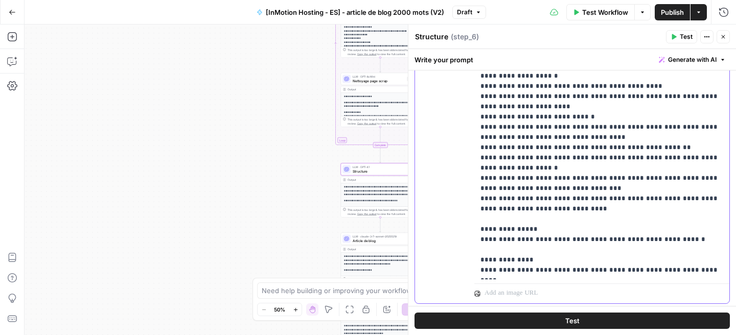
scroll to position [346, 0]
drag, startPoint x: 480, startPoint y: 218, endPoint x: 685, endPoint y: 226, distance: 205.6
click at [685, 226] on div "**********" at bounding box center [601, 72] width 255 height 416
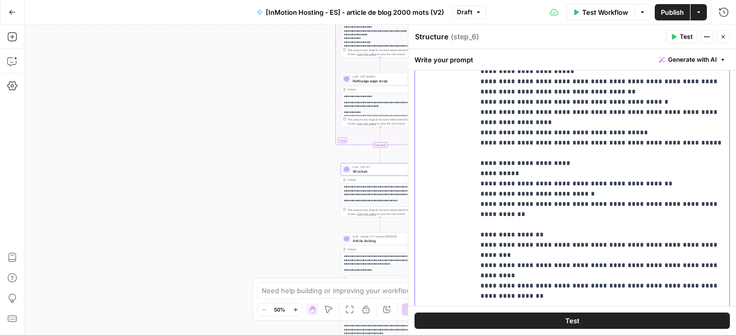
scroll to position [167, 0]
drag, startPoint x: 528, startPoint y: 253, endPoint x: 468, endPoint y: 144, distance: 125.3
click at [468, 144] on div "**********" at bounding box center [572, 214] width 314 height 440
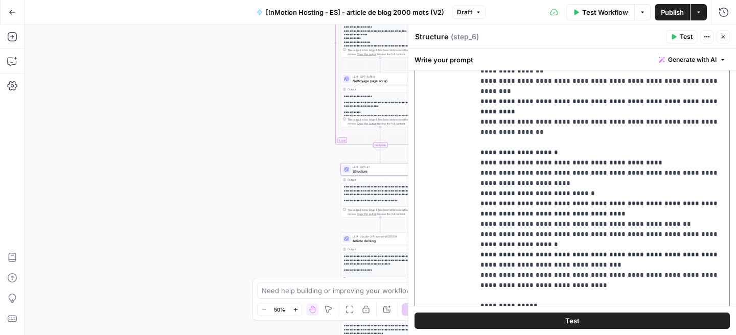
scroll to position [453, 0]
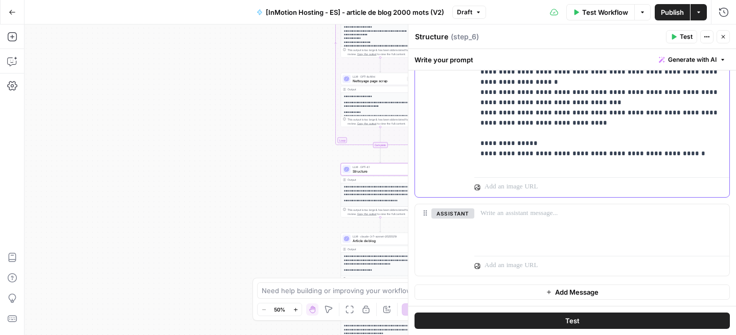
drag, startPoint x: 474, startPoint y: 121, endPoint x: 557, endPoint y: 356, distance: 249.7
click at [557, 335] on html "Haskn New Home Browse Insights Opportunities Your Data Recent Grids [Salesforce…" at bounding box center [368, 167] width 736 height 335
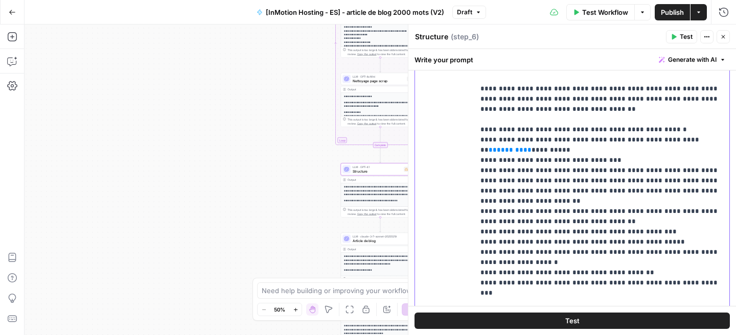
scroll to position [239, 0]
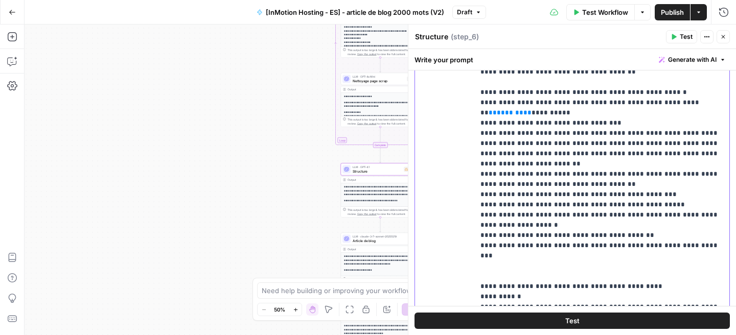
click at [517, 249] on p "**********" at bounding box center [601, 143] width 243 height 337
click at [515, 256] on p "**********" at bounding box center [601, 143] width 243 height 337
drag, startPoint x: 668, startPoint y: 106, endPoint x: 705, endPoint y: 101, distance: 37.1
click at [705, 101] on p "**********" at bounding box center [601, 143] width 243 height 337
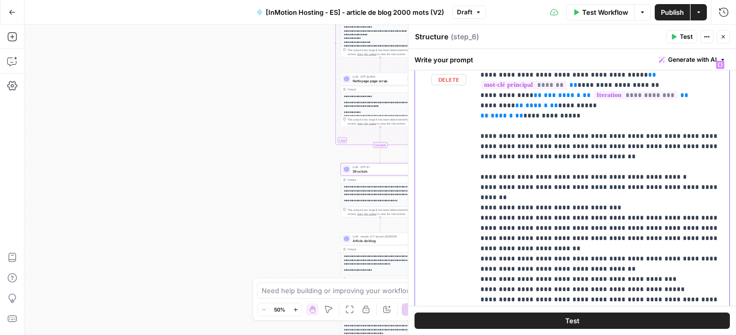
scroll to position [117, 0]
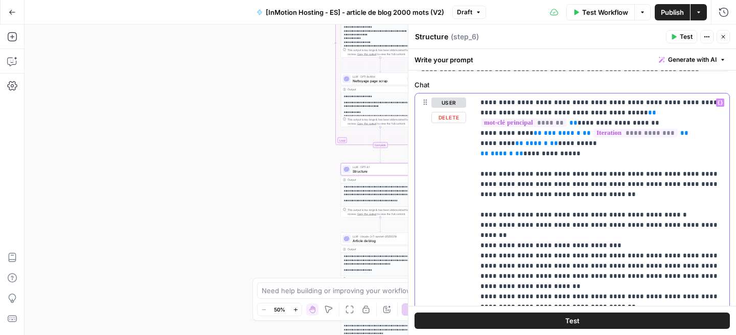
click at [721, 104] on icon "button" at bounding box center [719, 103] width 5 height 5
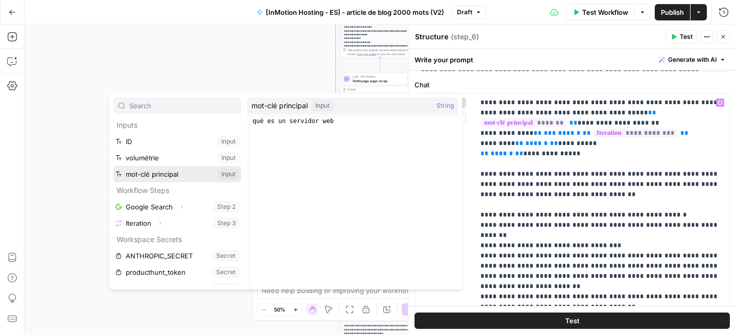
click at [229, 172] on button "Select variable mot-clé principal" at bounding box center [177, 174] width 128 height 16
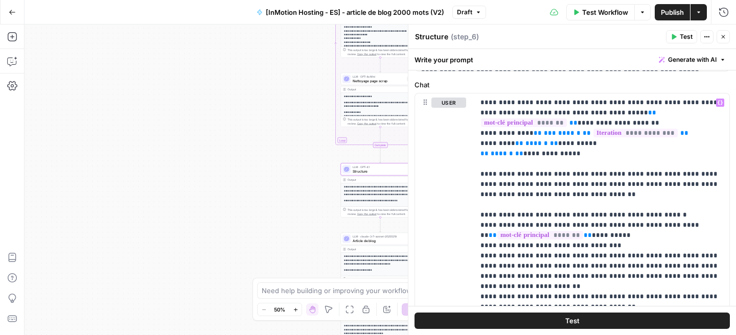
click at [723, 34] on icon "button" at bounding box center [723, 37] width 6 height 6
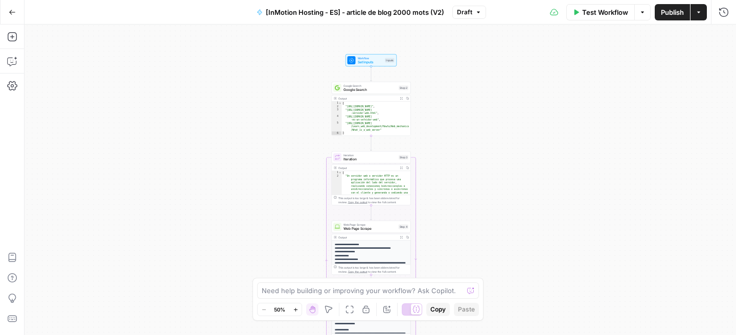
drag, startPoint x: 478, startPoint y: 102, endPoint x: 480, endPoint y: 303, distance: 201.3
click at [480, 303] on body "Haskn New Home Browse Insights Opportunities Your Data Recent Grids [Salesforce…" at bounding box center [368, 167] width 736 height 335
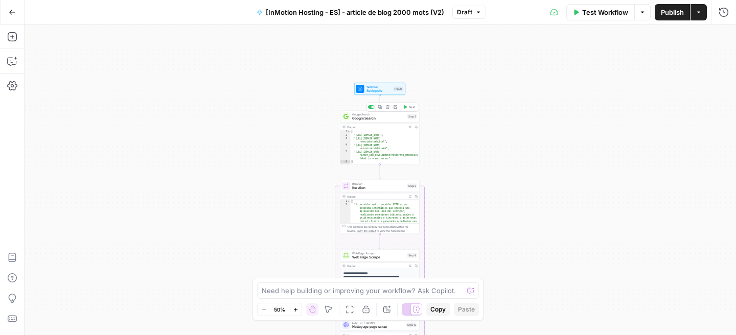
click at [377, 119] on span "Google Search" at bounding box center [378, 118] width 53 height 5
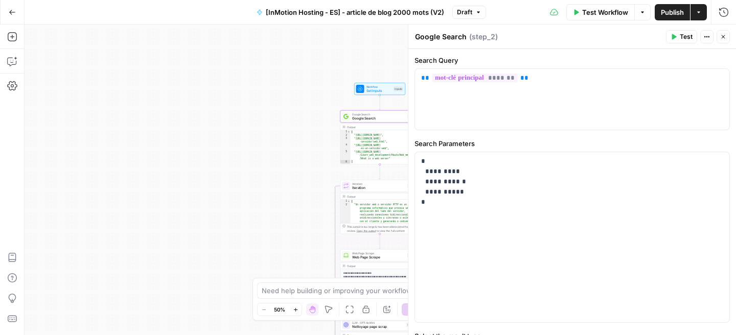
scroll to position [59, 0]
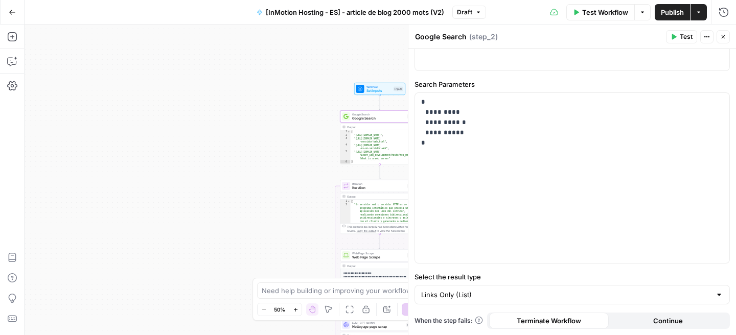
click at [724, 39] on icon "button" at bounding box center [723, 37] width 6 height 6
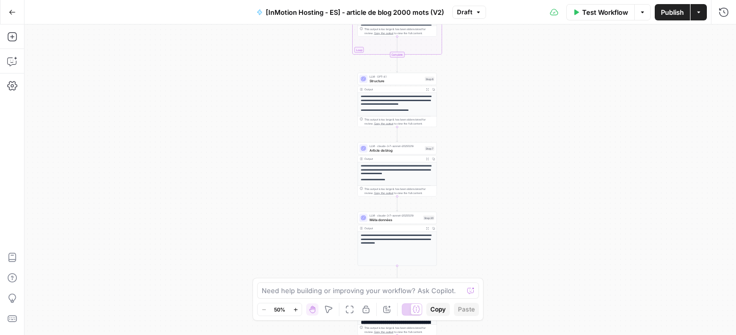
click at [389, 151] on span "Article de blog" at bounding box center [395, 150] width 53 height 5
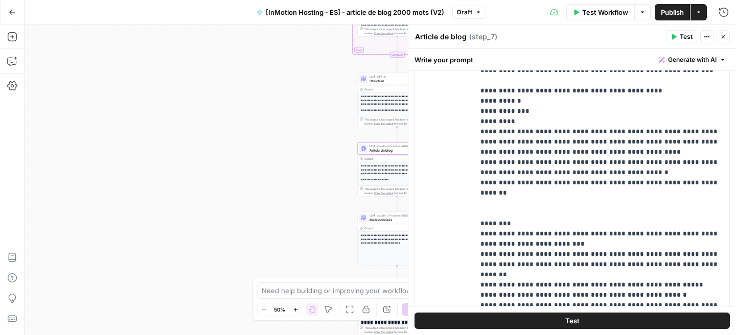
scroll to position [746, 0]
drag, startPoint x: 557, startPoint y: 236, endPoint x: 574, endPoint y: 237, distance: 16.9
copy p "*****"
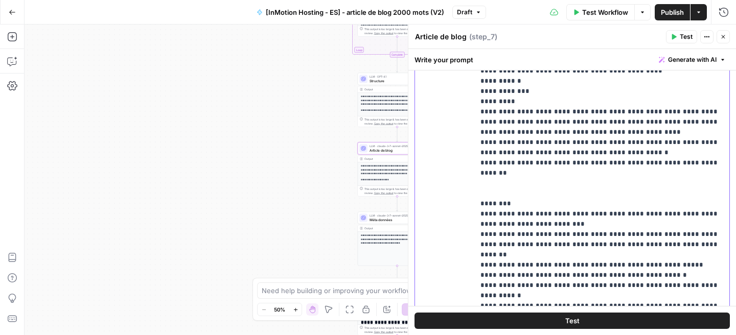
scroll to position [24, 0]
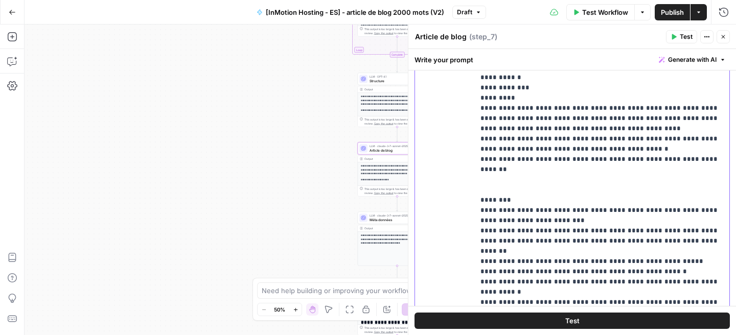
drag, startPoint x: 577, startPoint y: 209, endPoint x: 555, endPoint y: 209, distance: 22.5
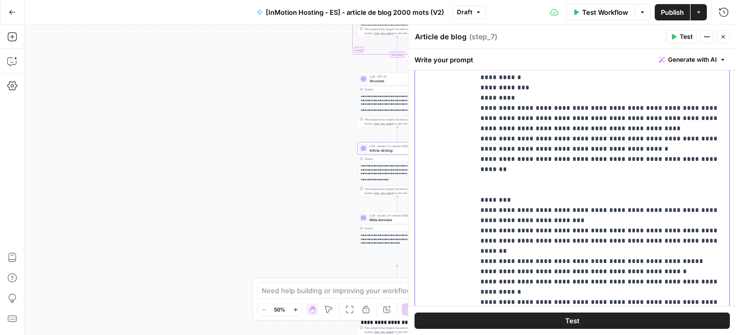
copy p "*******"
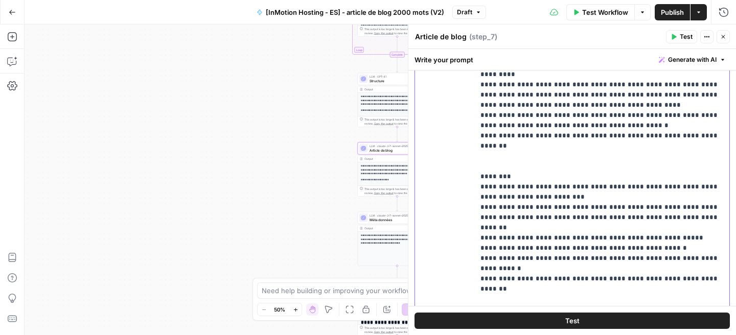
scroll to position [51, 0]
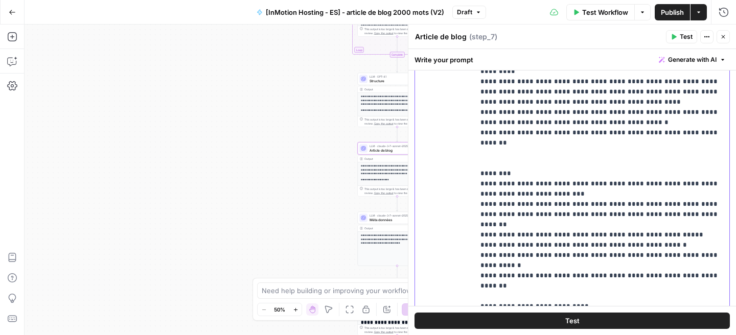
drag, startPoint x: 486, startPoint y: 203, endPoint x: 684, endPoint y: 212, distance: 197.5
copy p "**********"
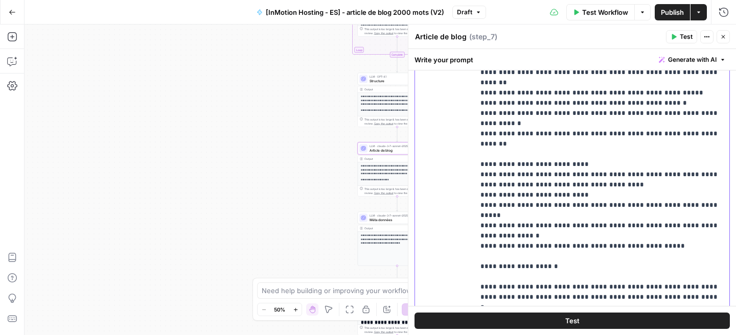
scroll to position [194, 0]
drag, startPoint x: 667, startPoint y: 216, endPoint x: 463, endPoint y: 193, distance: 204.7
click at [463, 193] on div "**********" at bounding box center [572, 218] width 314 height 456
click at [471, 177] on div "**********" at bounding box center [572, 218] width 314 height 456
drag, startPoint x: 475, startPoint y: 173, endPoint x: 592, endPoint y: 172, distance: 116.5
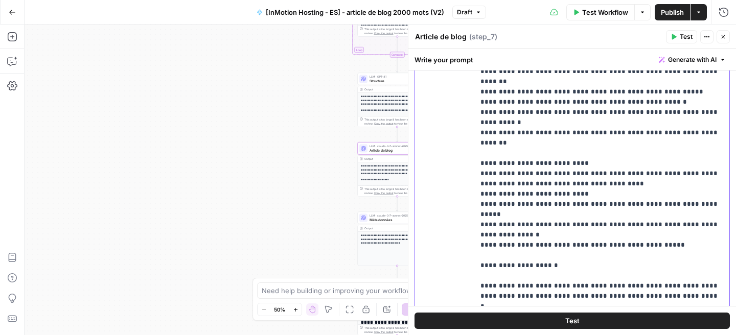
click at [592, 172] on div "**********" at bounding box center [601, 198] width 255 height 416
copy p "**********"
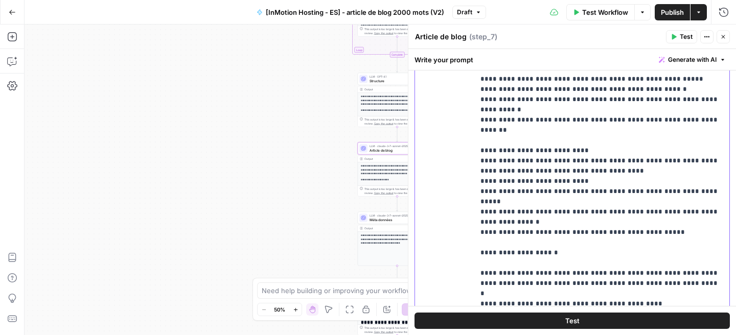
scroll to position [207, 0]
drag, startPoint x: 509, startPoint y: 190, endPoint x: 487, endPoint y: 182, distance: 23.8
copy p "**********"
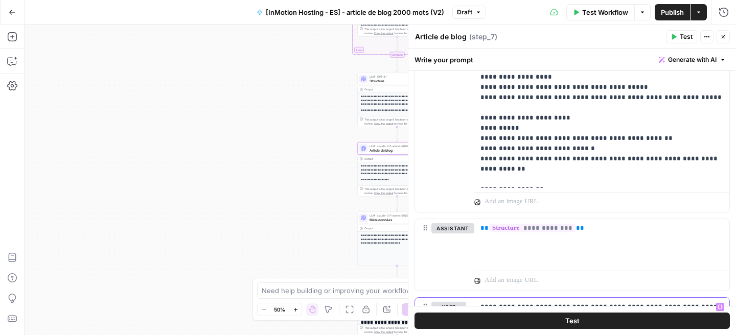
scroll to position [0, 0]
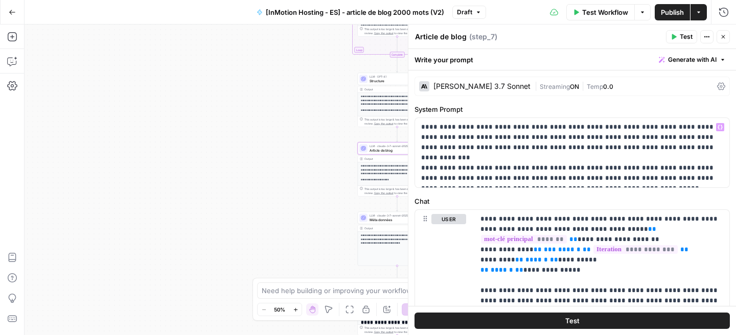
click at [478, 89] on div "[PERSON_NAME] 3.7 Sonnet" at bounding box center [481, 86] width 97 height 7
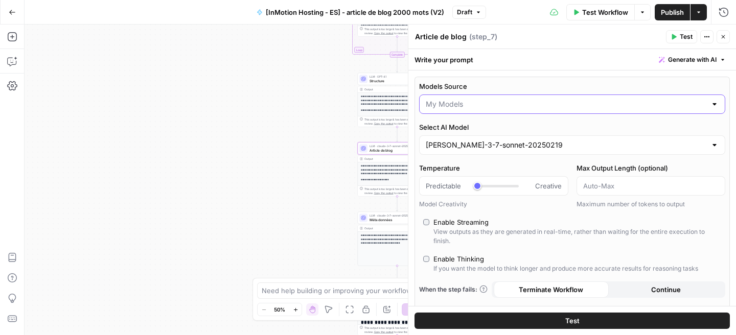
click at [473, 108] on input "Models Source" at bounding box center [566, 104] width 281 height 10
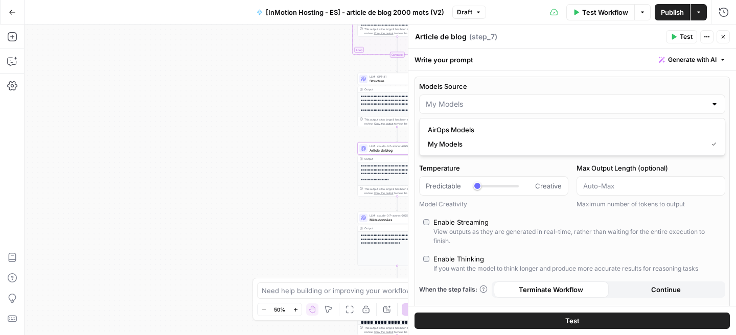
drag, startPoint x: 465, startPoint y: 143, endPoint x: 466, endPoint y: 118, distance: 25.0
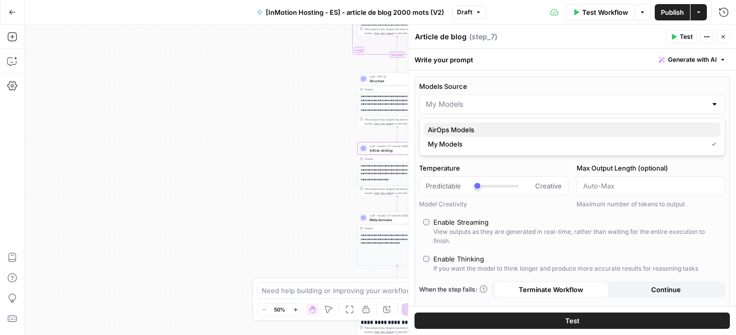
click at [464, 127] on span "AirOps Models" at bounding box center [570, 130] width 285 height 10
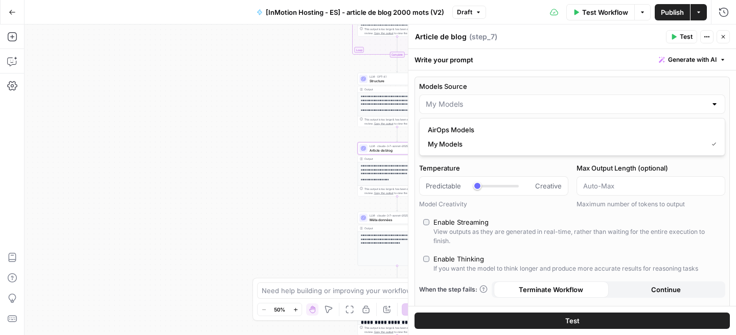
type input "AirOps Models"
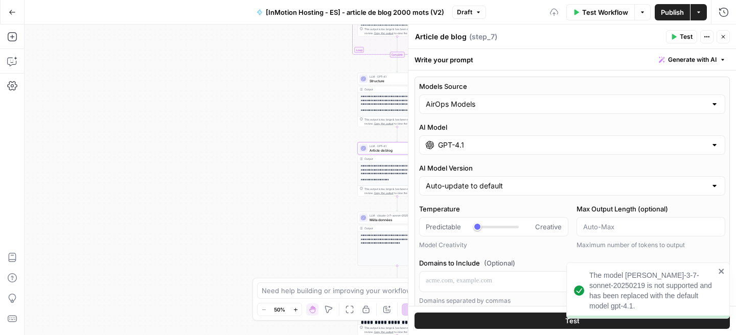
click at [474, 146] on input "GPT-4.1" at bounding box center [572, 145] width 268 height 10
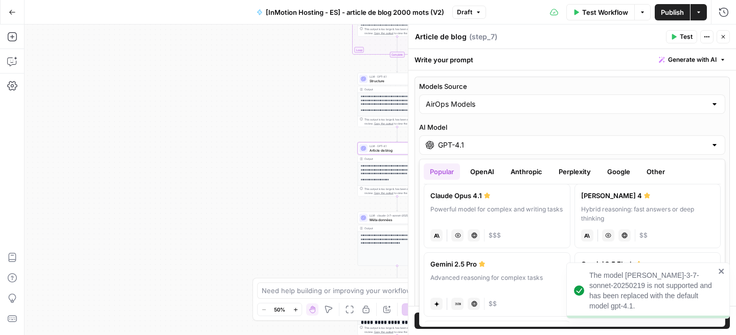
scroll to position [190, 0]
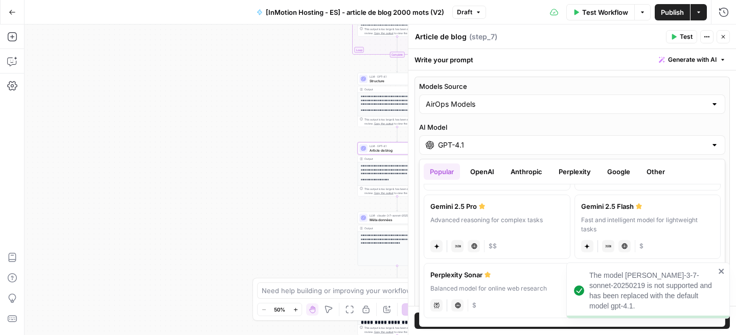
click at [493, 218] on div "Advanced reasoning for complex tasks" at bounding box center [496, 225] width 133 height 18
type input "Gemini 2.5 Pro"
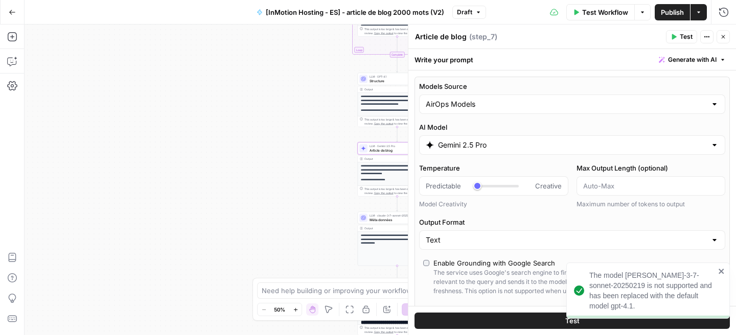
click at [668, 13] on span "Publish" at bounding box center [672, 12] width 23 height 10
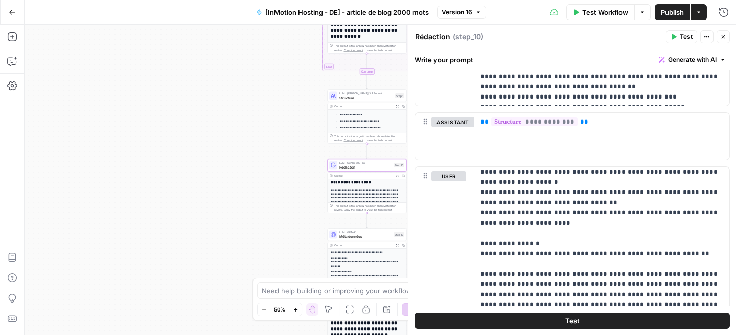
scroll to position [1809, 0]
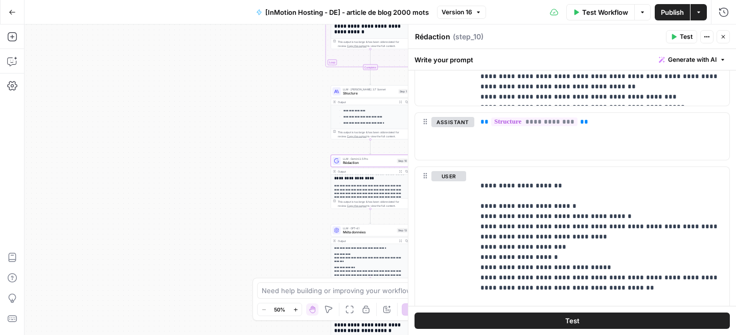
click at [347, 233] on span "Méta données" at bounding box center [369, 232] width 52 height 5
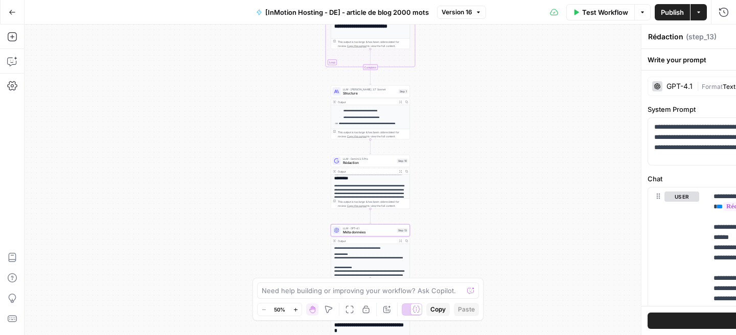
type textarea "Méta données"
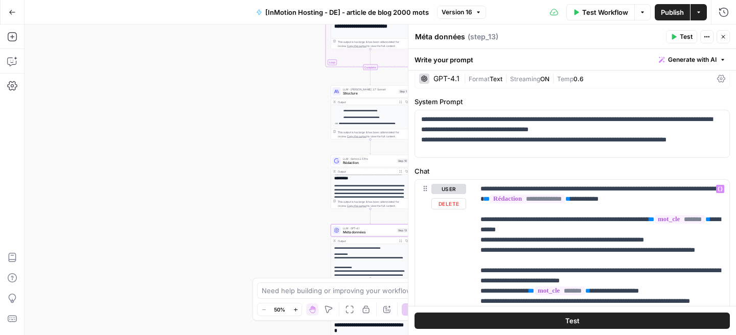
scroll to position [11, 0]
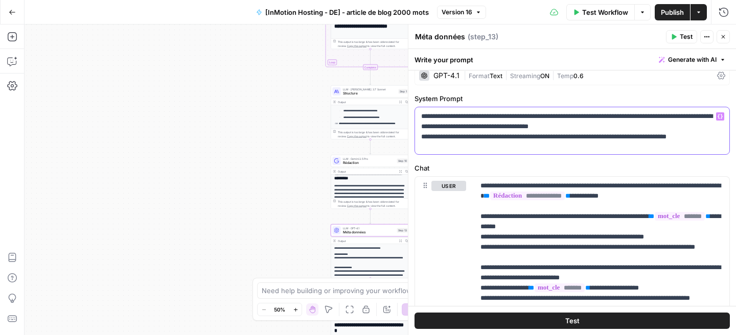
click at [538, 135] on p "**********" at bounding box center [572, 126] width 302 height 31
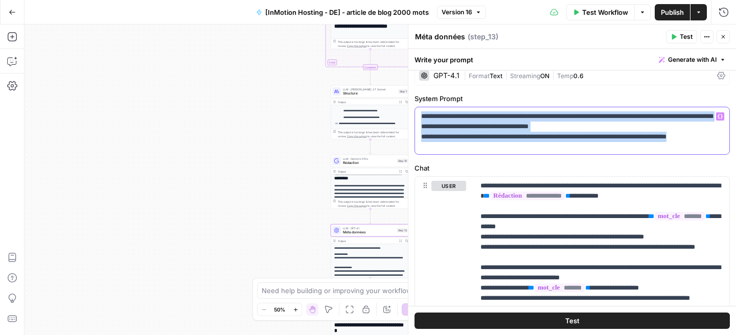
click at [538, 135] on p "**********" at bounding box center [572, 126] width 302 height 31
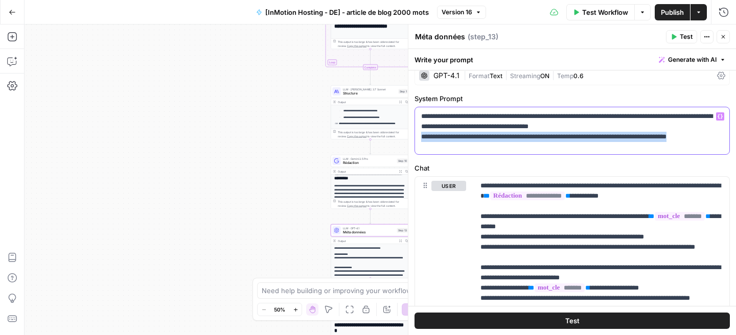
click at [538, 135] on p "**********" at bounding box center [572, 126] width 302 height 31
copy p "**********"
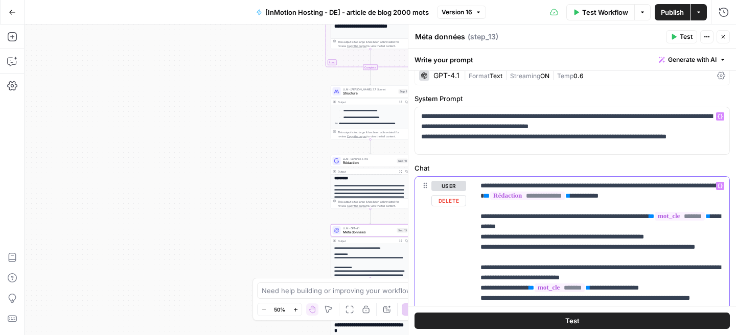
click at [525, 206] on p "**********" at bounding box center [601, 278] width 243 height 194
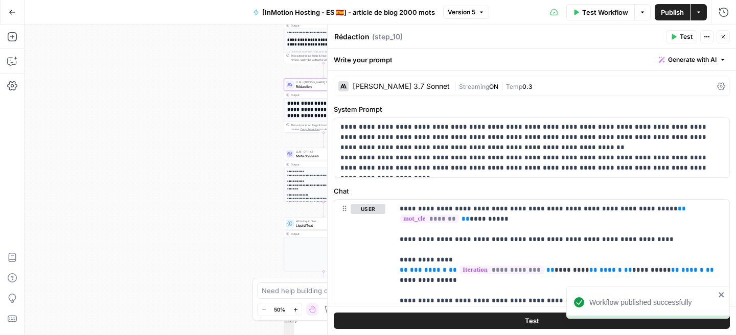
scroll to position [105, 0]
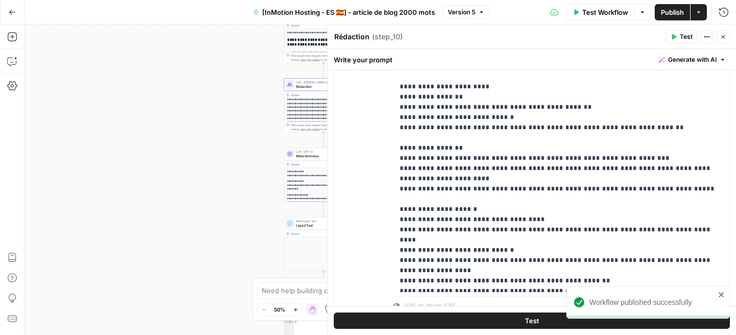
click at [303, 157] on span "Méta données" at bounding box center [322, 155] width 52 height 5
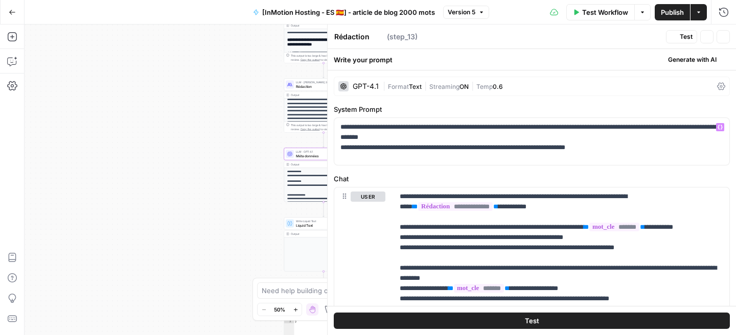
type textarea "Méta données"
click at [506, 149] on p "**********" at bounding box center [531, 137] width 383 height 31
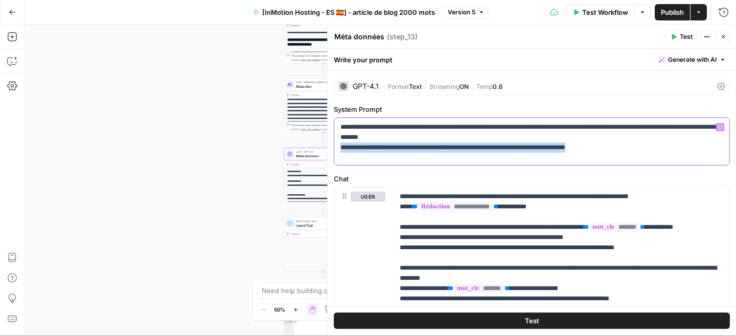
drag, startPoint x: 622, startPoint y: 147, endPoint x: 328, endPoint y: 150, distance: 294.4
click at [328, 150] on div "**********" at bounding box center [531, 180] width 409 height 311
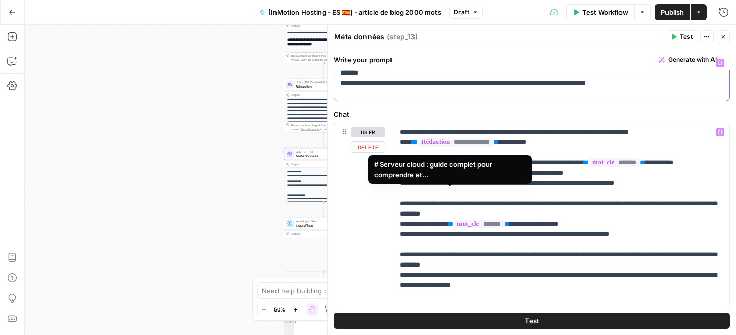
scroll to position [65, 0]
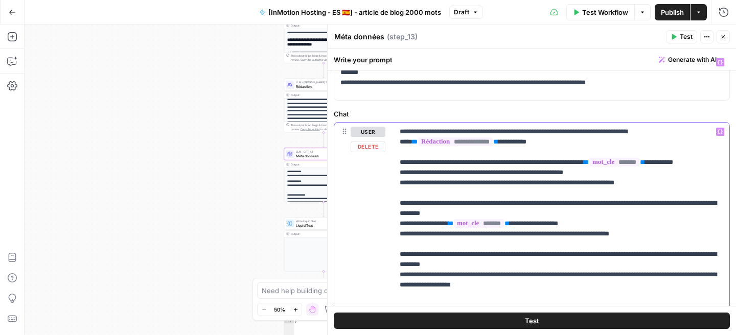
click at [463, 200] on p "**********" at bounding box center [561, 214] width 323 height 174
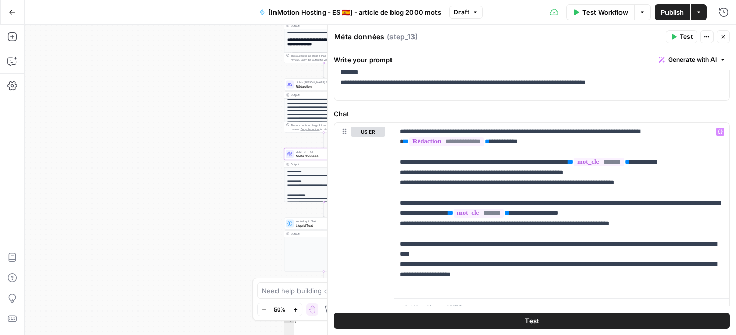
click at [666, 11] on span "Publish" at bounding box center [672, 12] width 23 height 10
click at [462, 101] on div "**********" at bounding box center [532, 217] width 408 height 422
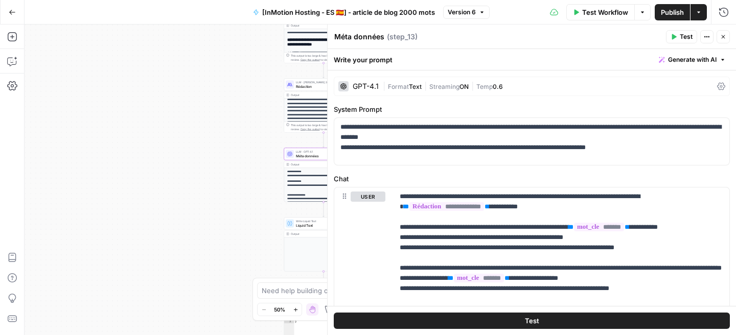
click at [371, 88] on div "GPT-4.1" at bounding box center [366, 86] width 26 height 7
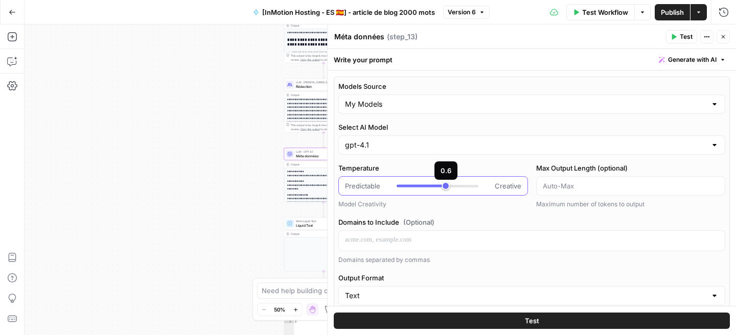
type input "***"
drag, startPoint x: 447, startPoint y: 187, endPoint x: 434, endPoint y: 187, distance: 12.8
click at [434, 187] on div at bounding box center [438, 186] width 82 height 10
click at [669, 3] on div "Test Workflow Options Publish Actions Run History" at bounding box center [609, 12] width 253 height 24
click at [666, 12] on span "Publish" at bounding box center [672, 12] width 23 height 10
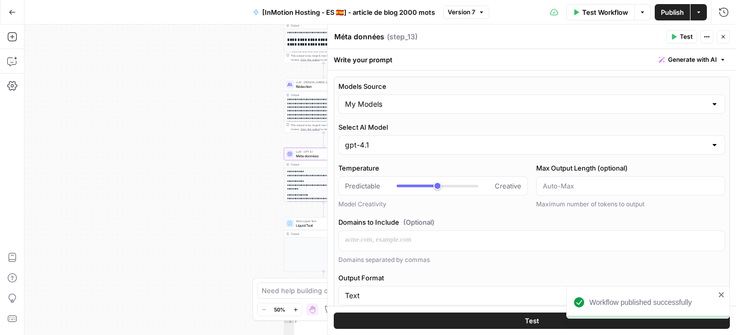
click at [725, 38] on icon "button" at bounding box center [724, 37] width 4 height 4
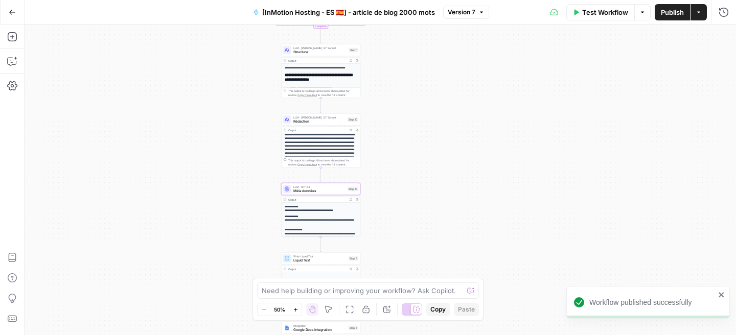
click at [326, 121] on span "Rédaction" at bounding box center [319, 121] width 52 height 5
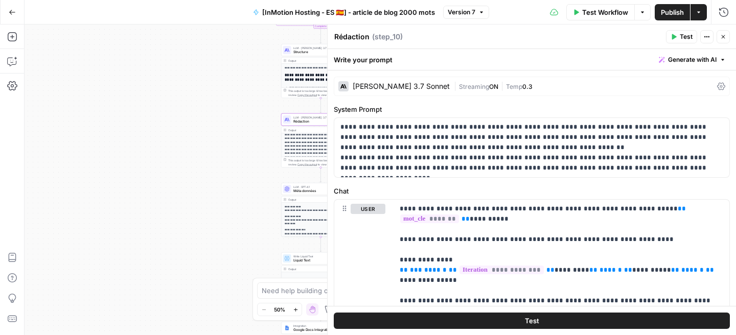
click at [407, 87] on div "[PERSON_NAME] 3.7 Sonnet" at bounding box center [401, 86] width 97 height 7
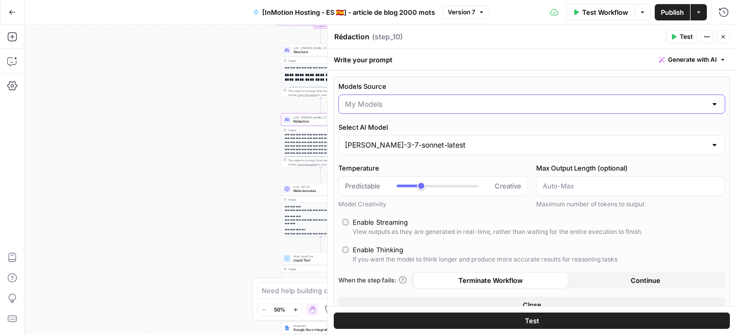
click at [407, 105] on input "Models Source" at bounding box center [525, 104] width 361 height 10
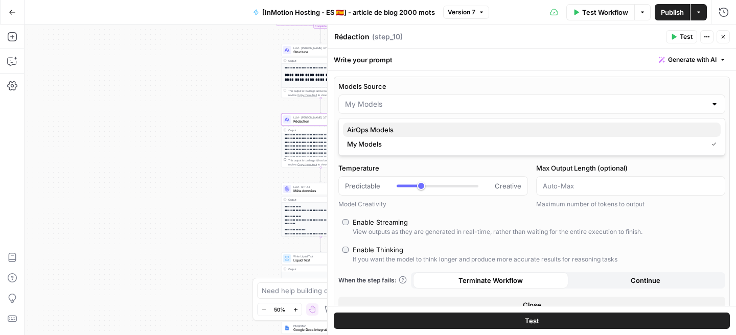
click at [403, 127] on span "AirOps Models" at bounding box center [529, 130] width 365 height 10
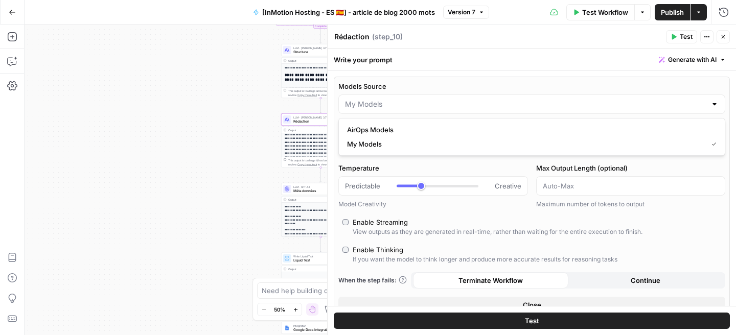
type input "AirOps Models"
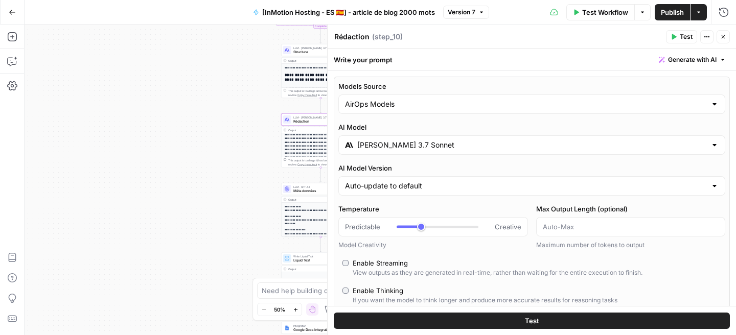
click at [396, 149] on input "[PERSON_NAME] 3.7 Sonnet" at bounding box center [531, 145] width 349 height 10
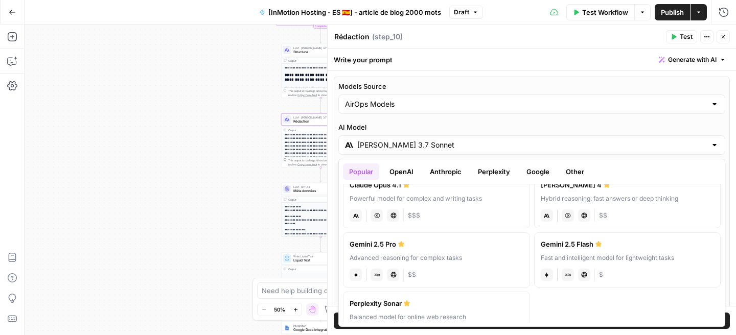
scroll to position [157, 0]
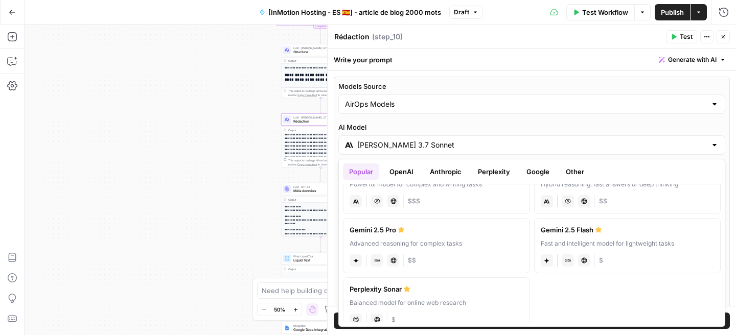
click at [396, 247] on div "Advanced reasoning for complex tasks" at bounding box center [437, 243] width 174 height 9
type input "Gemini 2.5 Pro"
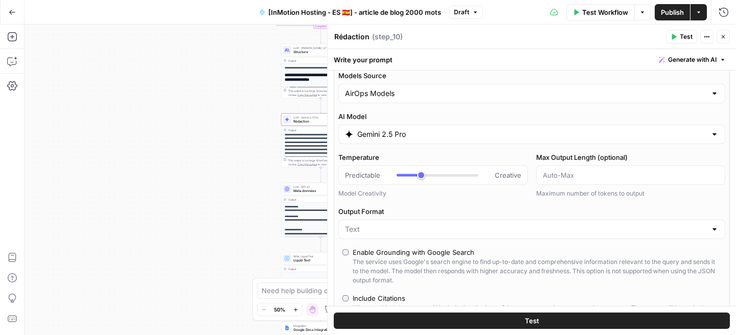
scroll to position [14, 0]
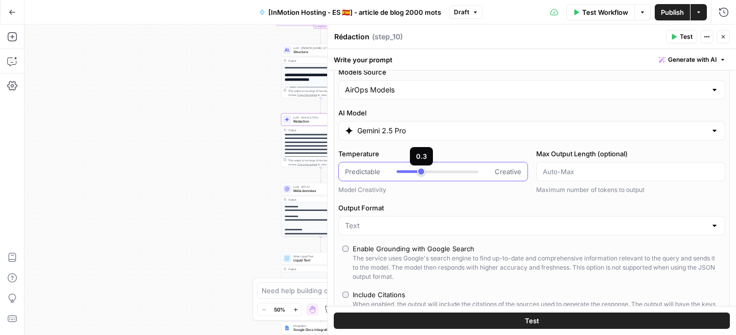
type input "***"
drag, startPoint x: 423, startPoint y: 172, endPoint x: 430, endPoint y: 171, distance: 7.2
click at [430, 171] on div at bounding box center [438, 172] width 82 height 3
click at [666, 16] on span "Publish" at bounding box center [672, 12] width 23 height 10
